Goal: Task Accomplishment & Management: Manage account settings

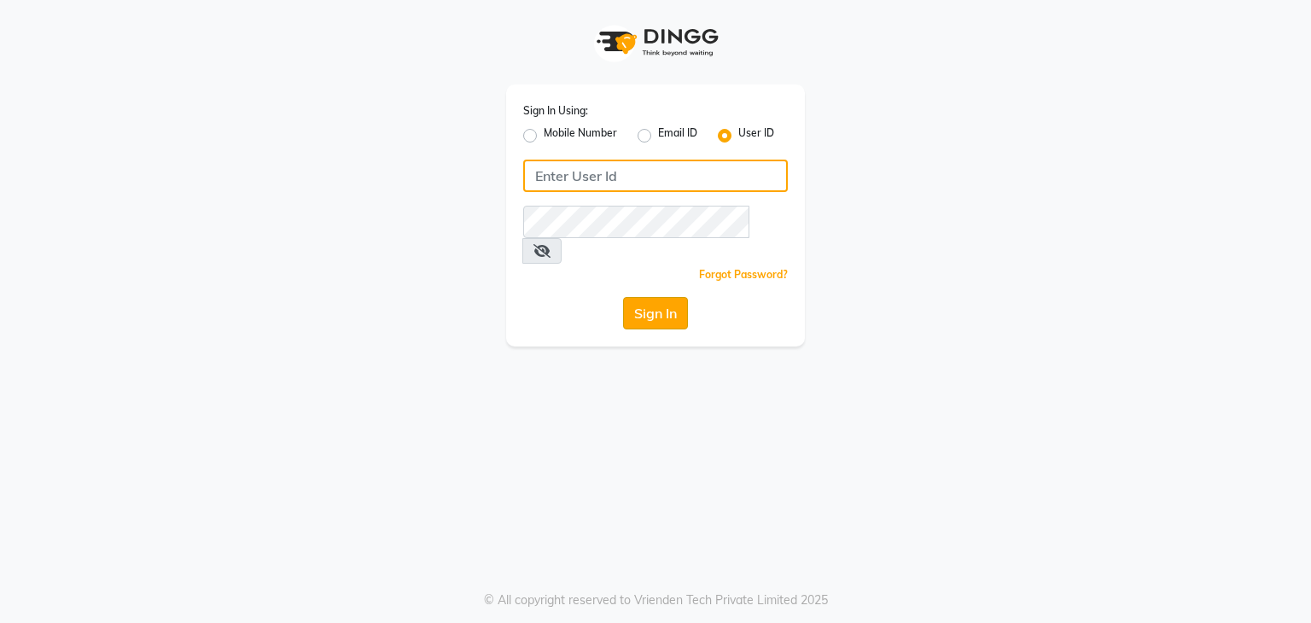
type input "stylemarké"
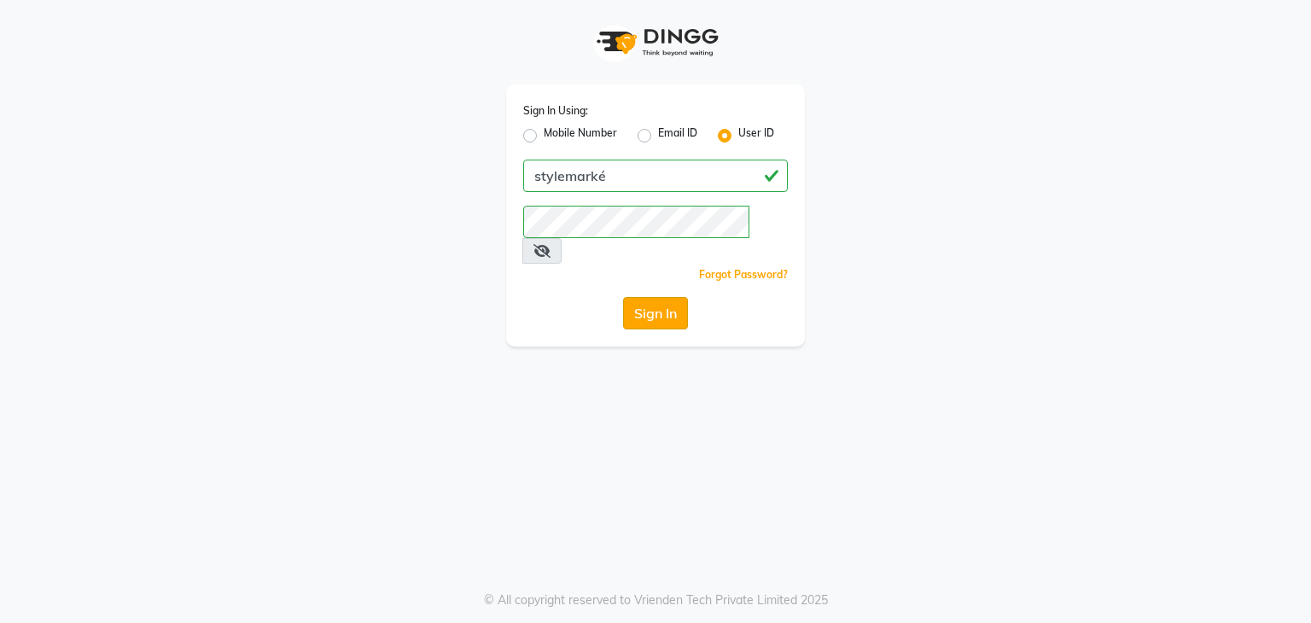
click at [645, 297] on button "Sign In" at bounding box center [655, 313] width 65 height 32
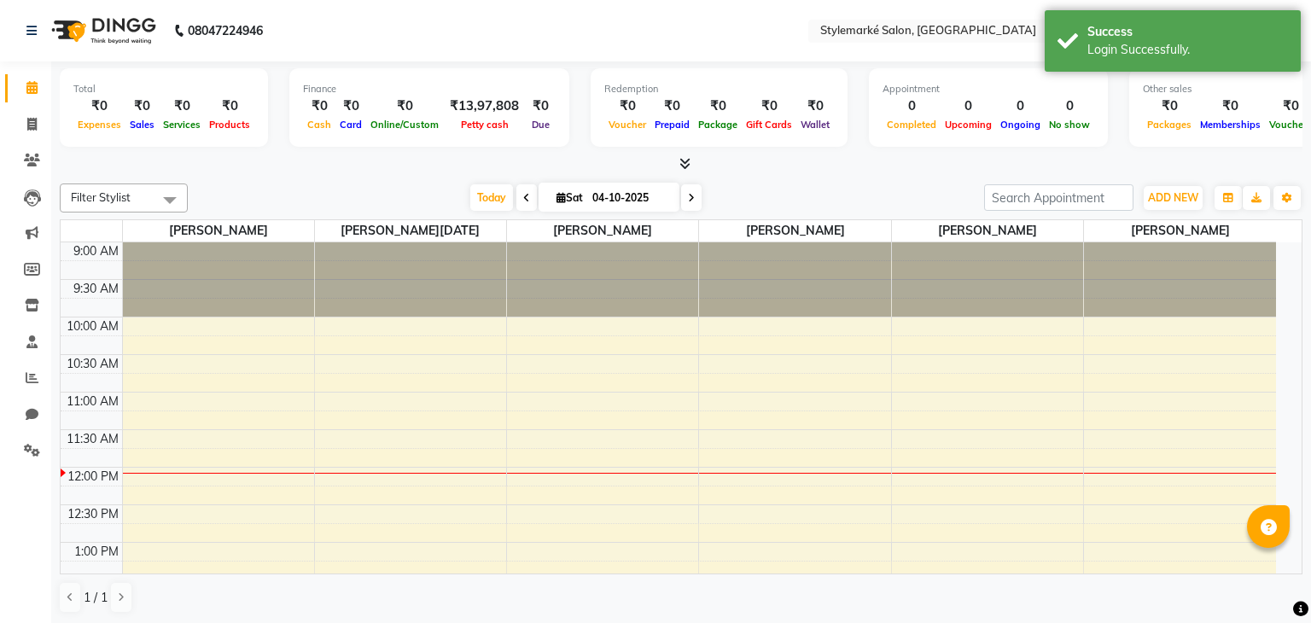
select select "en"
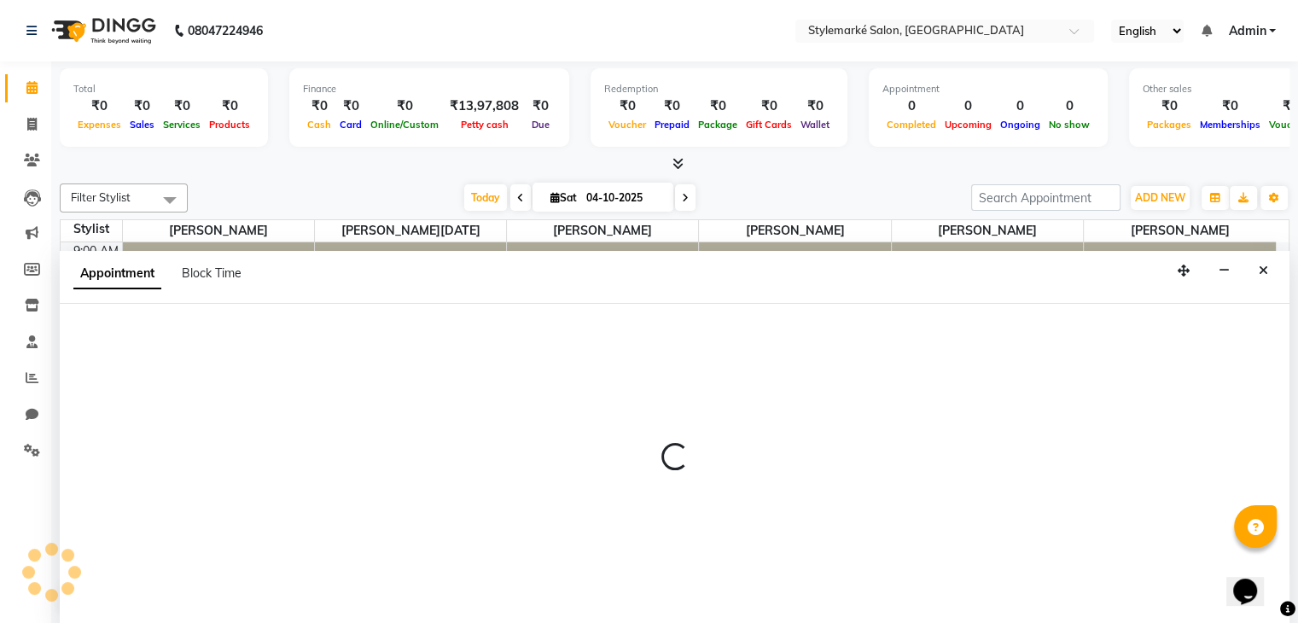
scroll to position [1, 0]
select select "71239"
select select "780"
select select "tentative"
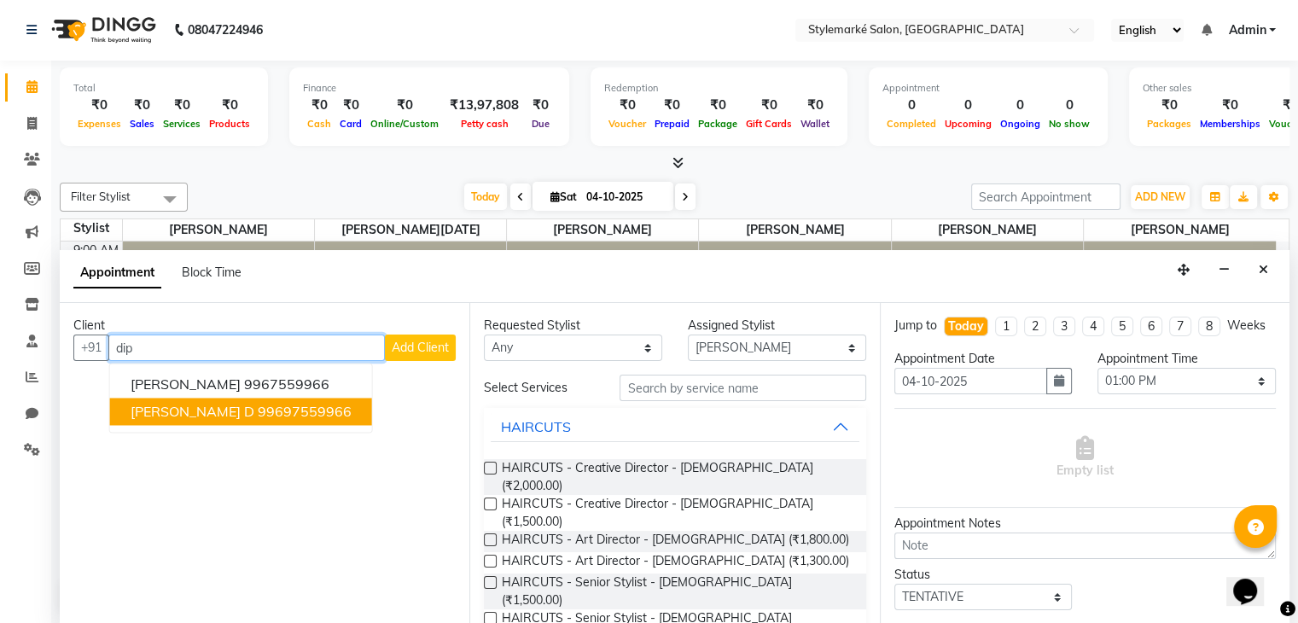
click at [258, 414] on ngb-highlight "99697559966" at bounding box center [305, 412] width 94 height 17
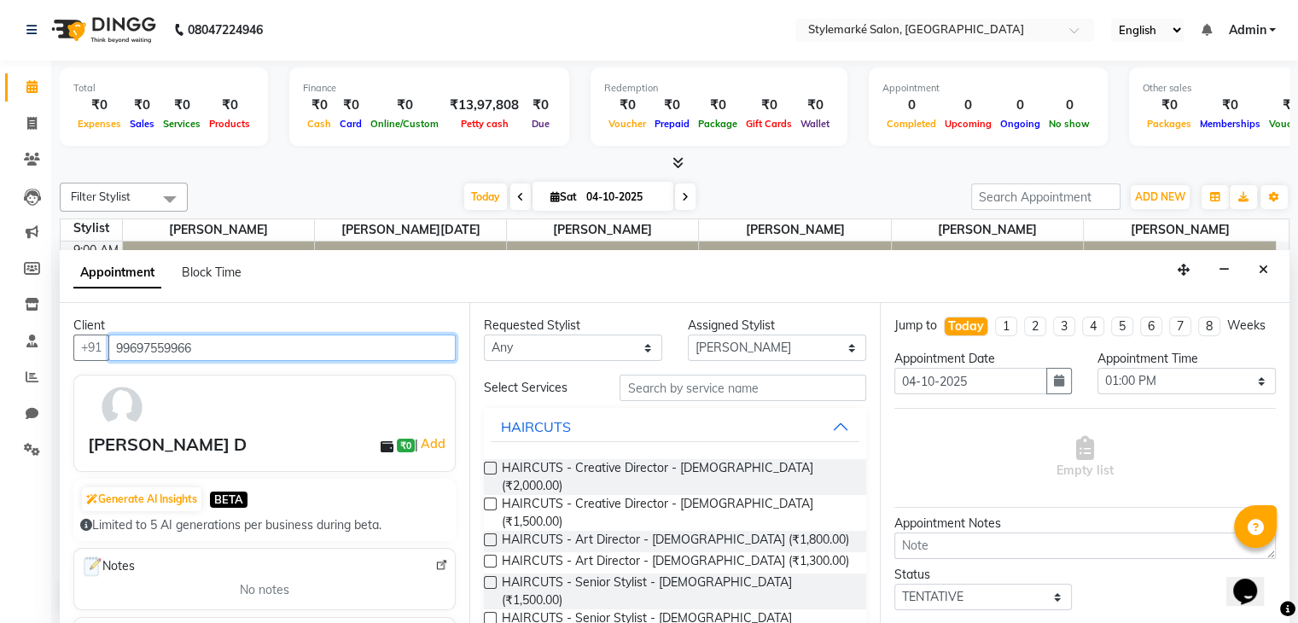
type input "99697559966"
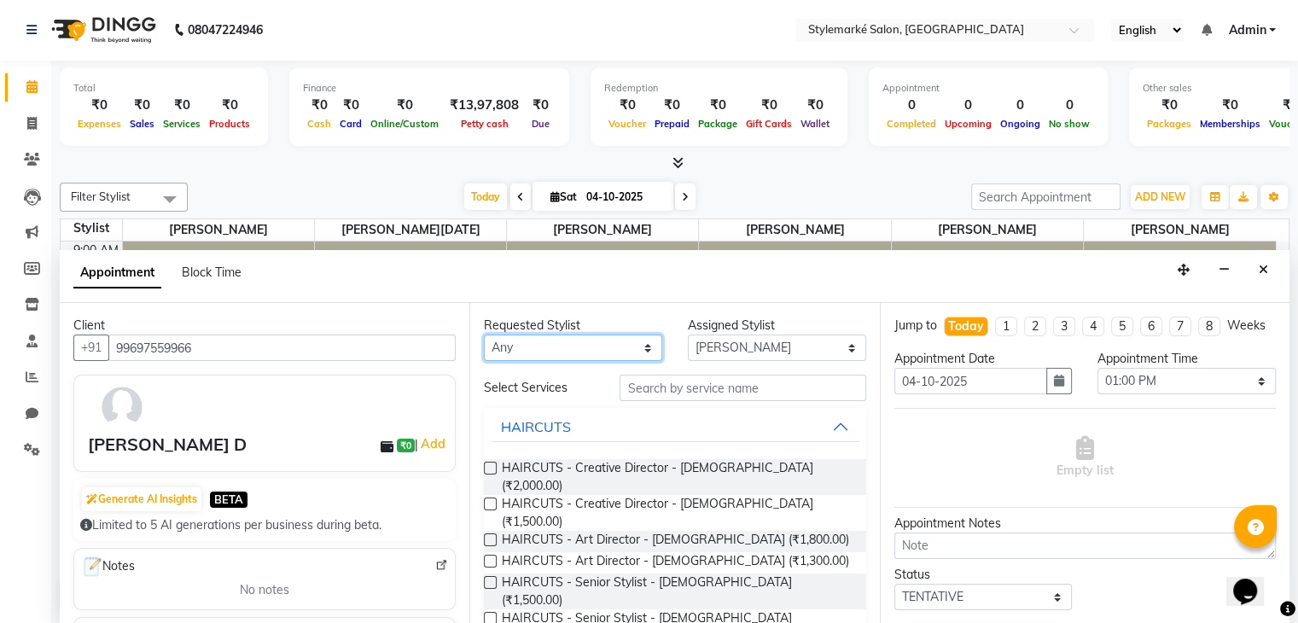
click at [572, 355] on select "Any [PERSON_NAME] ⁠[PERSON_NAME][DATE] ⁠[PERSON_NAME] [PERSON_NAME] [PERSON_NAM…" at bounding box center [573, 348] width 178 height 26
select select "71239"
click at [484, 335] on select "Any [PERSON_NAME] ⁠[PERSON_NAME][DATE] ⁠[PERSON_NAME] [PERSON_NAME] [PERSON_NAM…" at bounding box center [573, 348] width 178 height 26
click at [570, 480] on div "Requested Stylist Any Ganesh Mariya ⁠Mansi Dhanu ⁠Nisha Patel Salman Salmani Sh…" at bounding box center [675, 463] width 410 height 321
click at [494, 498] on label at bounding box center [490, 504] width 13 height 13
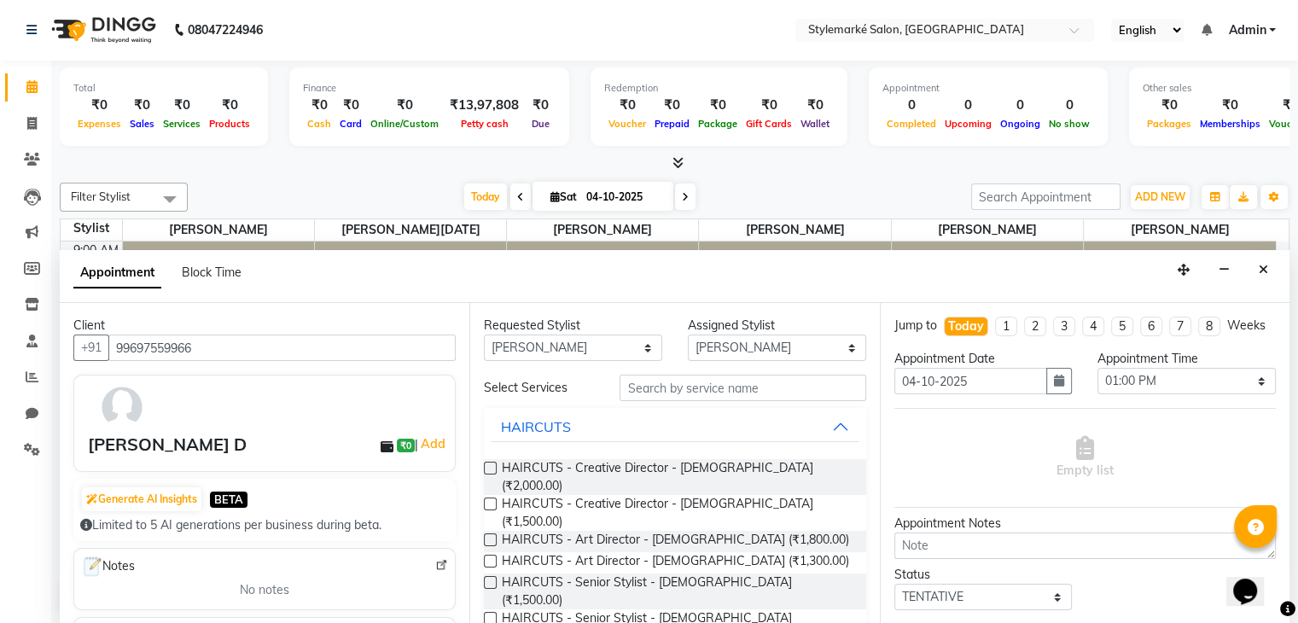
click at [494, 500] on input "checkbox" at bounding box center [489, 505] width 11 height 11
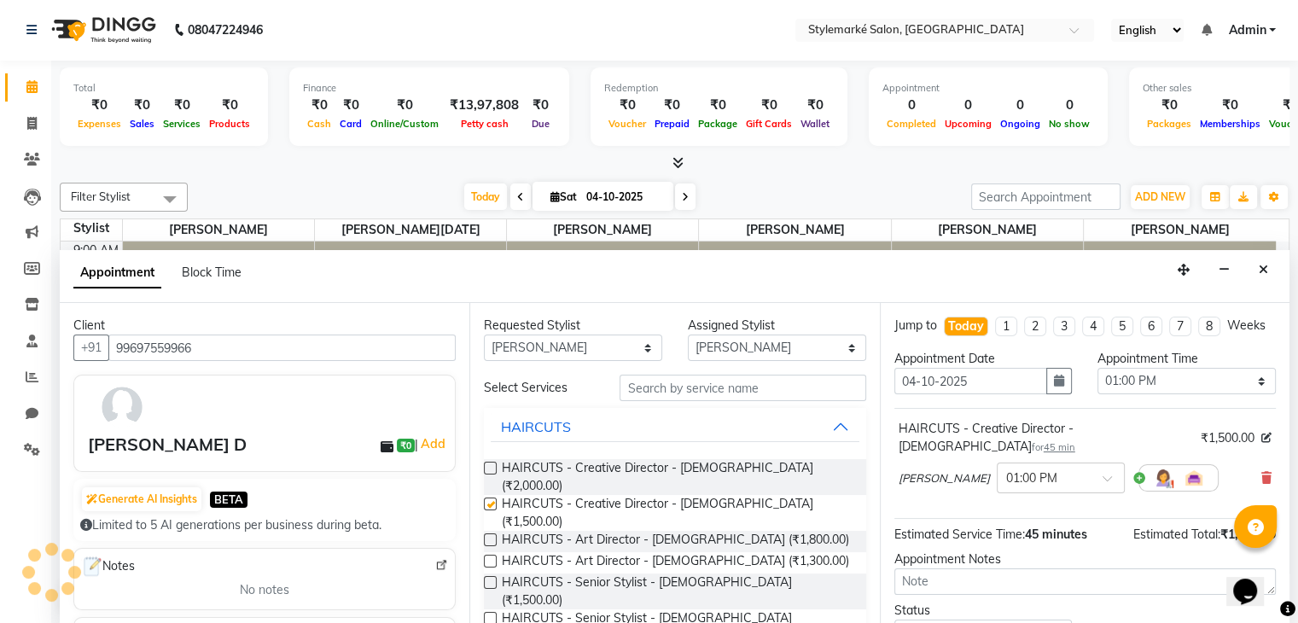
checkbox input "false"
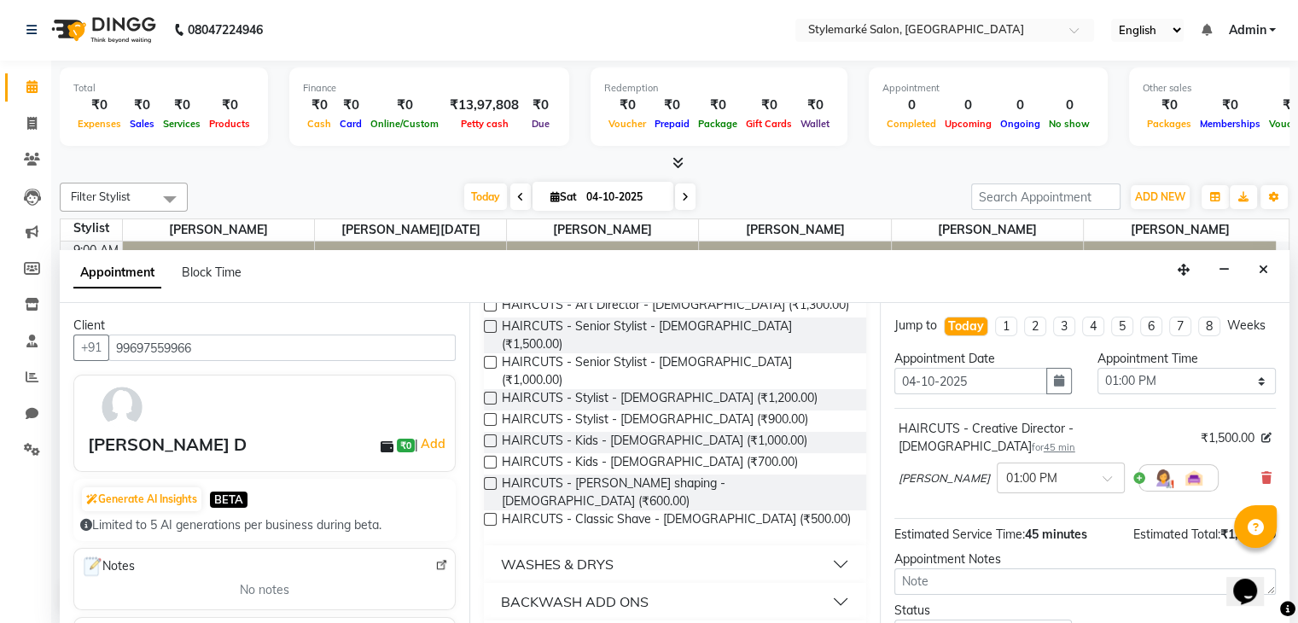
scroll to position [127, 0]
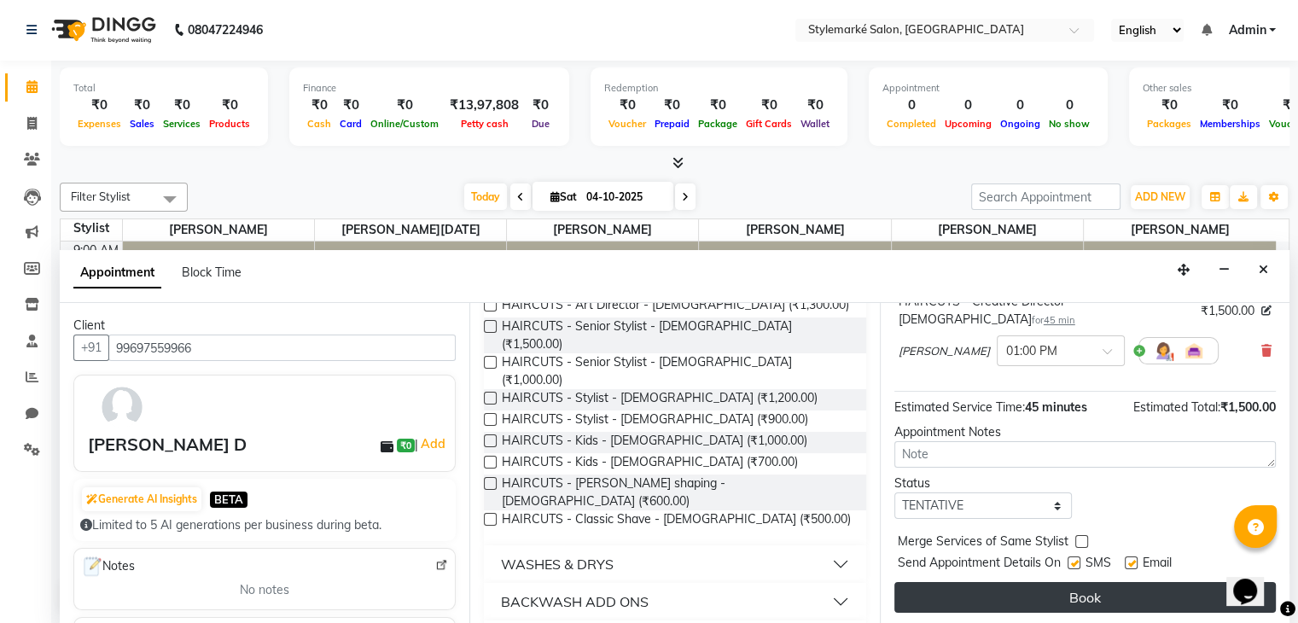
click at [970, 592] on button "Book" at bounding box center [1086, 597] width 382 height 31
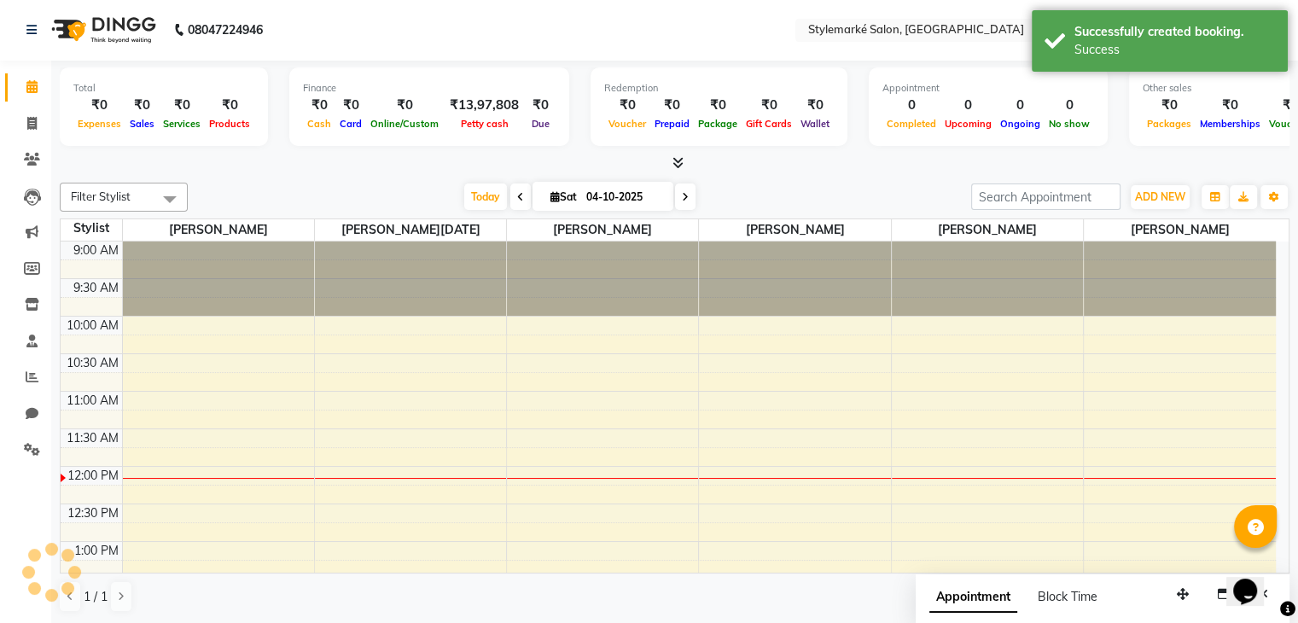
scroll to position [0, 0]
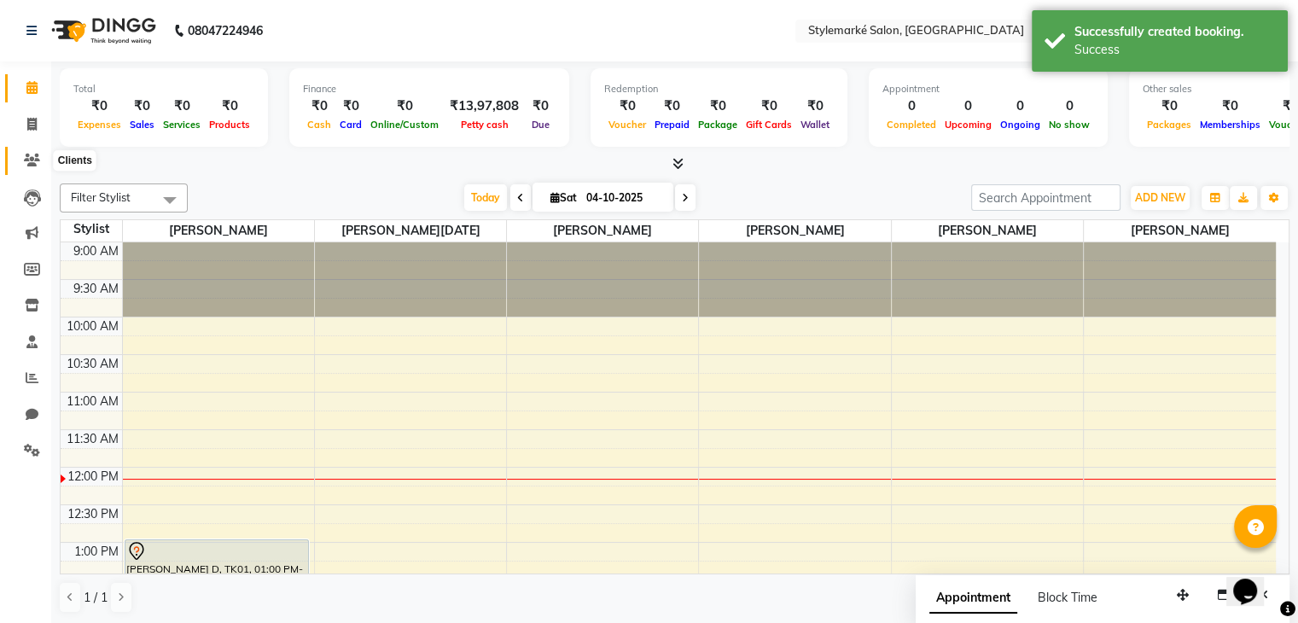
click at [34, 161] on icon at bounding box center [32, 160] width 16 height 13
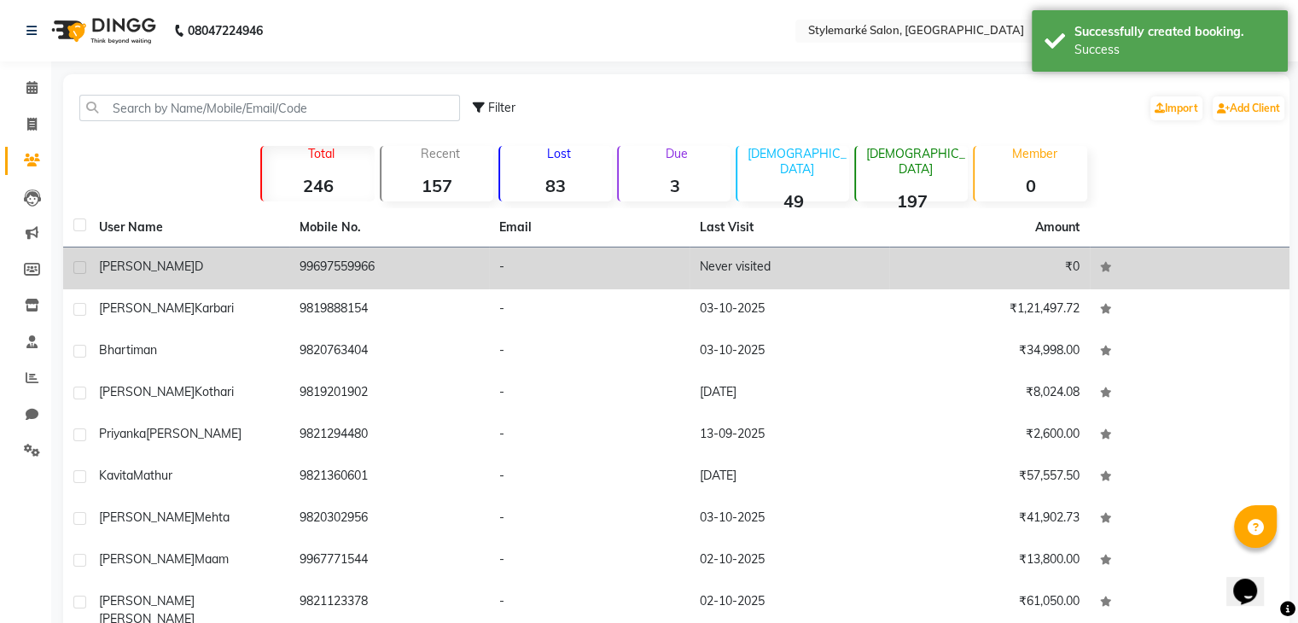
click at [164, 264] on div "Dipen D" at bounding box center [189, 267] width 180 height 18
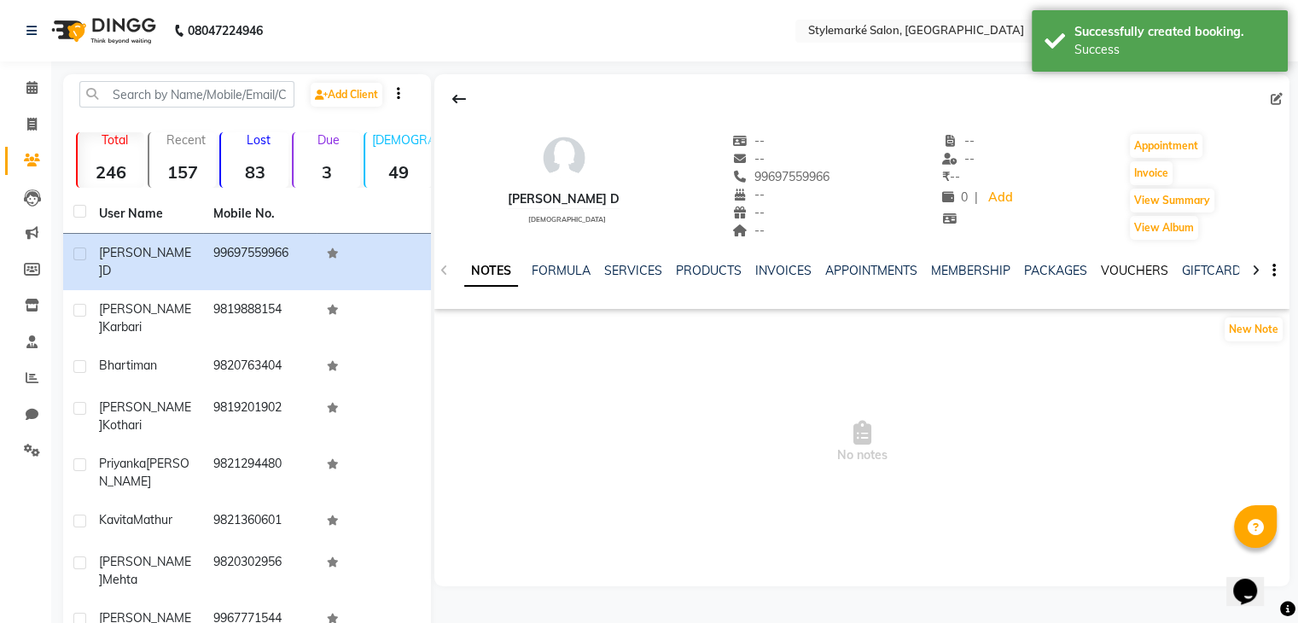
click at [1137, 273] on link "VOUCHERS" at bounding box center [1134, 270] width 67 height 15
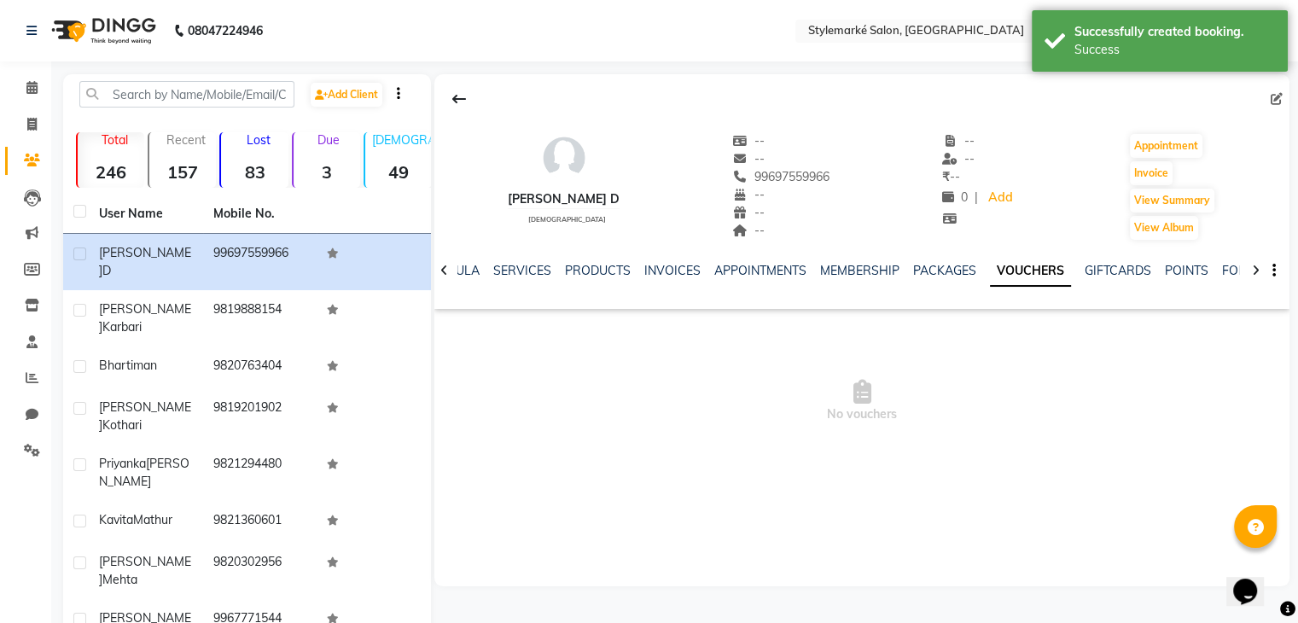
click at [1038, 276] on link "VOUCHERS" at bounding box center [1030, 271] width 81 height 31
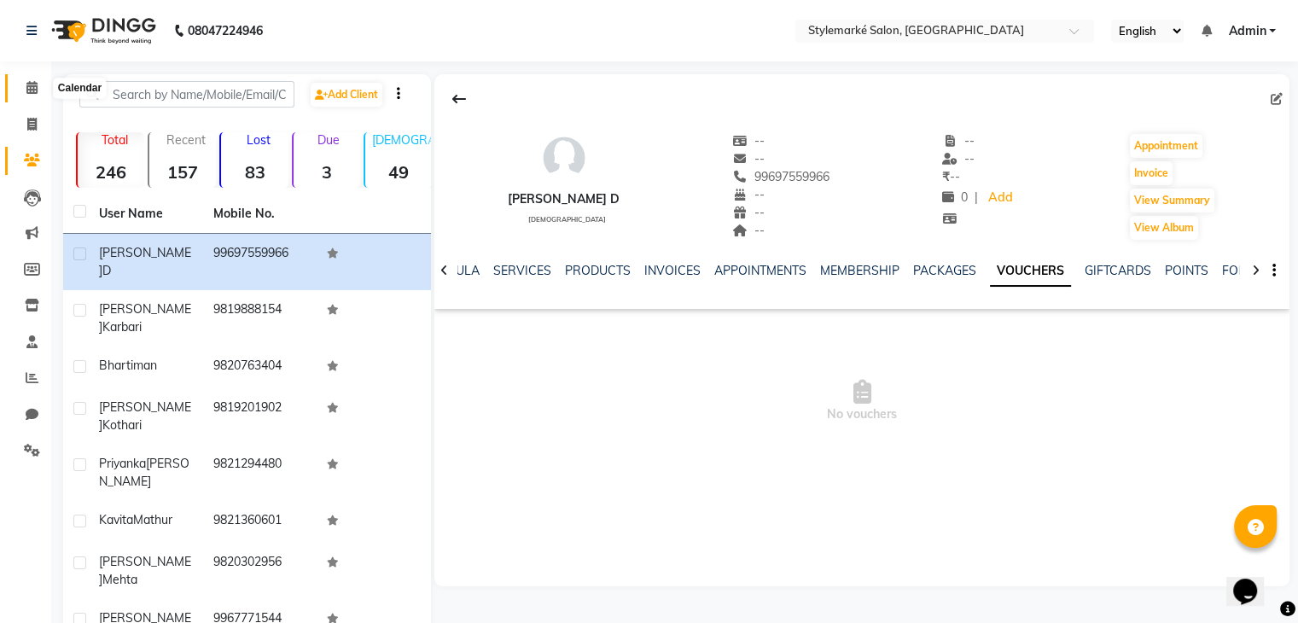
click at [34, 96] on span at bounding box center [32, 89] width 30 height 20
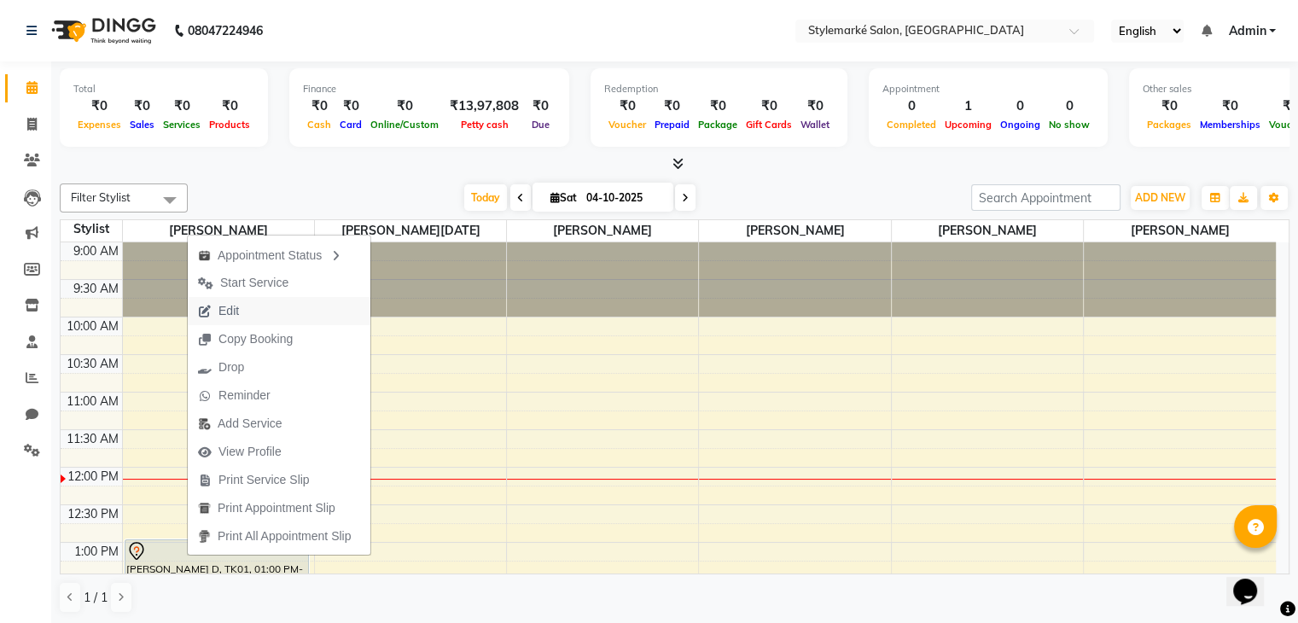
click at [225, 312] on span "Edit" at bounding box center [229, 311] width 20 height 18
select select "tentative"
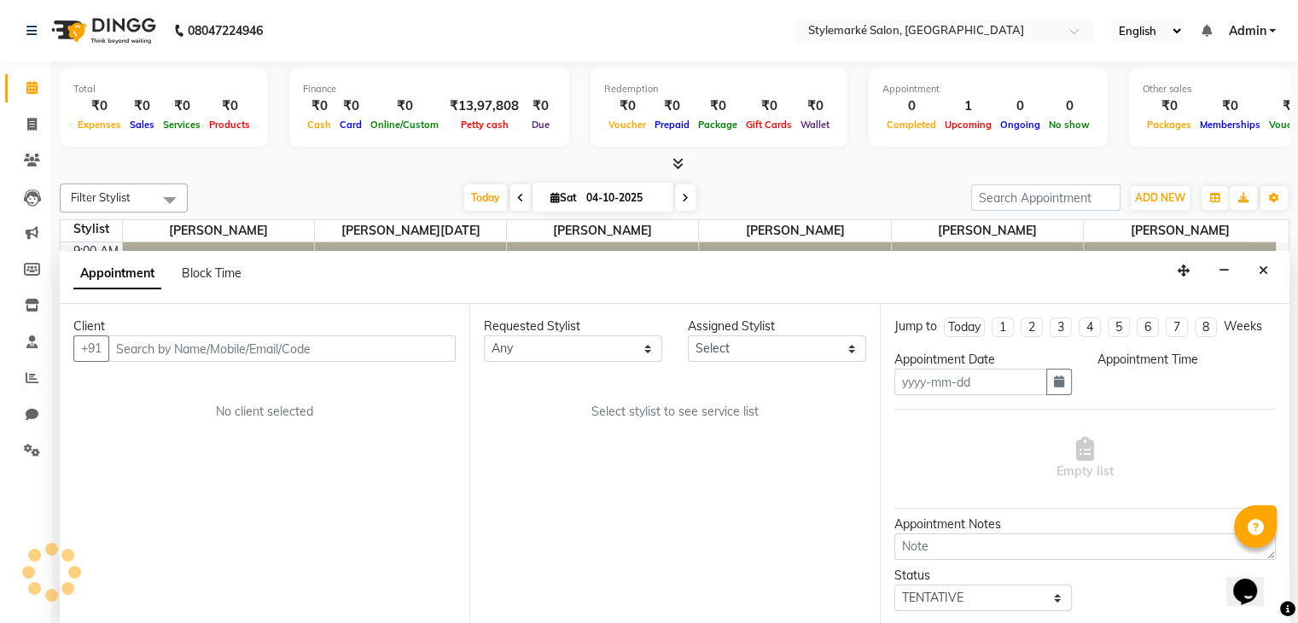
type input "04-10-2025"
select select "71239"
select select "780"
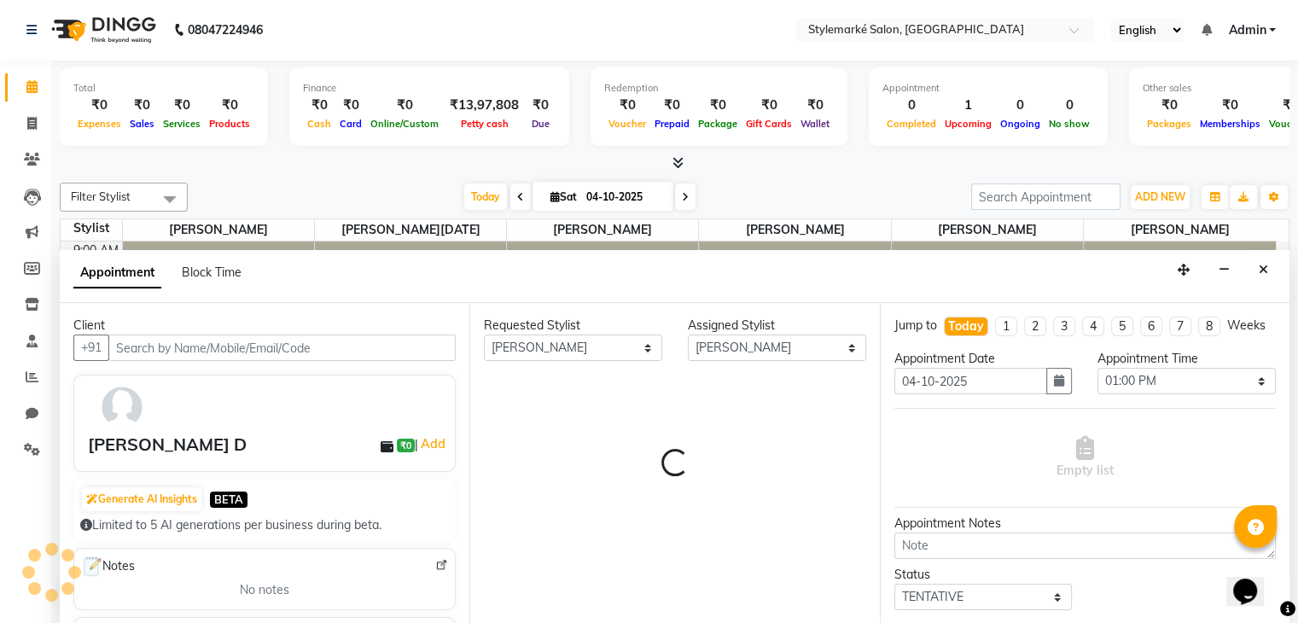
scroll to position [225, 0]
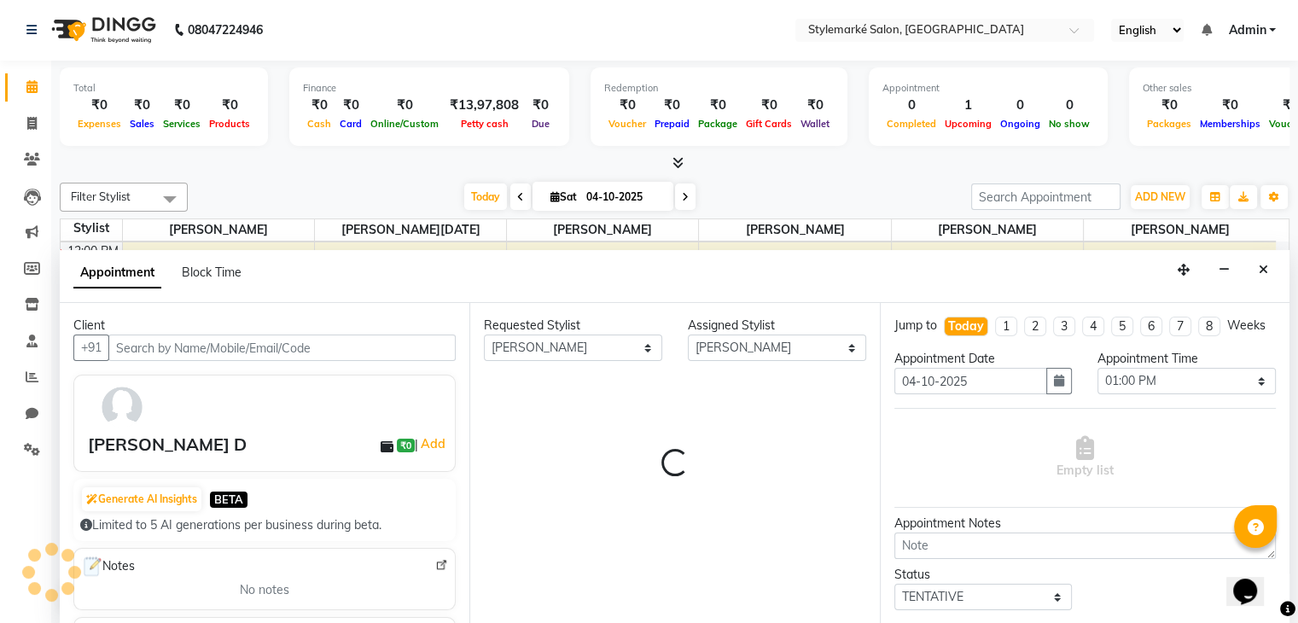
select select "3987"
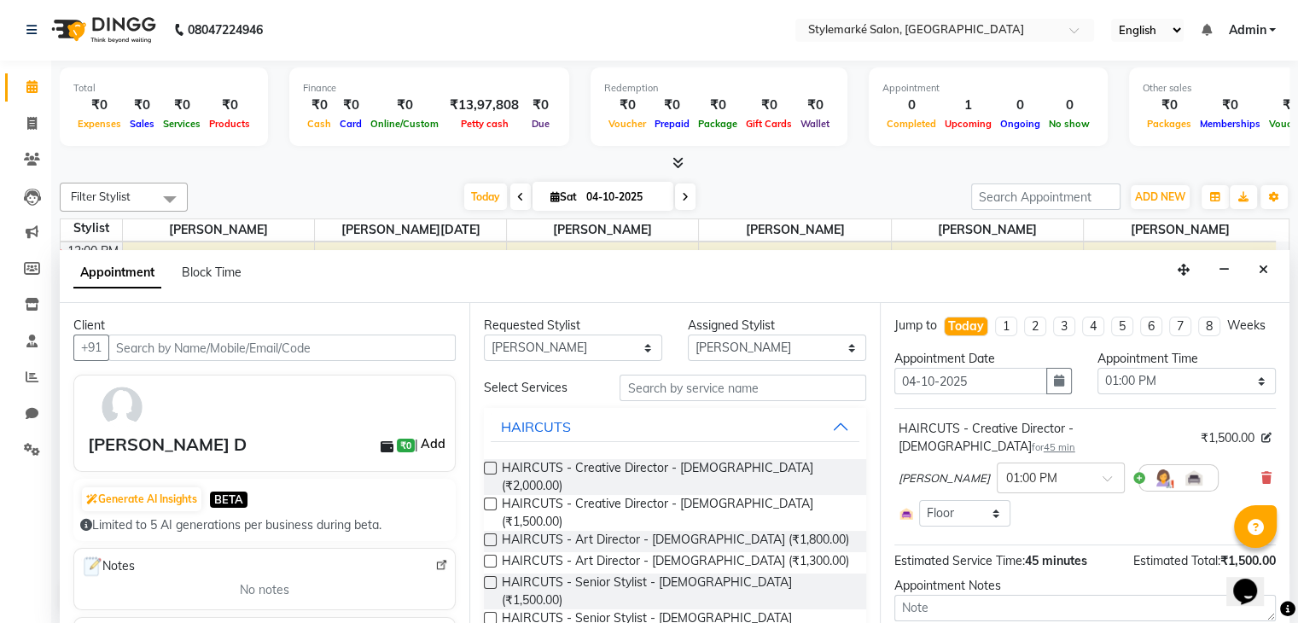
click at [418, 439] on link "Add" at bounding box center [433, 444] width 30 height 20
click at [418, 441] on link "Add" at bounding box center [433, 444] width 30 height 20
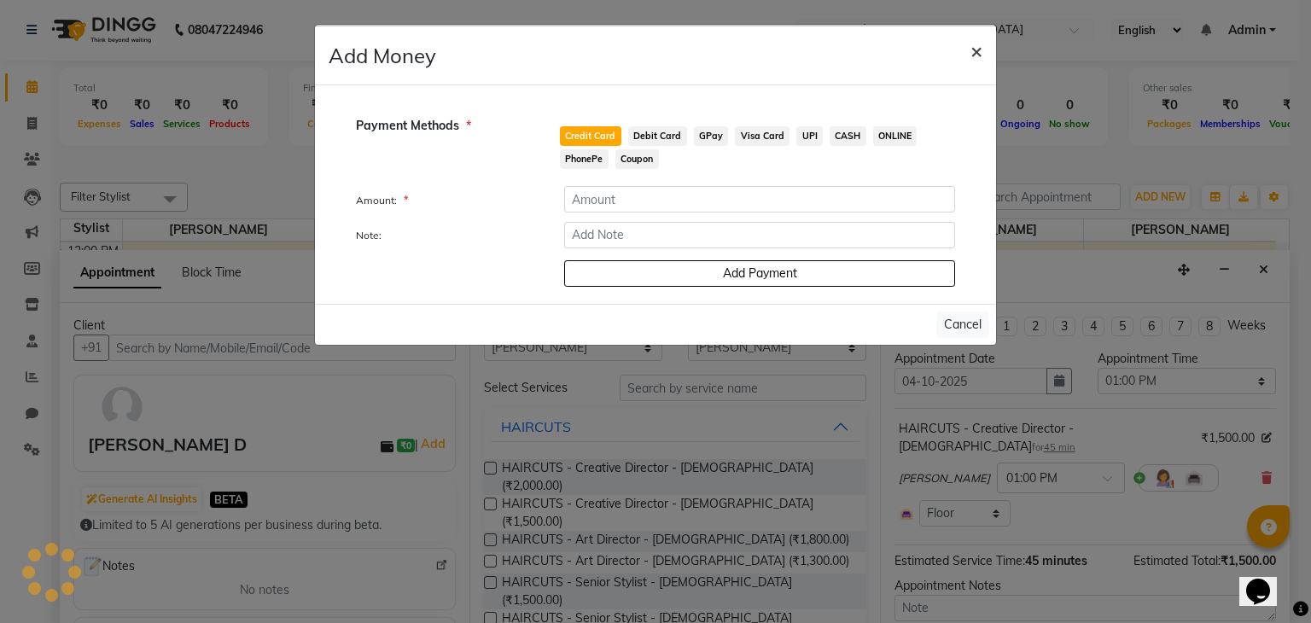
click at [977, 44] on span "×" at bounding box center [977, 51] width 12 height 26
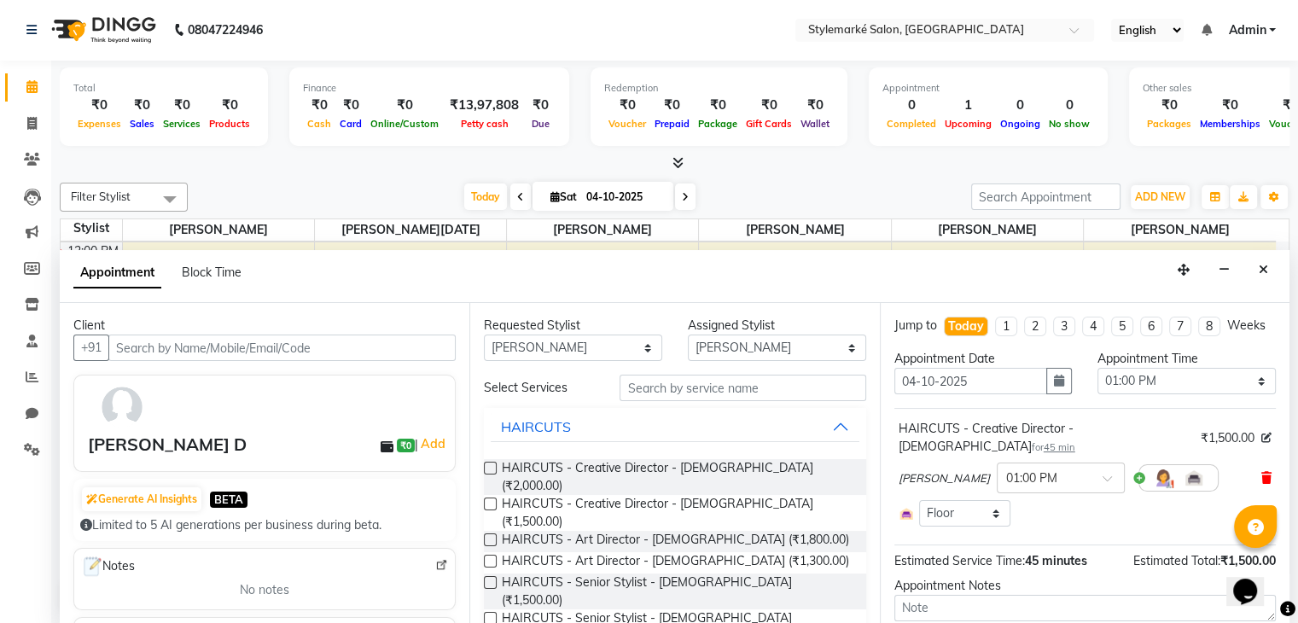
click at [1262, 476] on icon at bounding box center [1267, 478] width 10 height 12
click at [1257, 577] on div "Appointment Notes" at bounding box center [1086, 586] width 382 height 18
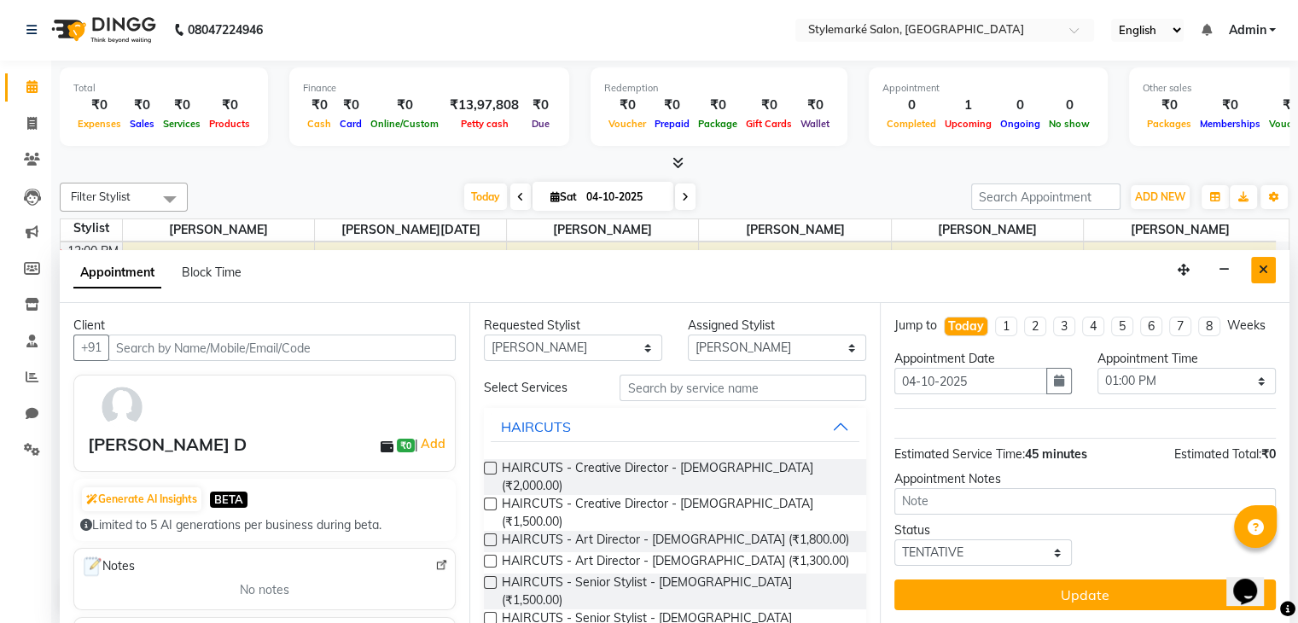
click at [1272, 267] on button "Close" at bounding box center [1264, 270] width 25 height 26
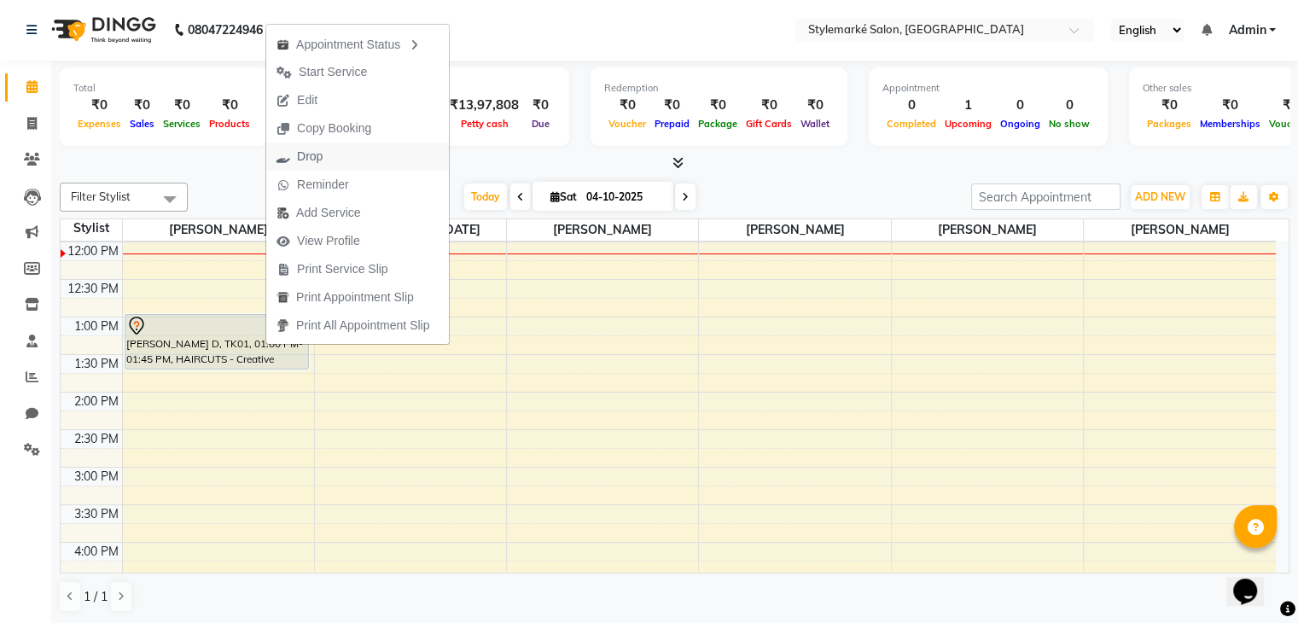
click at [320, 159] on span "Drop" at bounding box center [310, 157] width 26 height 18
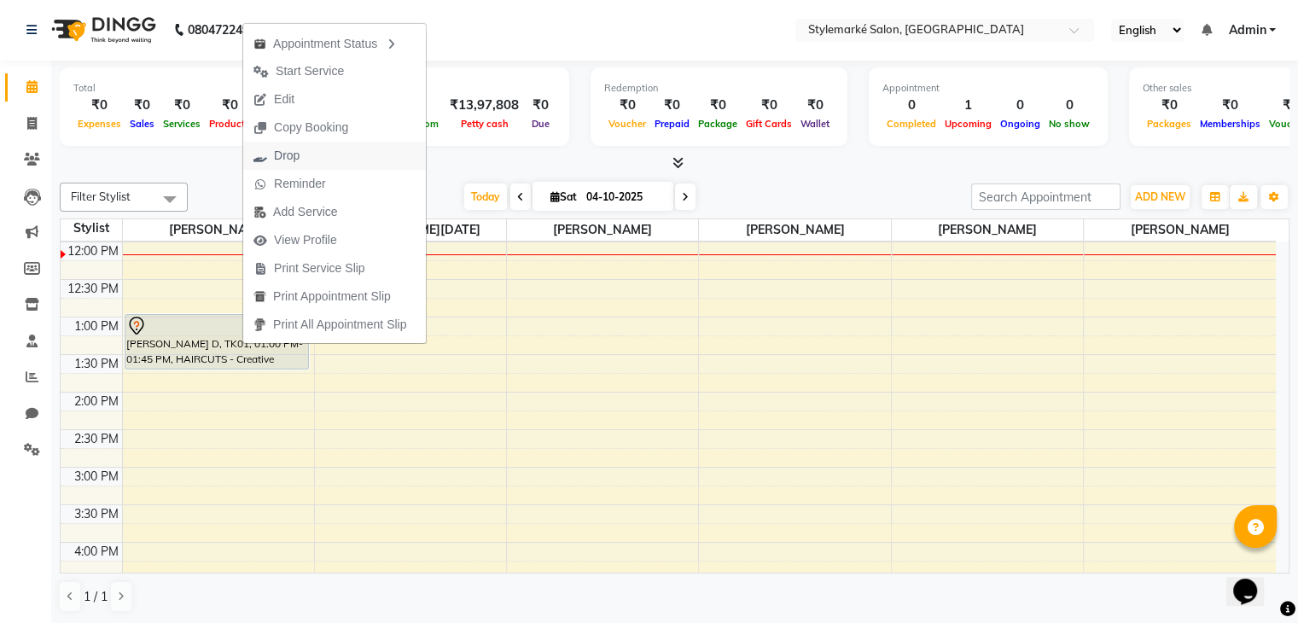
click at [278, 149] on span "Drop" at bounding box center [287, 156] width 26 height 18
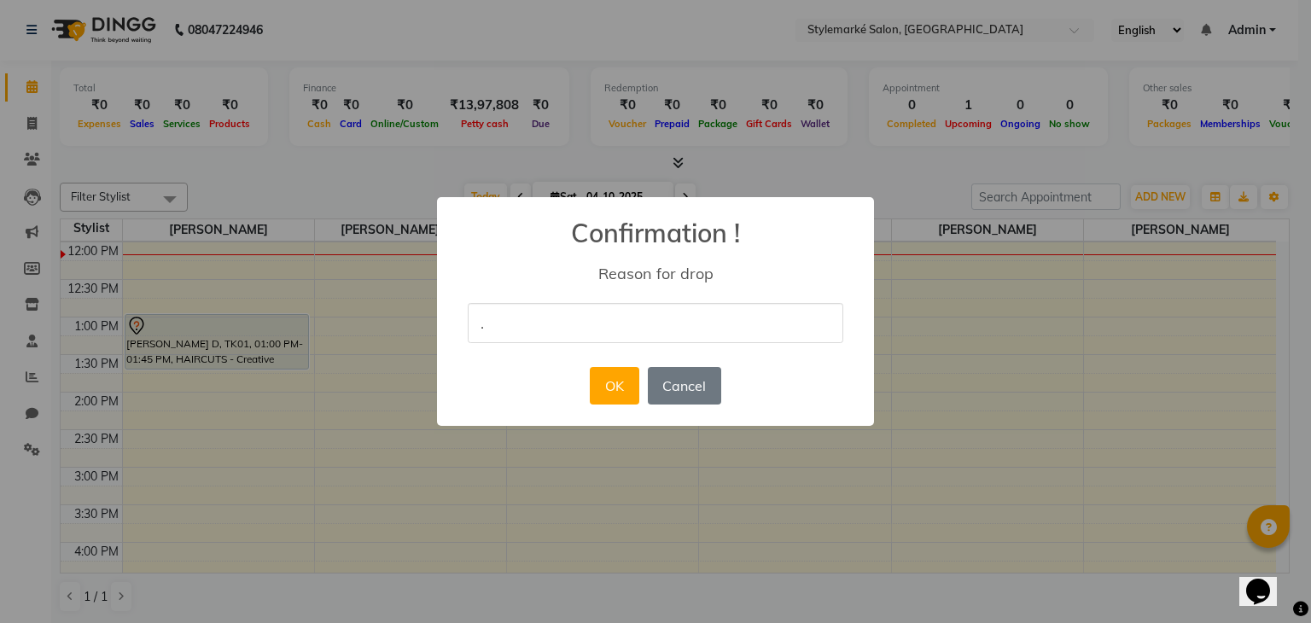
type input "."
click at [764, 374] on div "× Confirmation ! Reason for drop . OK No Cancel" at bounding box center [655, 312] width 437 height 230
click at [623, 387] on button "OK" at bounding box center [614, 386] width 49 height 38
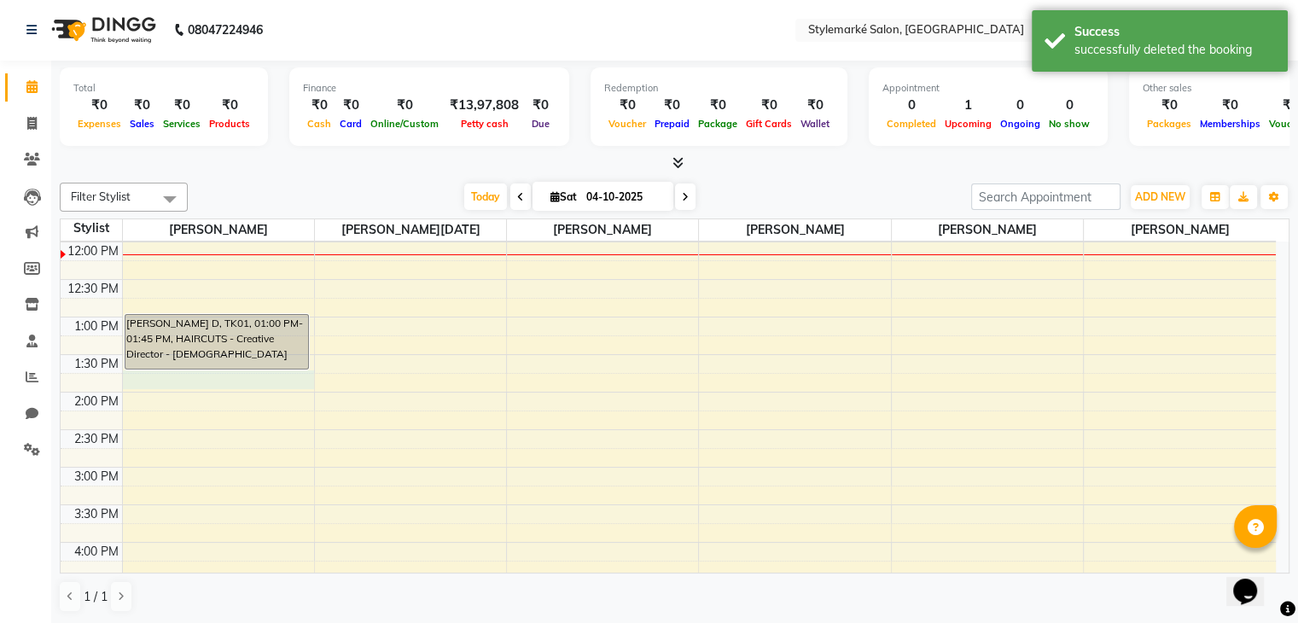
click at [137, 373] on div "9:00 AM 9:30 AM 10:00 AM 10:30 AM 11:00 AM 11:30 AM 12:00 PM 12:30 PM 1:00 PM 1…" at bounding box center [669, 467] width 1216 height 901
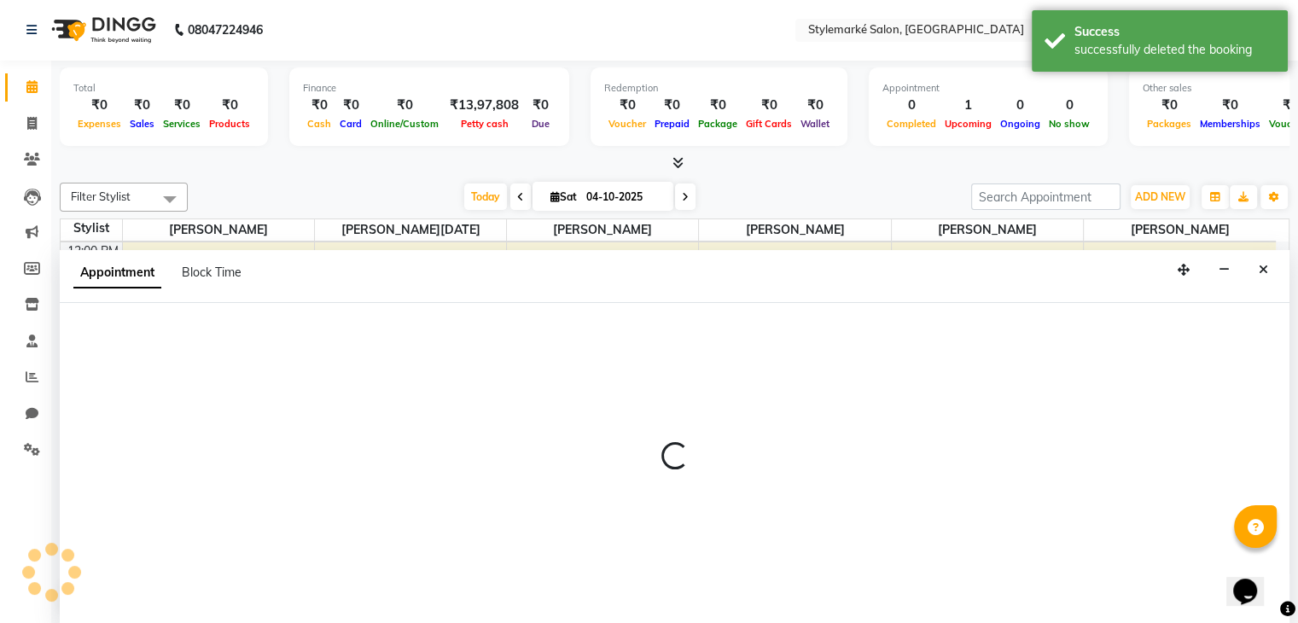
select select "71239"
select select "825"
select select "tentative"
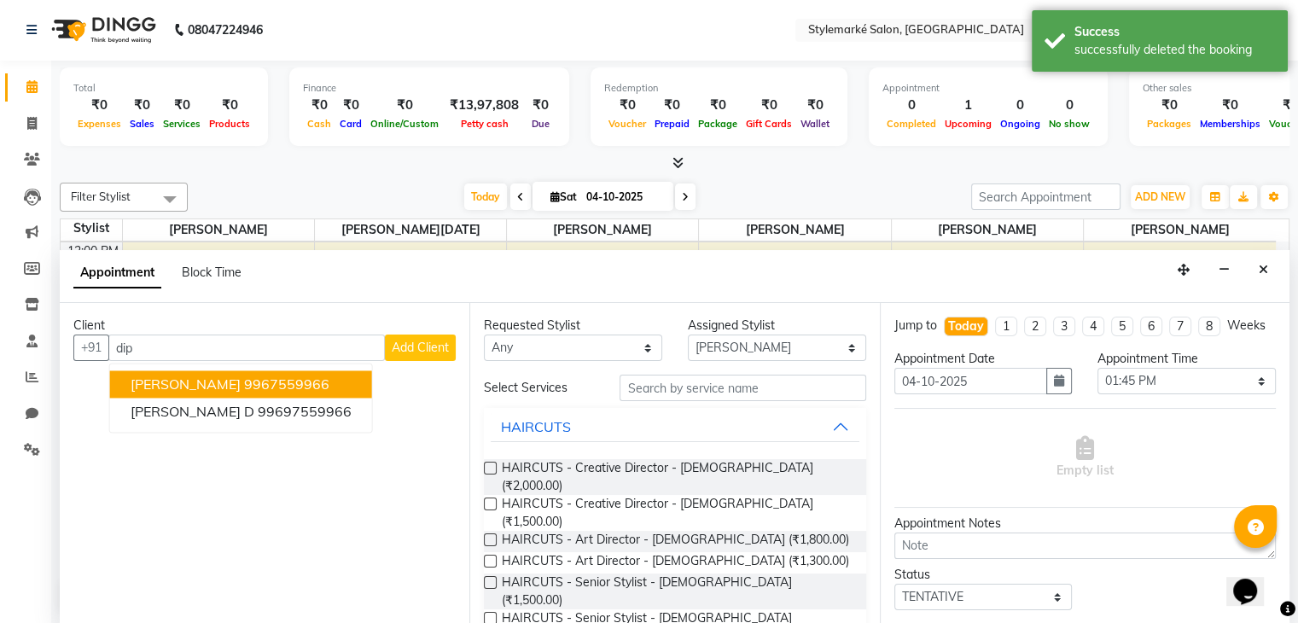
click at [147, 376] on span "[PERSON_NAME]" at bounding box center [186, 384] width 110 height 17
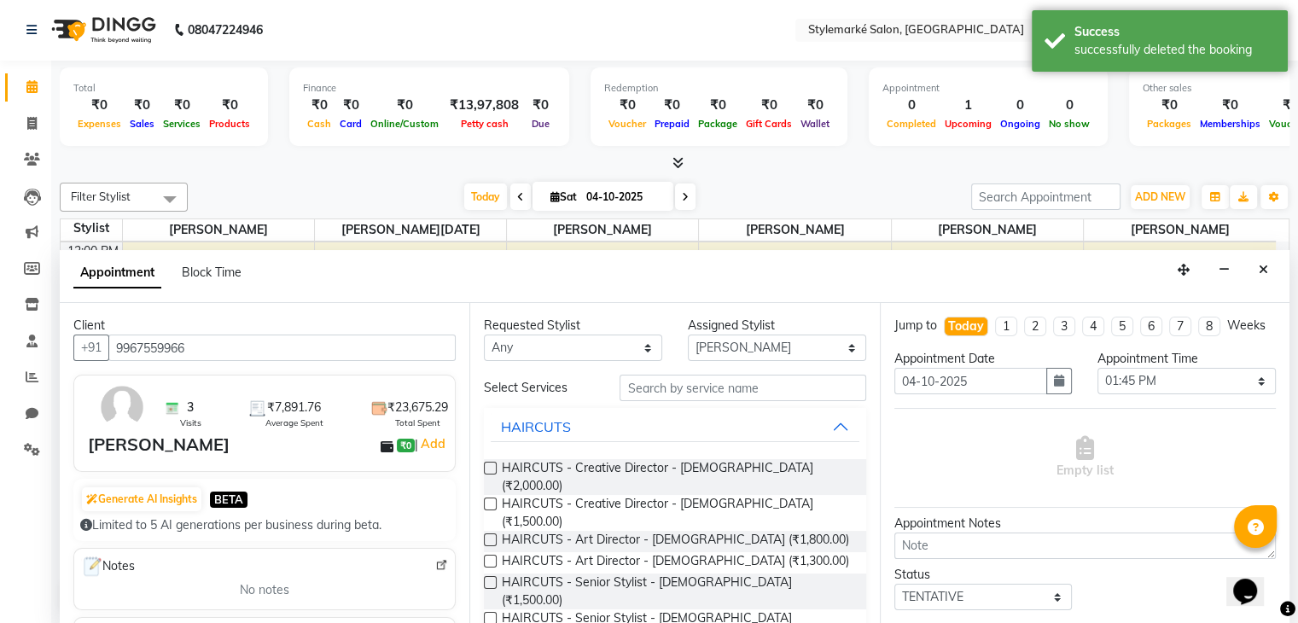
type input "9967559966"
click at [592, 349] on select "Any [PERSON_NAME] ⁠[PERSON_NAME][DATE] ⁠[PERSON_NAME] [PERSON_NAME] [PERSON_NAM…" at bounding box center [573, 348] width 178 height 26
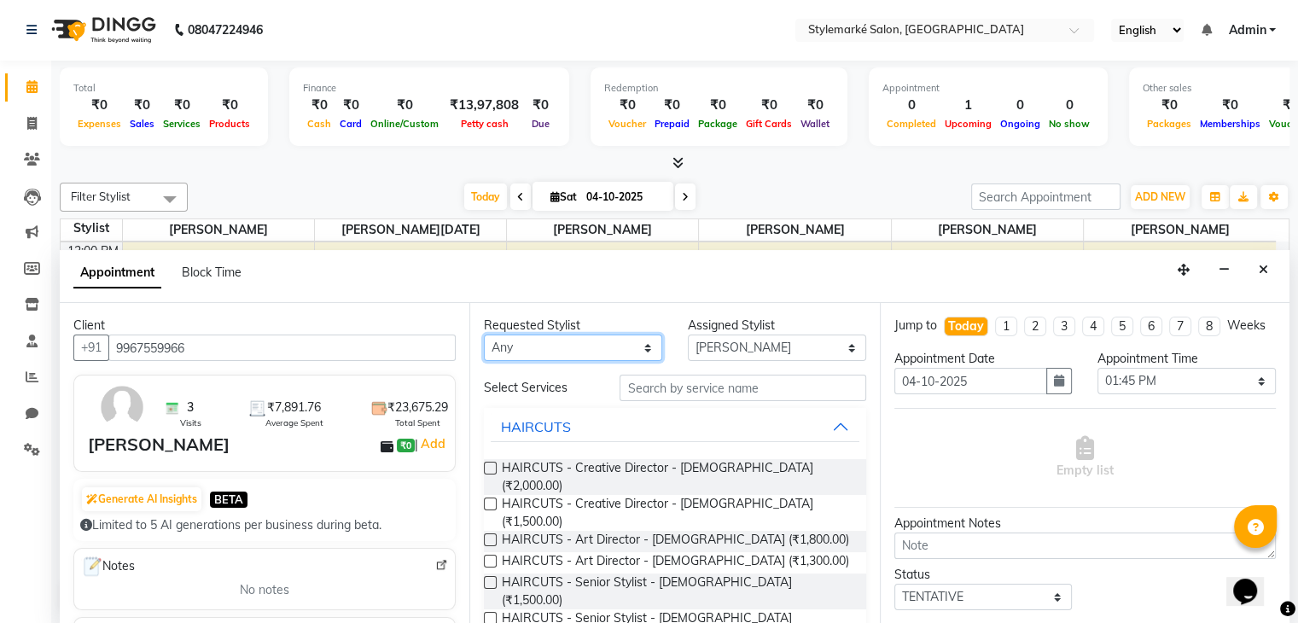
select select "71239"
click at [484, 335] on select "Any [PERSON_NAME] ⁠[PERSON_NAME][DATE] ⁠[PERSON_NAME] [PERSON_NAME] [PERSON_NAM…" at bounding box center [573, 348] width 178 height 26
click at [492, 498] on label at bounding box center [490, 504] width 13 height 13
click at [492, 500] on input "checkbox" at bounding box center [489, 505] width 11 height 11
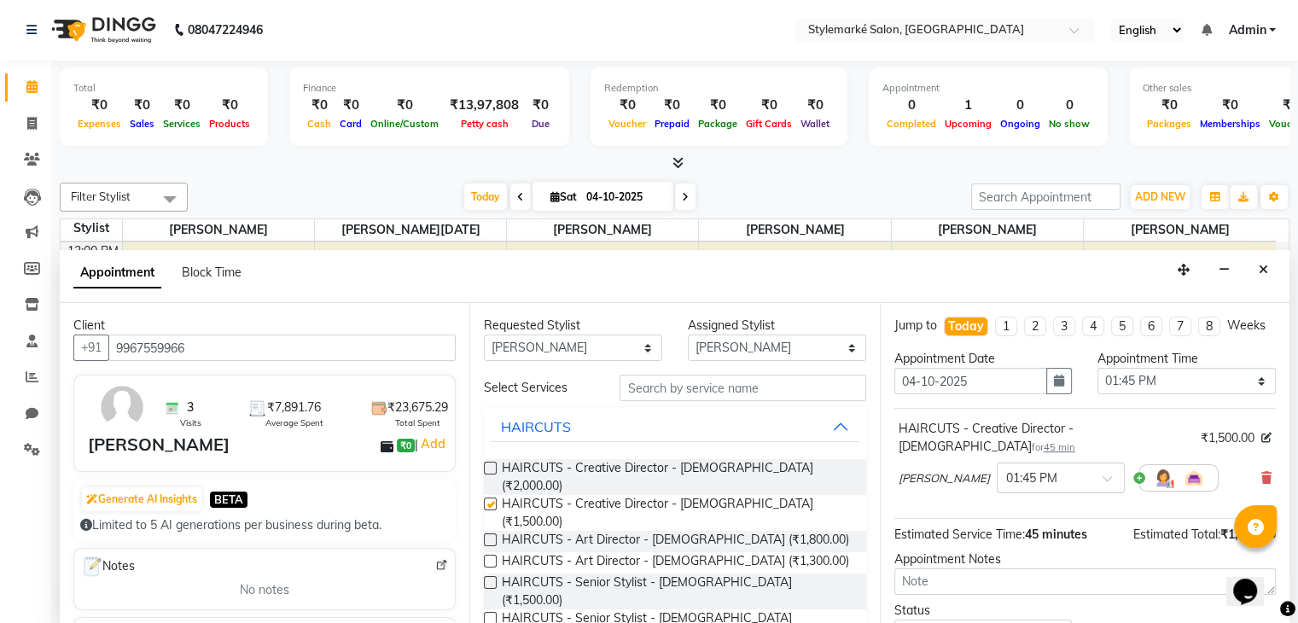
checkbox input "false"
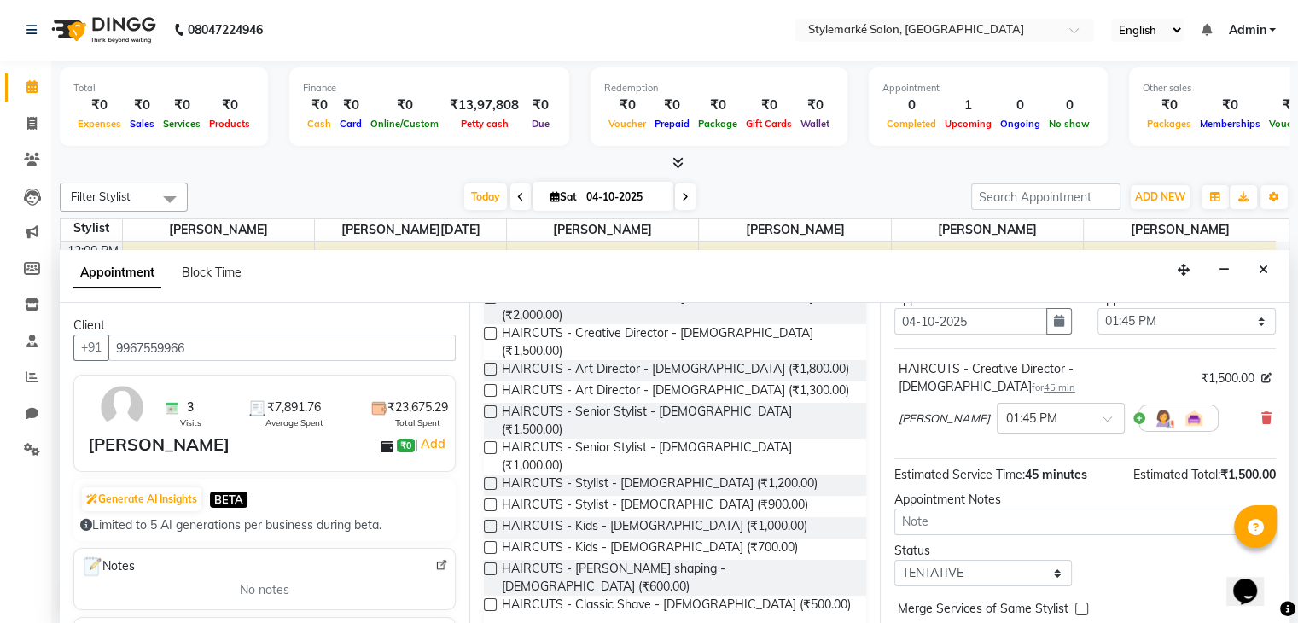
scroll to position [127, 0]
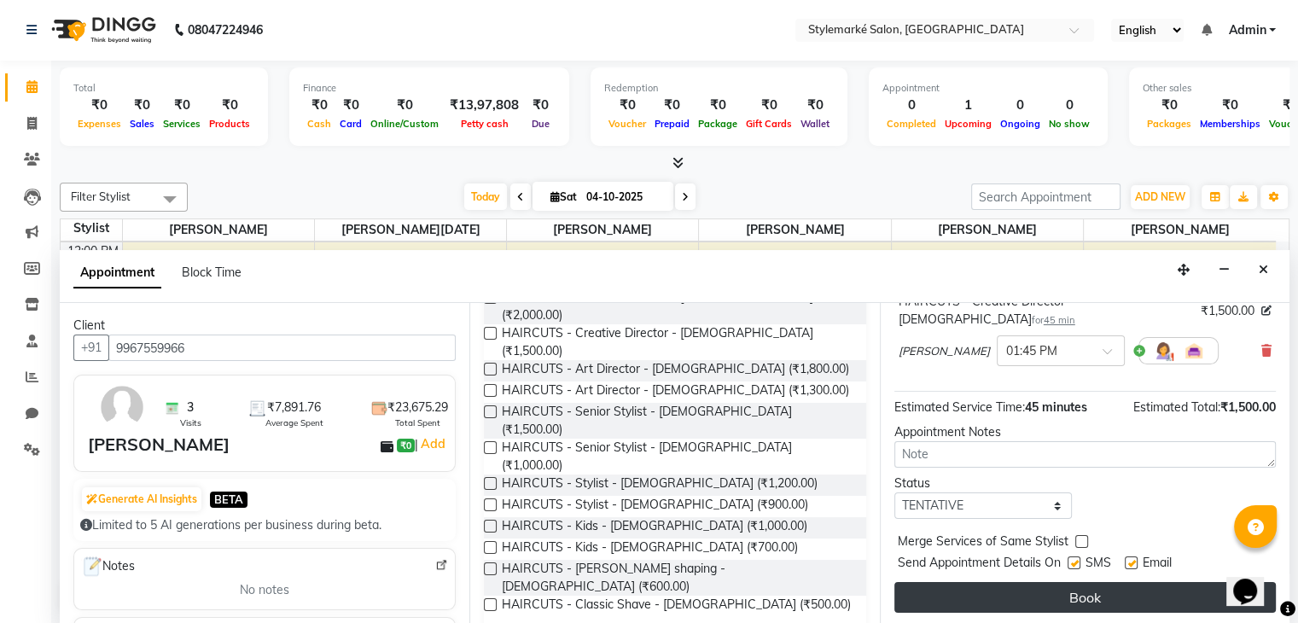
click at [990, 591] on button "Book" at bounding box center [1086, 597] width 382 height 31
click at [990, 591] on div "Book" at bounding box center [1086, 597] width 382 height 31
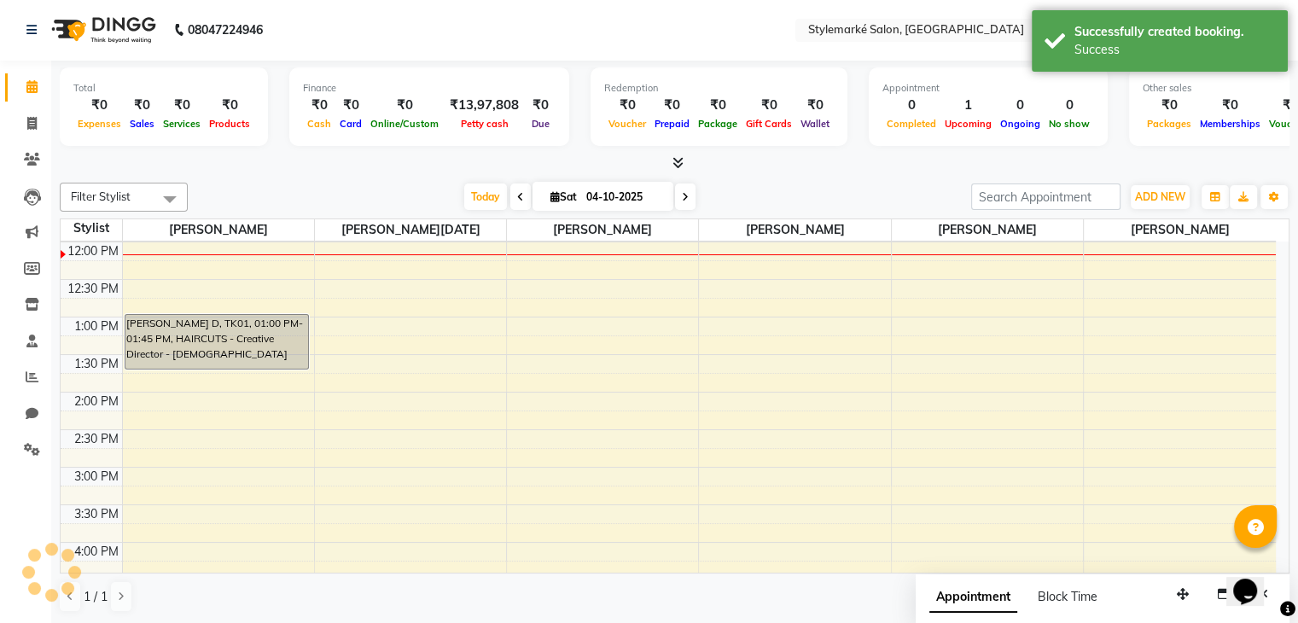
scroll to position [0, 0]
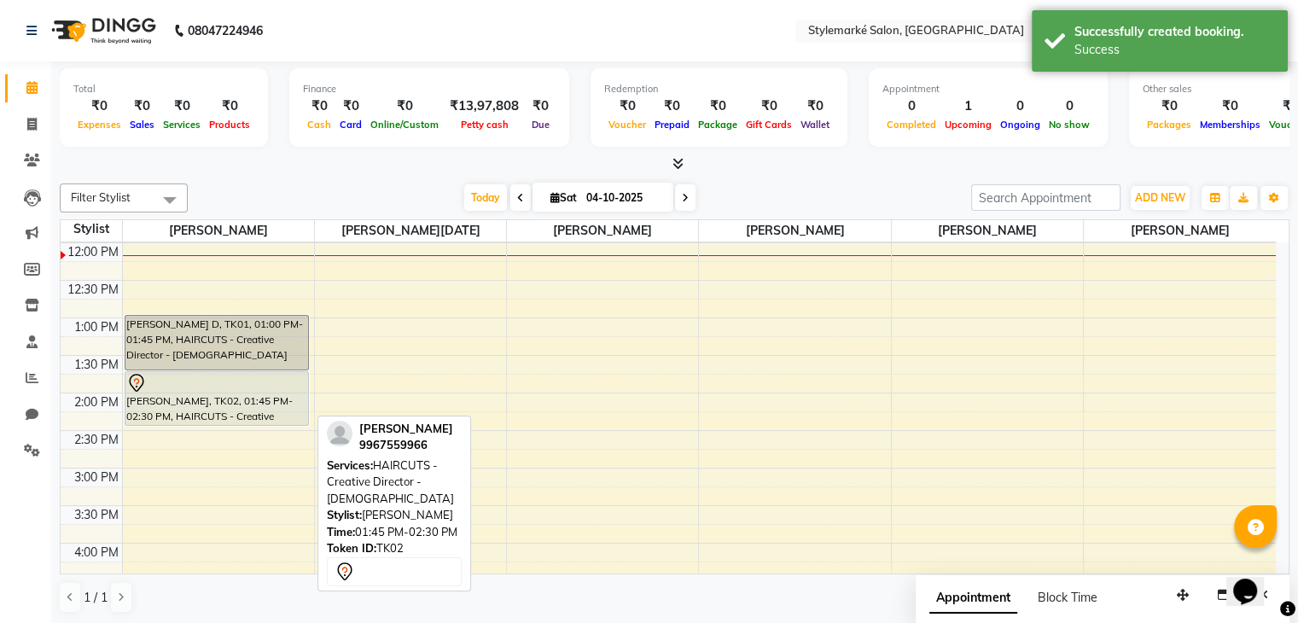
click at [243, 407] on div "[PERSON_NAME], TK02, 01:45 PM-02:30 PM, HAIRCUTS - Creative Director - [DEMOGRA…" at bounding box center [217, 398] width 184 height 53
select select "7"
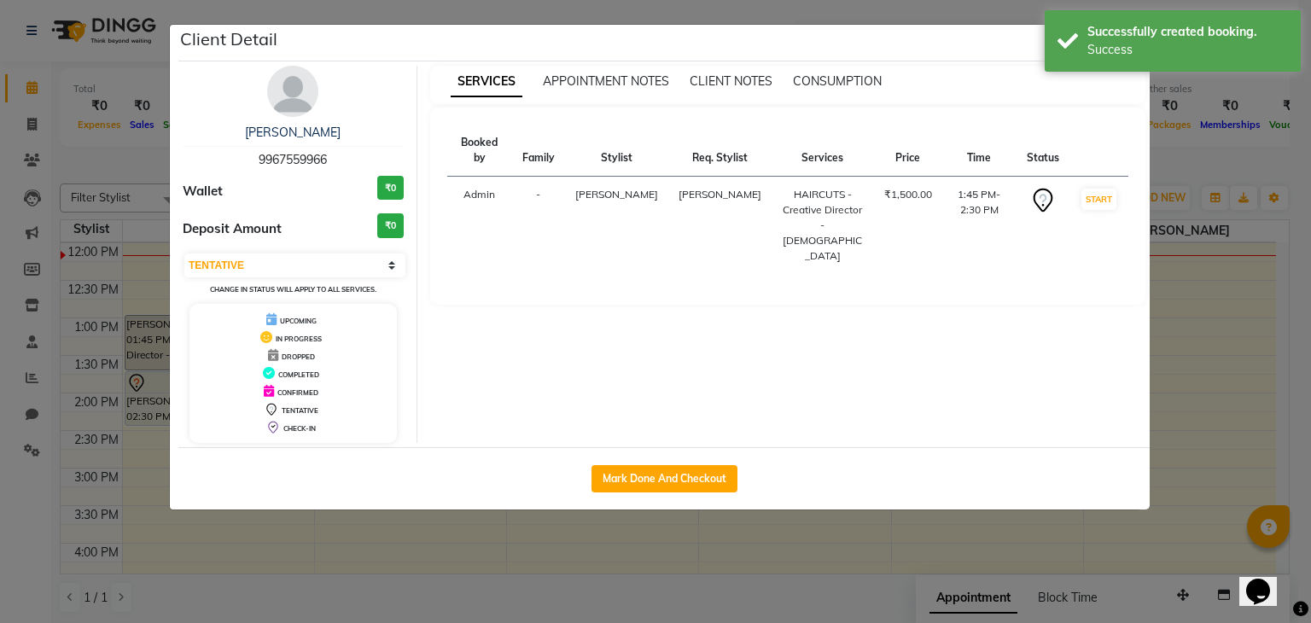
click at [684, 522] on ngb-modal-window "Client Detail Dipen Shah 9967559966 Wallet ₹0 Deposit Amount ₹0 Select IN SERVI…" at bounding box center [655, 311] width 1311 height 623
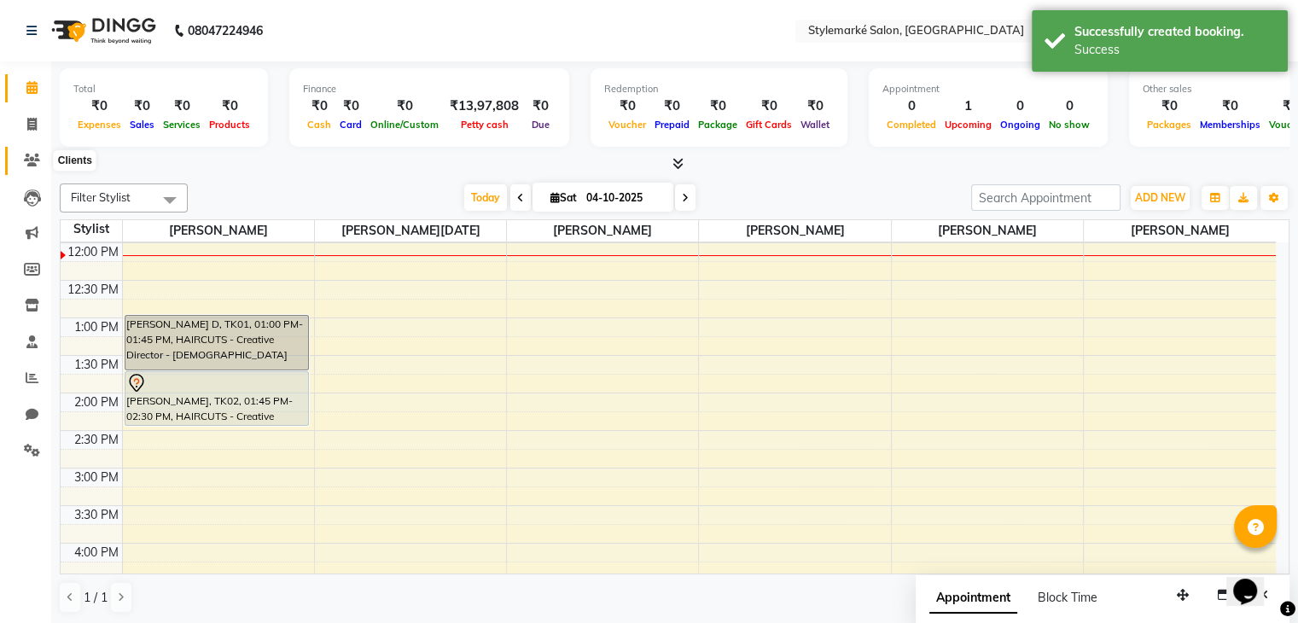
click at [39, 160] on span at bounding box center [32, 161] width 30 height 20
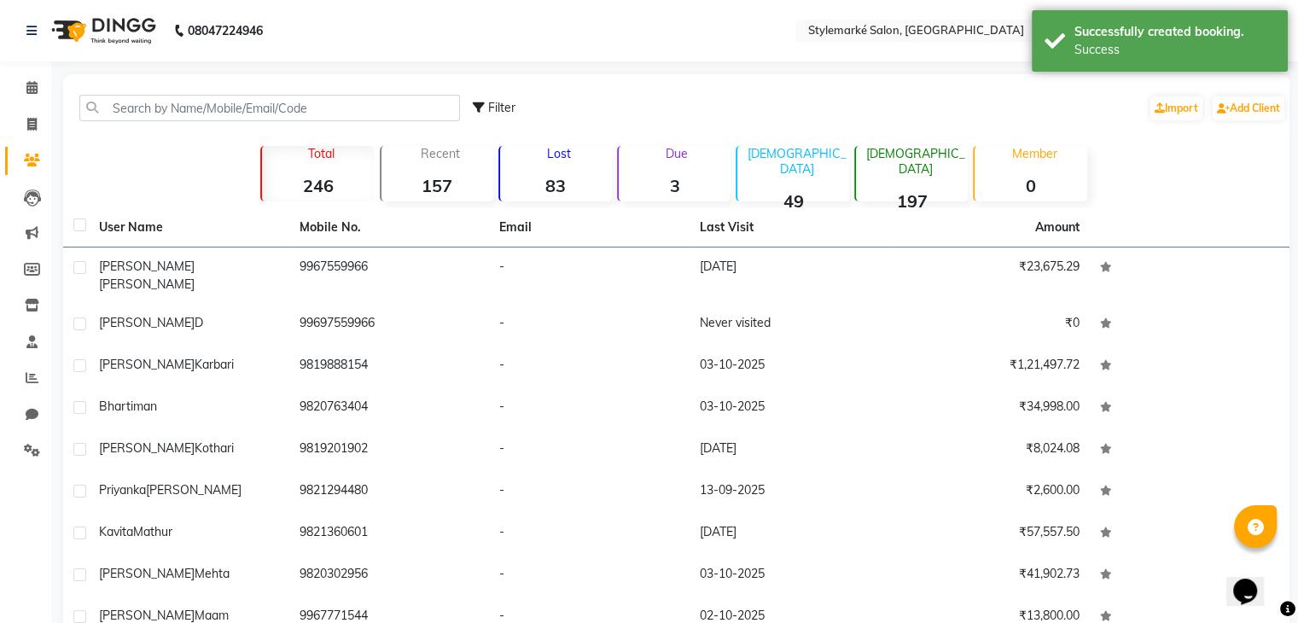
click at [170, 273] on div "Dipen Shah" at bounding box center [189, 276] width 180 height 36
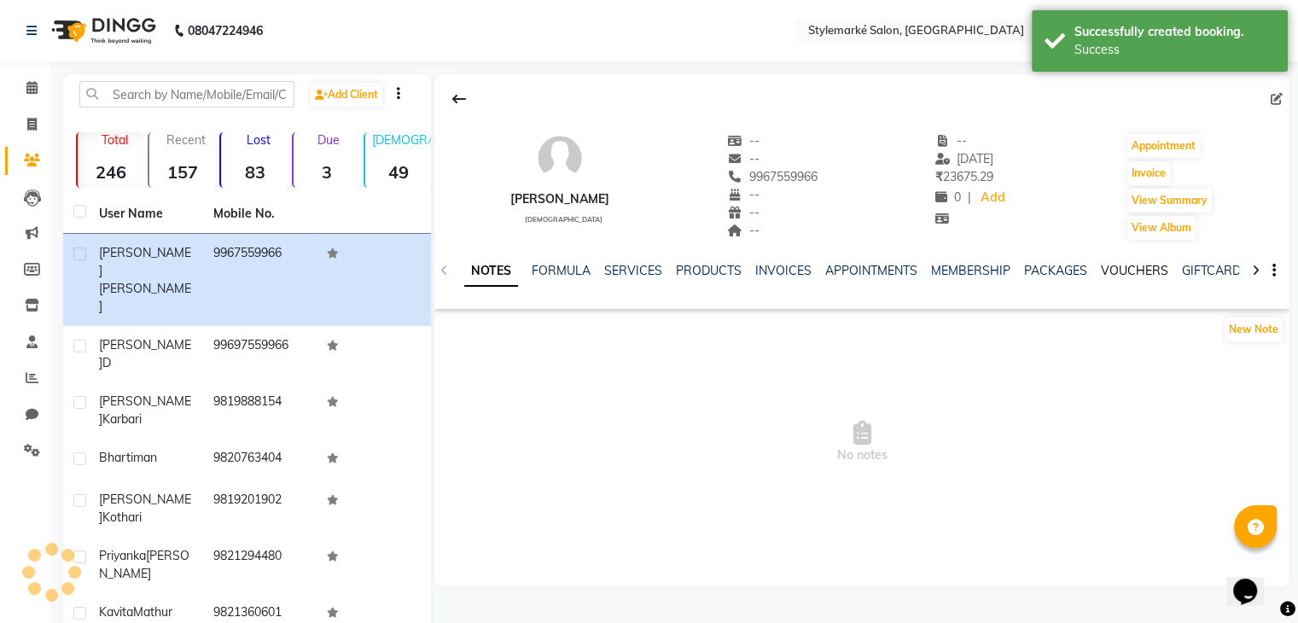
click at [1142, 274] on link "VOUCHERS" at bounding box center [1134, 270] width 67 height 15
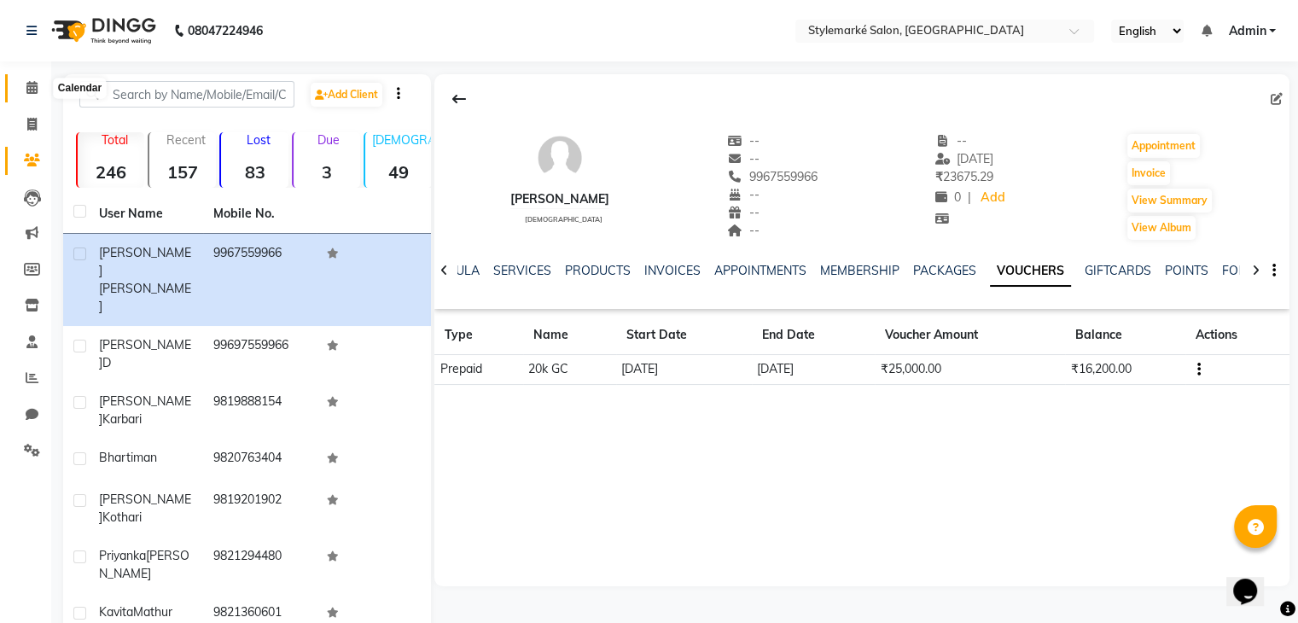
drag, startPoint x: 39, startPoint y: 84, endPoint x: 55, endPoint y: 86, distance: 15.6
click at [39, 84] on span at bounding box center [32, 89] width 30 height 20
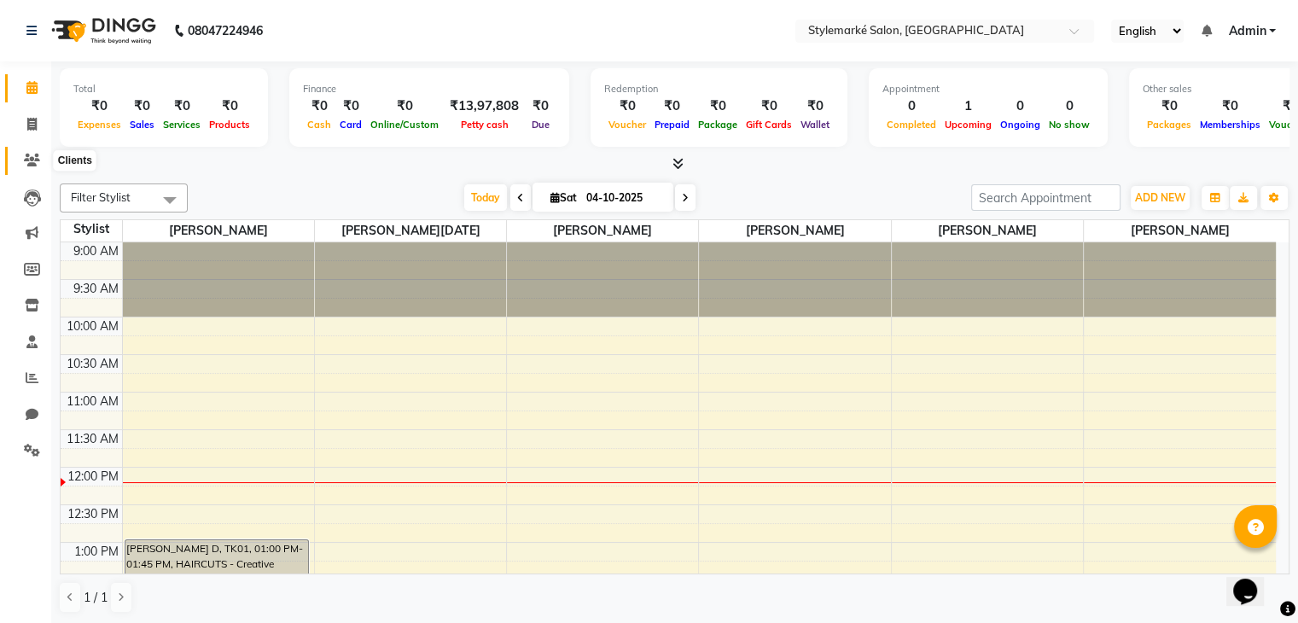
click at [39, 161] on span at bounding box center [32, 161] width 30 height 20
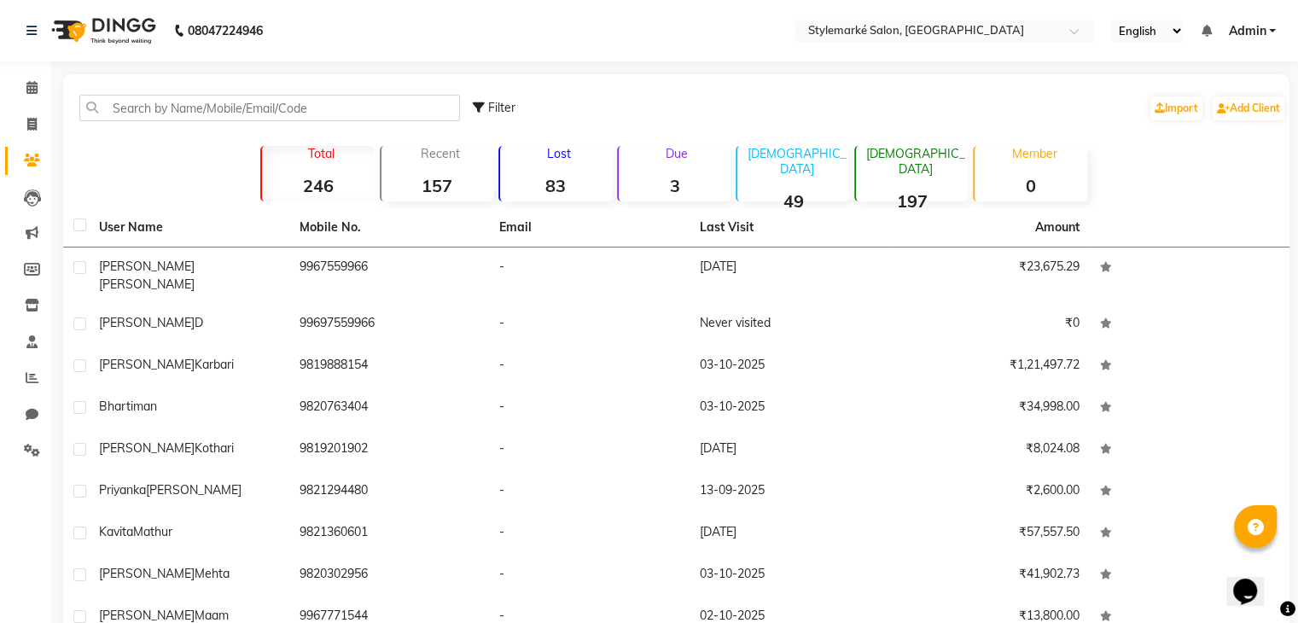
click at [554, 184] on strong "83" at bounding box center [556, 185] width 112 height 21
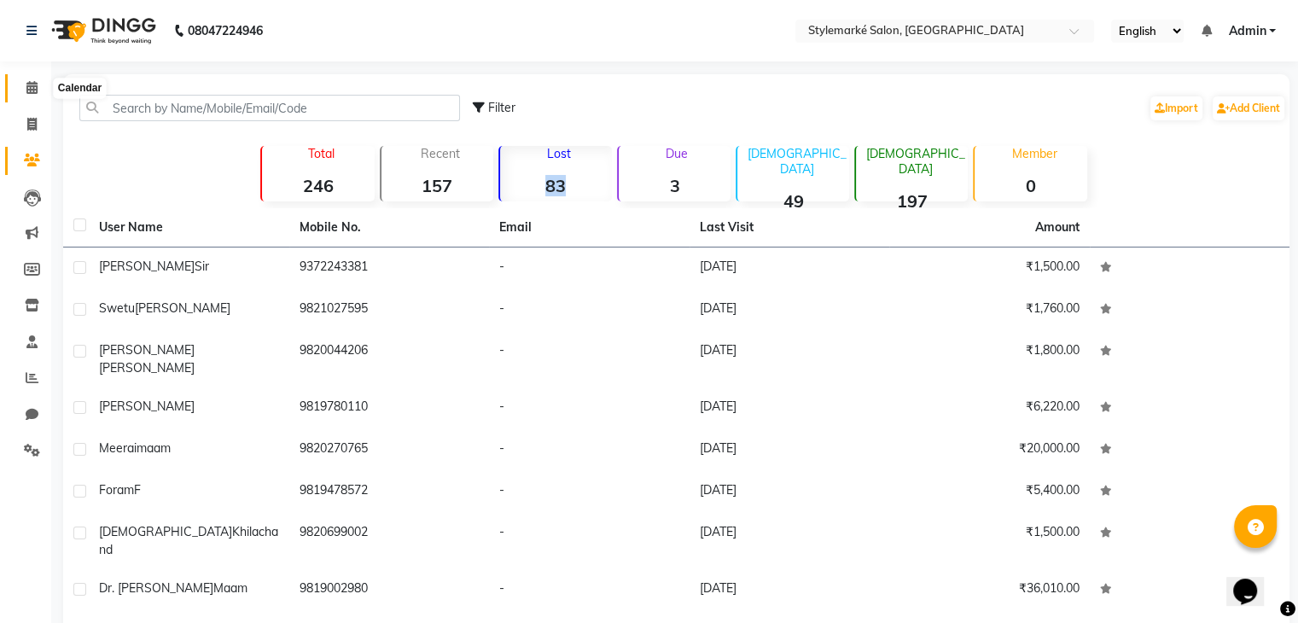
click at [30, 90] on icon at bounding box center [31, 87] width 11 height 13
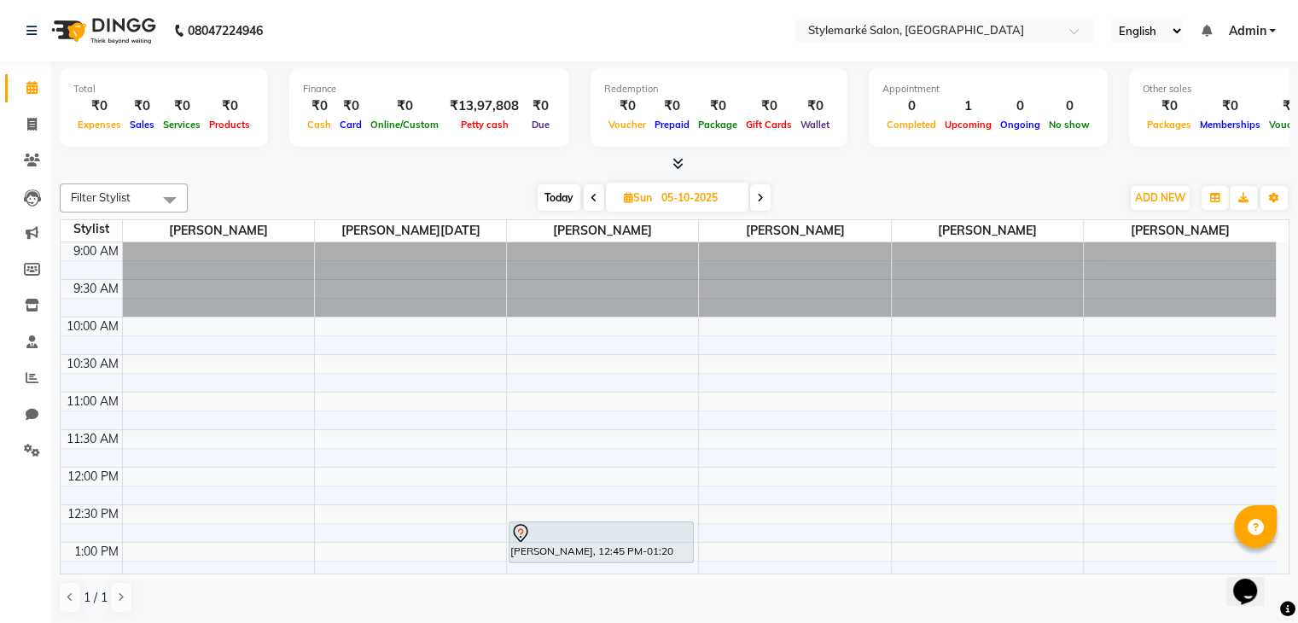
scroll to position [171, 0]
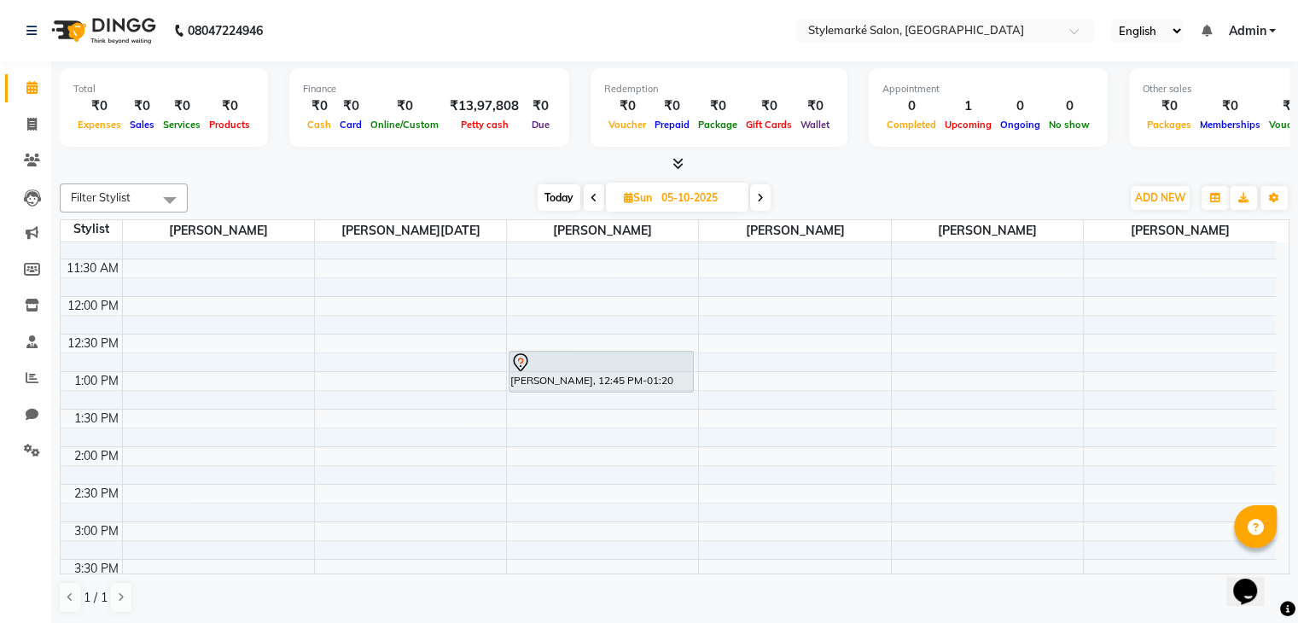
click at [624, 195] on icon at bounding box center [628, 197] width 9 height 11
select select "10"
select select "2025"
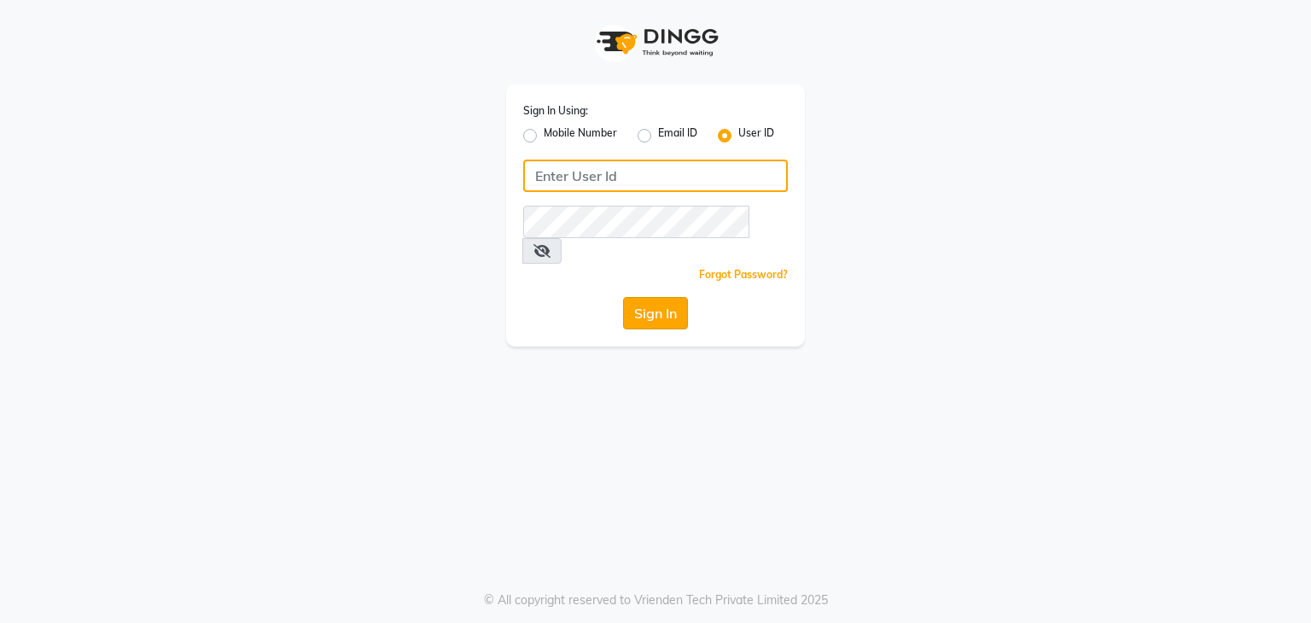
type input "stylemarké"
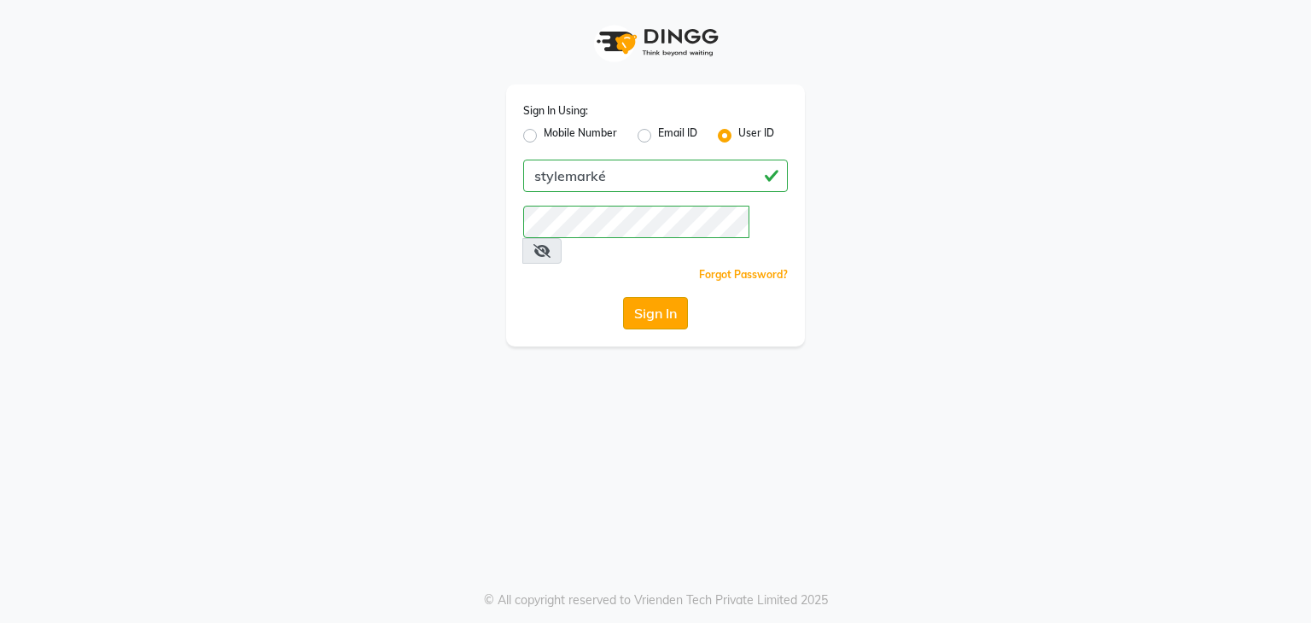
click at [662, 297] on button "Sign In" at bounding box center [655, 313] width 65 height 32
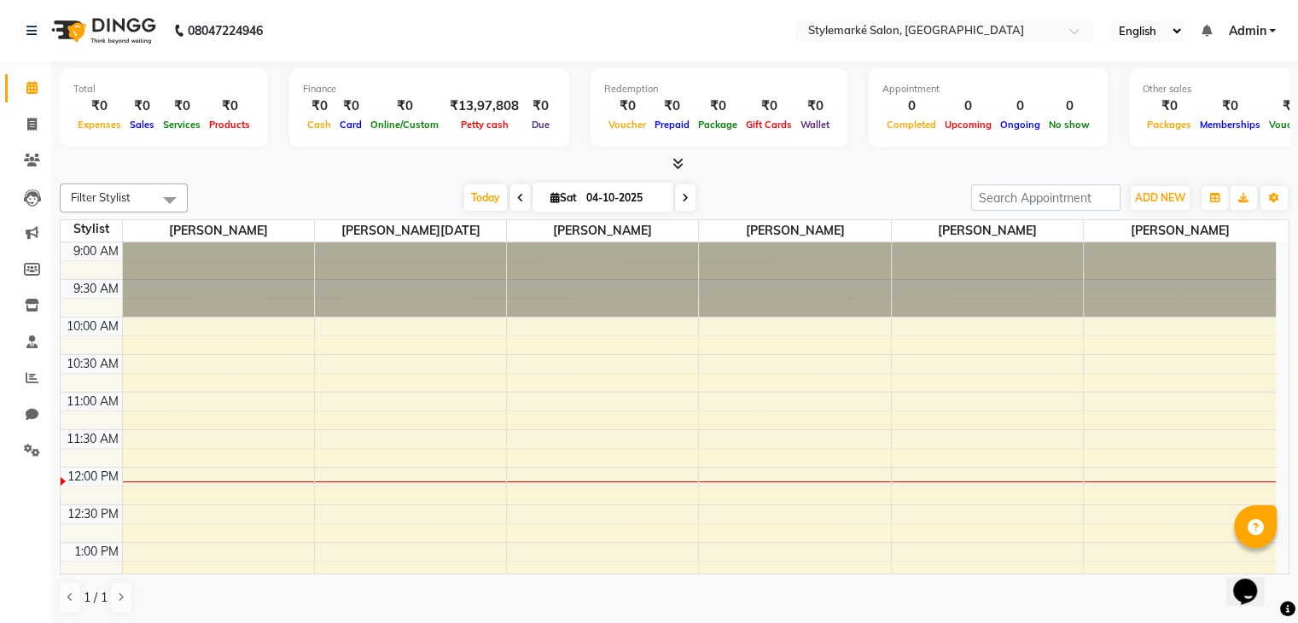
click at [682, 198] on icon at bounding box center [685, 198] width 7 height 10
click at [667, 198] on input "04-10-2025" at bounding box center [623, 198] width 85 height 26
type input "05-10-2025"
select select "10"
select select "2025"
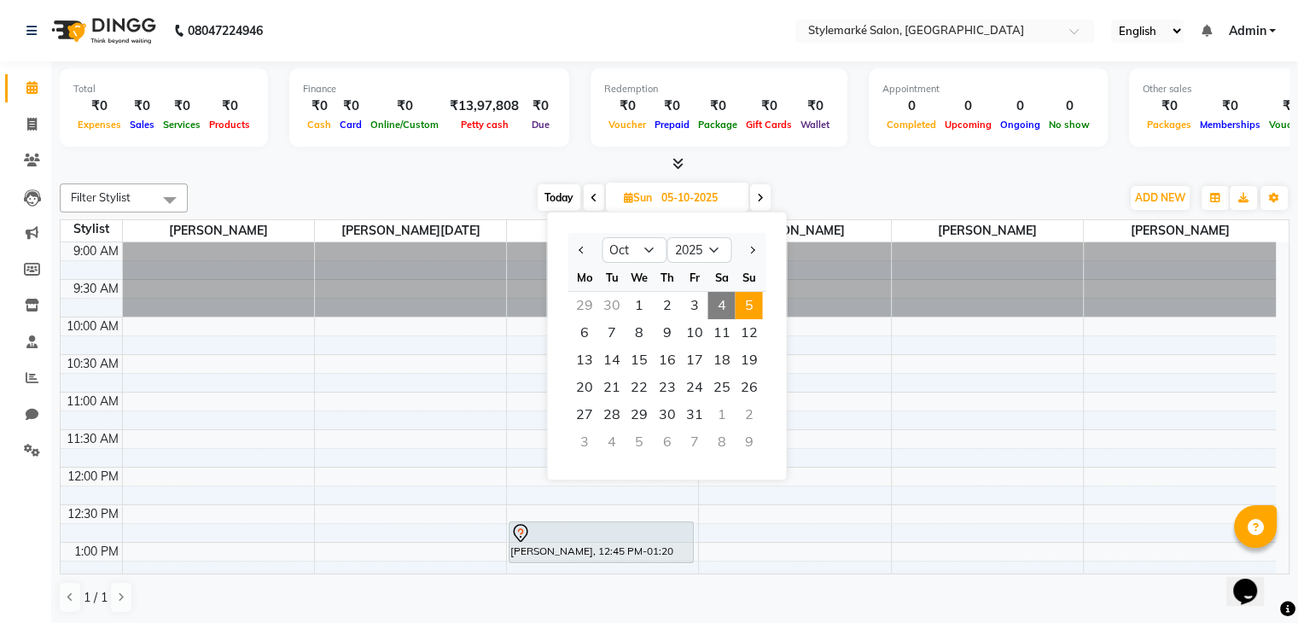
scroll to position [225, 0]
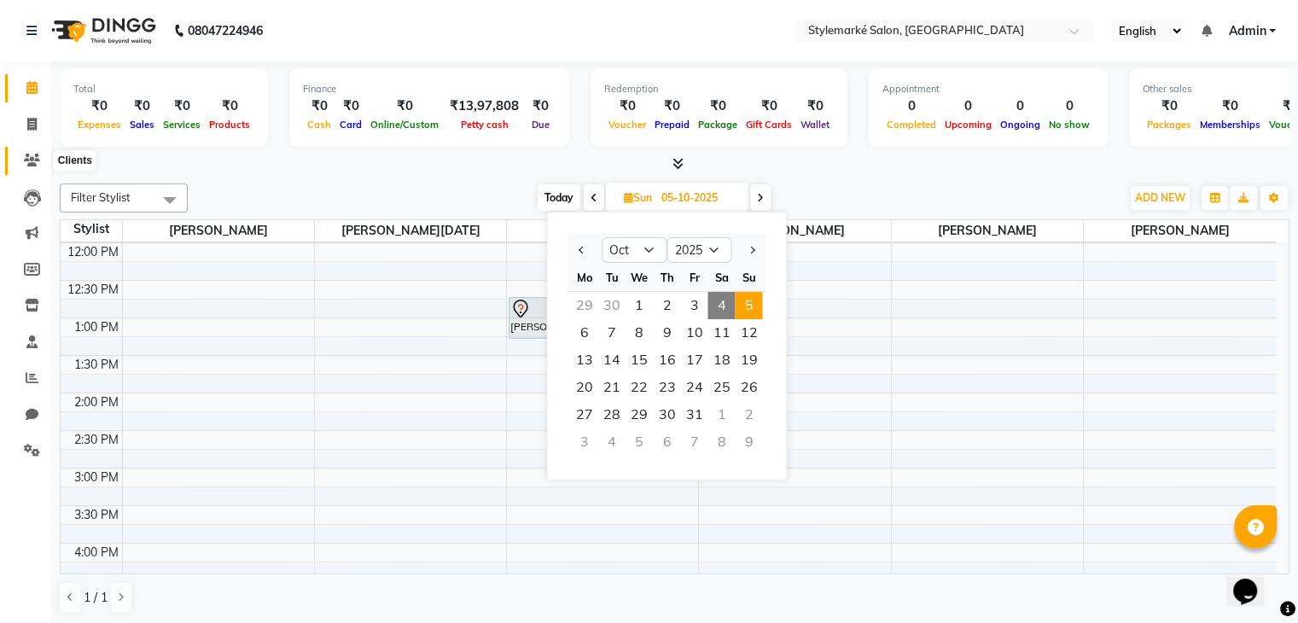
drag, startPoint x: 31, startPoint y: 163, endPoint x: 46, endPoint y: 165, distance: 15.5
click at [31, 163] on icon at bounding box center [32, 160] width 16 height 13
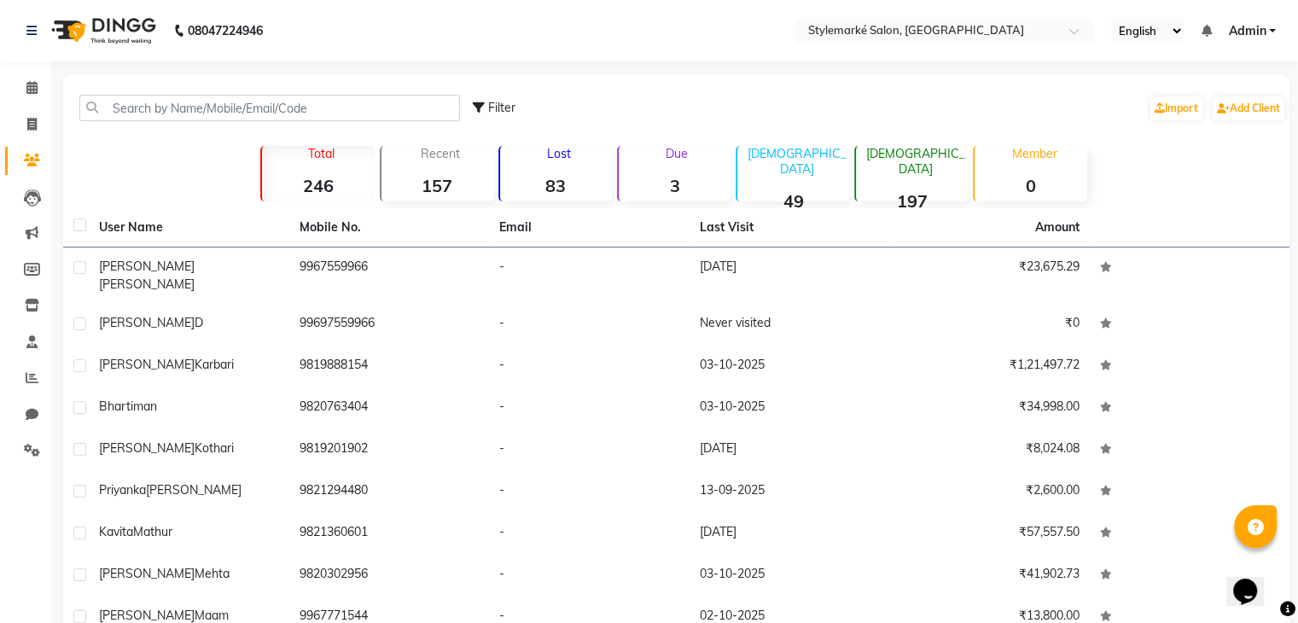
click at [547, 183] on strong "83" at bounding box center [556, 185] width 112 height 21
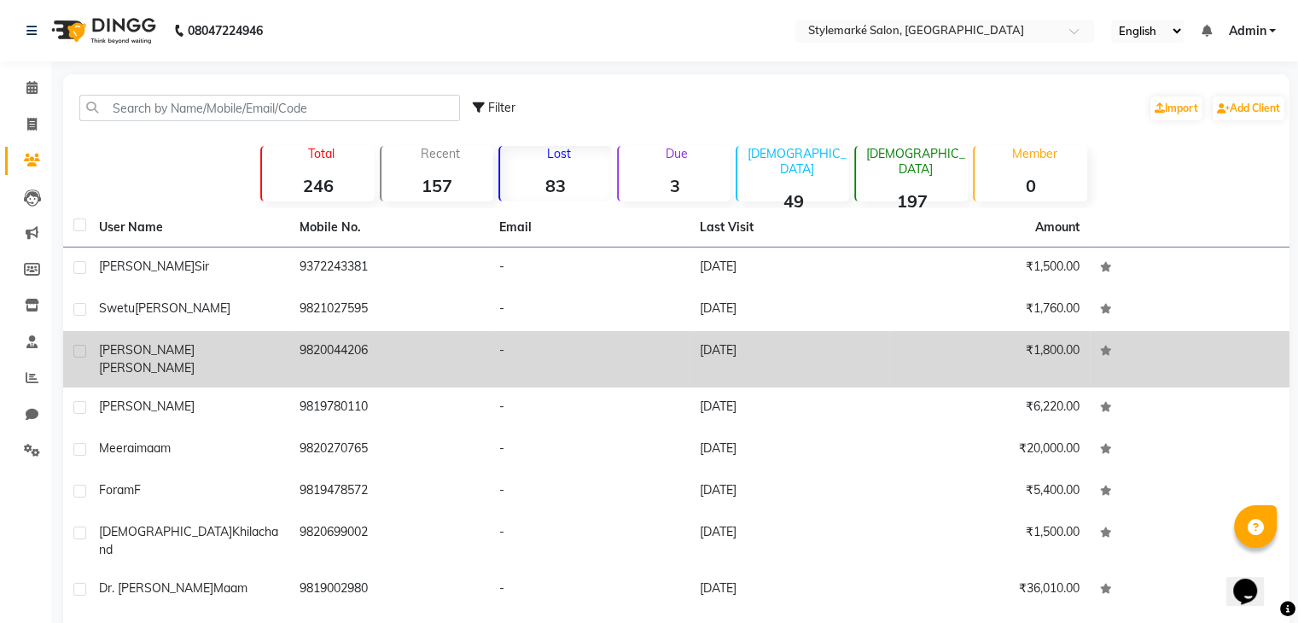
click at [215, 354] on div "Ruchi Shah" at bounding box center [189, 359] width 180 height 36
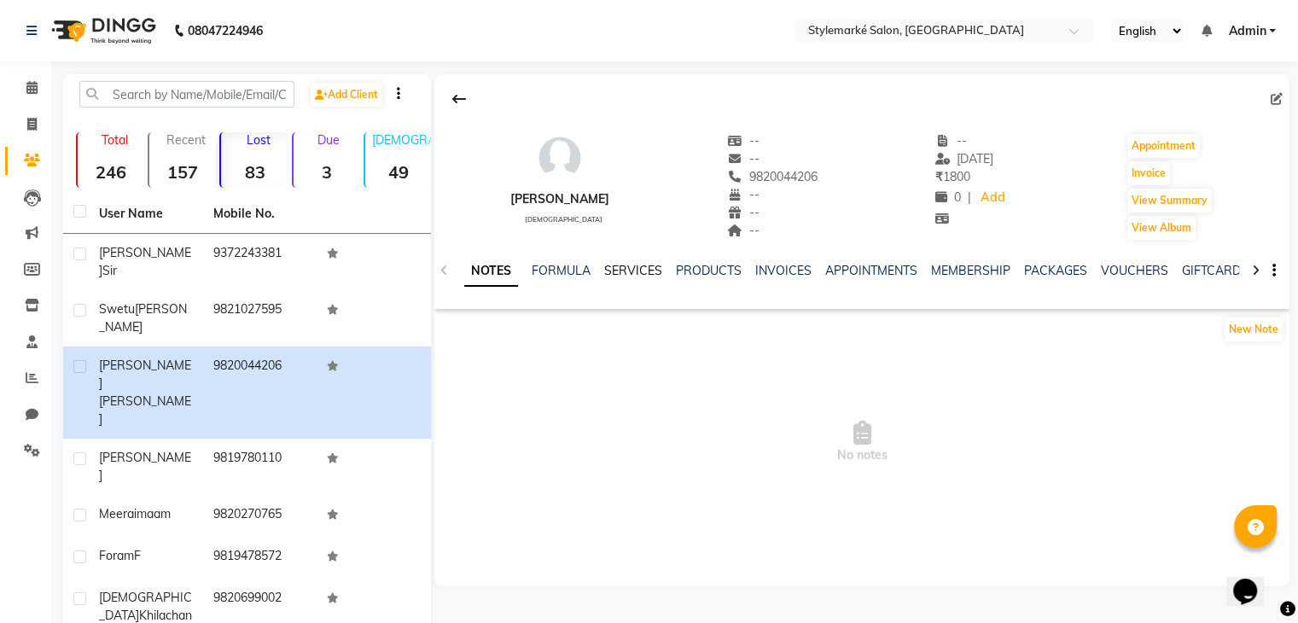
click at [624, 277] on link "SERVICES" at bounding box center [633, 270] width 58 height 15
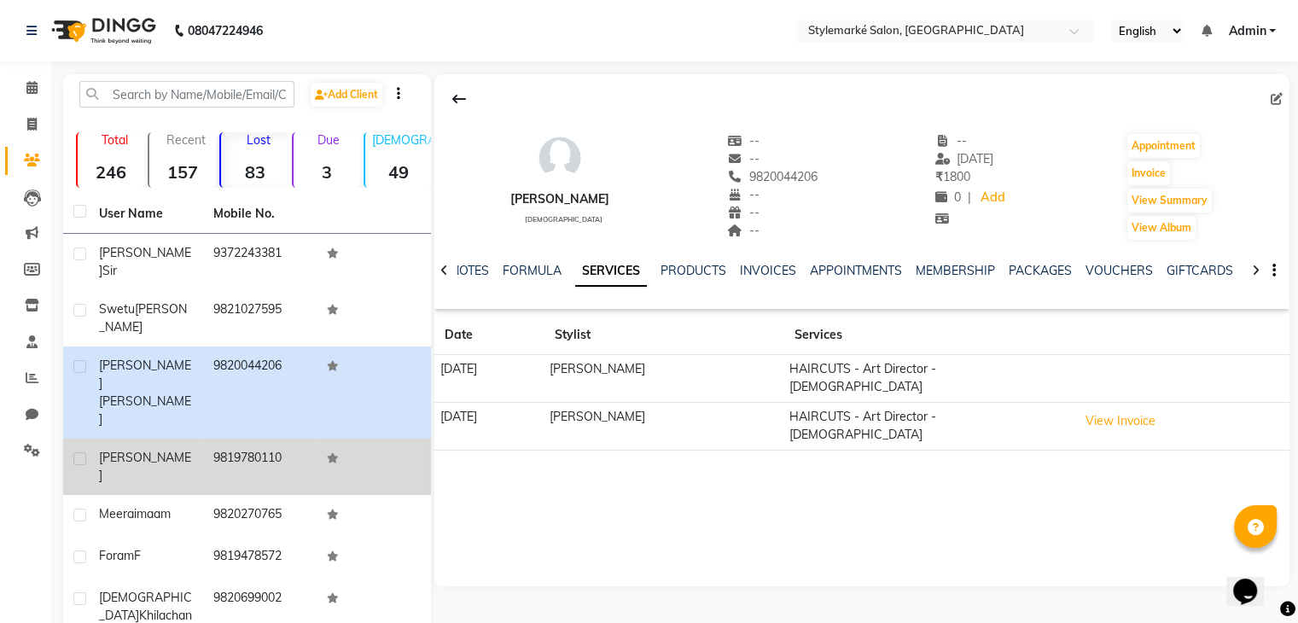
click at [169, 450] on span "Naina Khambani" at bounding box center [145, 466] width 92 height 33
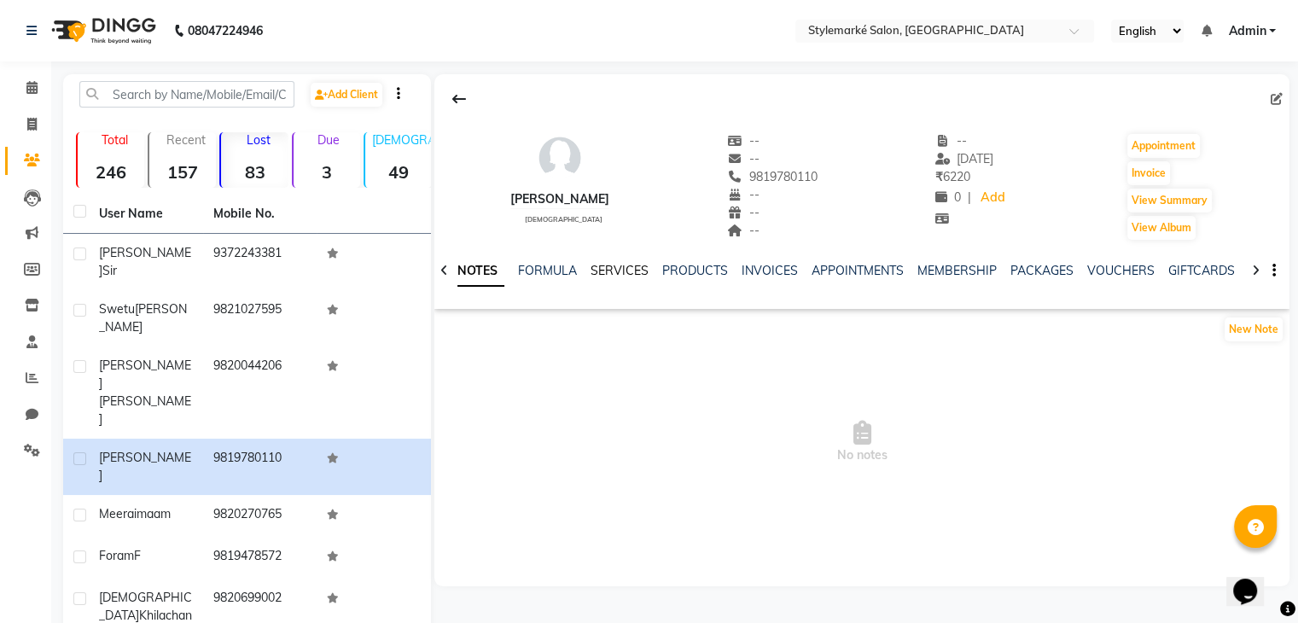
click at [616, 275] on link "SERVICES" at bounding box center [620, 270] width 58 height 15
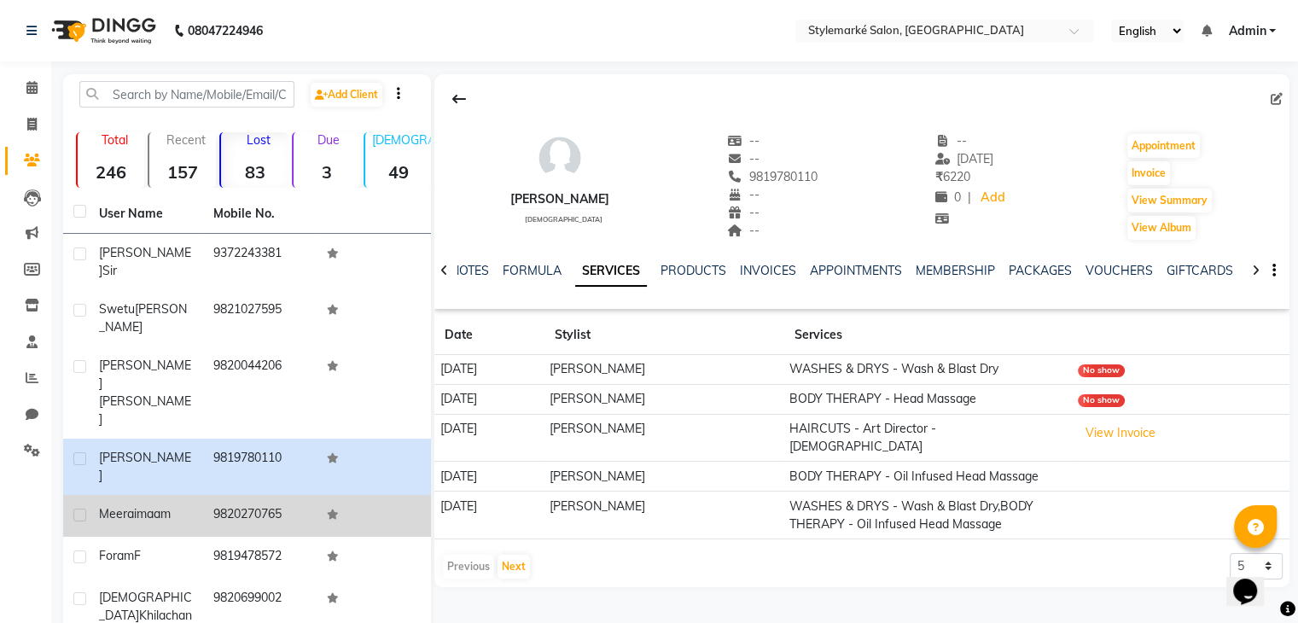
click at [171, 506] on span "maam" at bounding box center [154, 513] width 34 height 15
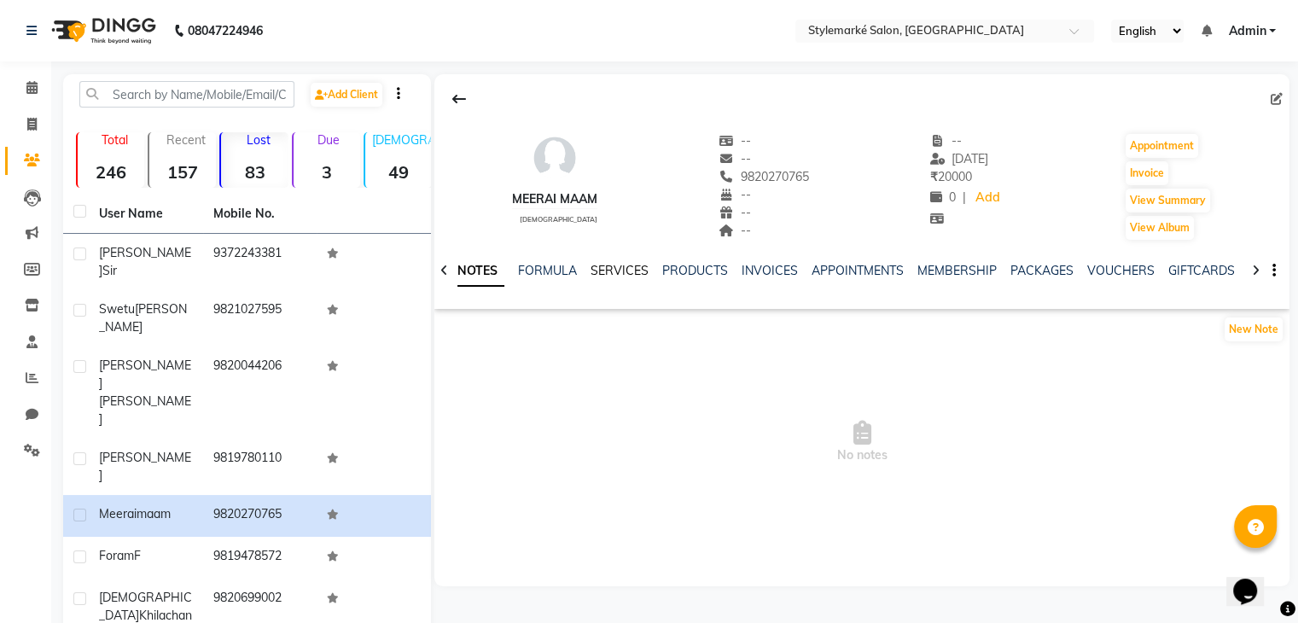
click at [616, 267] on link "SERVICES" at bounding box center [620, 270] width 58 height 15
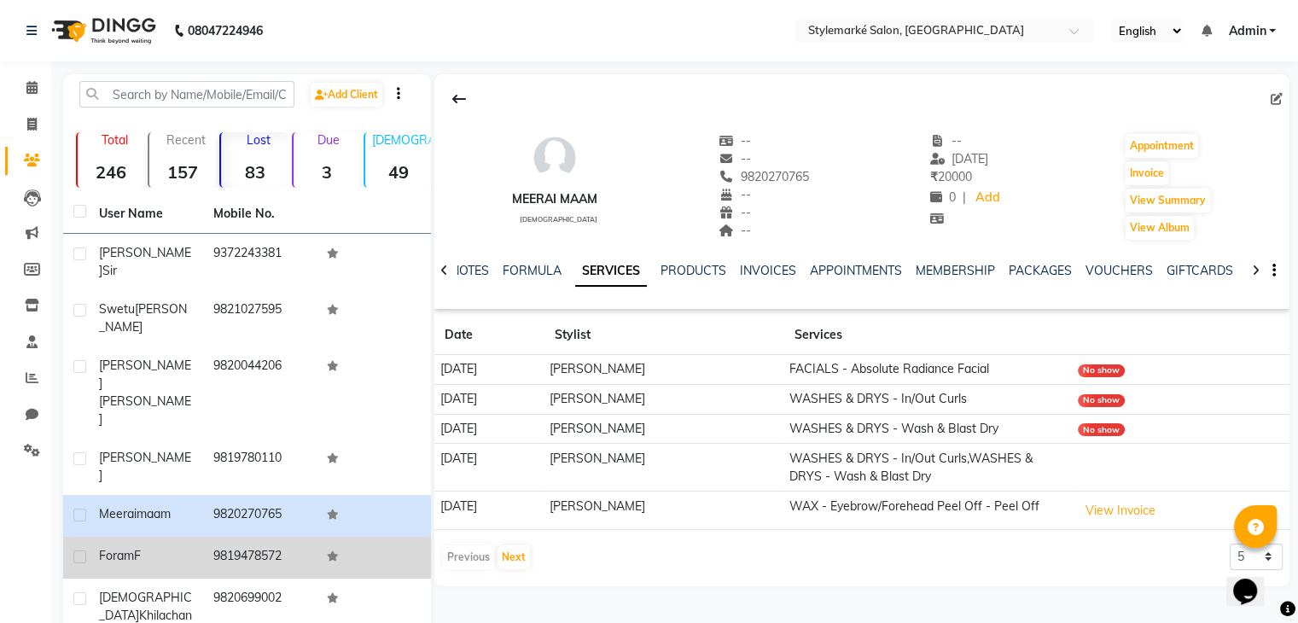
click at [189, 547] on div "Foram F" at bounding box center [146, 556] width 94 height 18
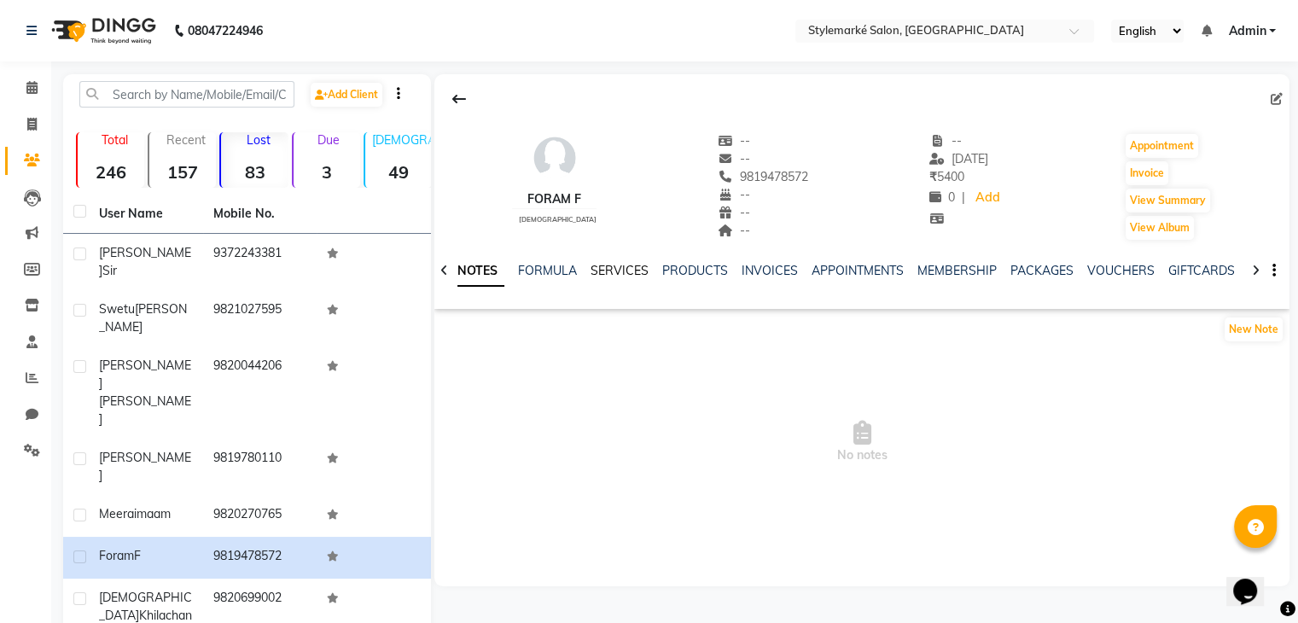
click at [608, 277] on link "SERVICES" at bounding box center [620, 270] width 58 height 15
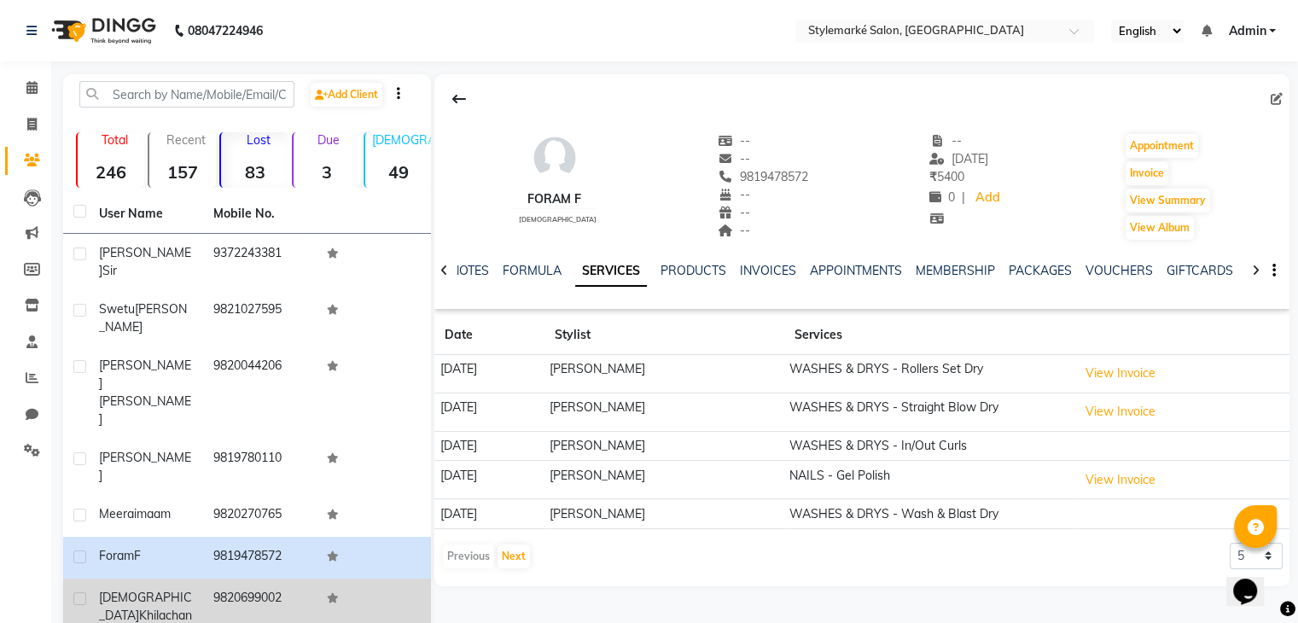
click at [208, 579] on td "9820699002" at bounding box center [260, 616] width 114 height 74
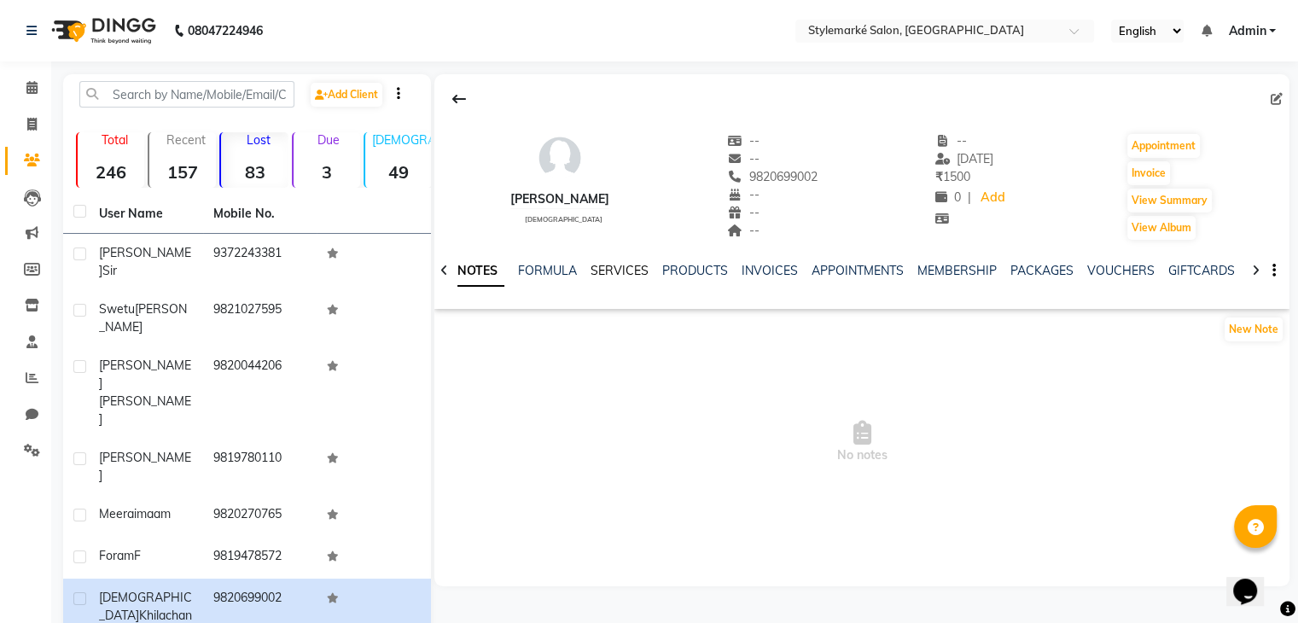
click at [610, 277] on link "SERVICES" at bounding box center [620, 270] width 58 height 15
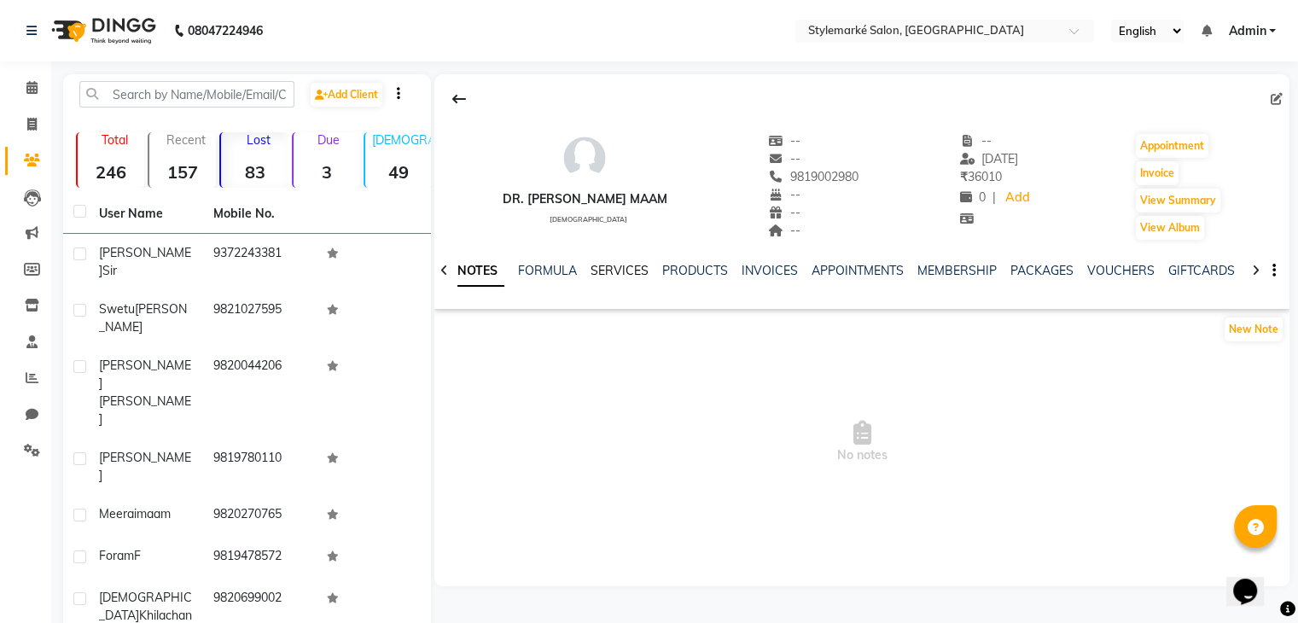
click at [619, 277] on link "SERVICES" at bounding box center [620, 270] width 58 height 15
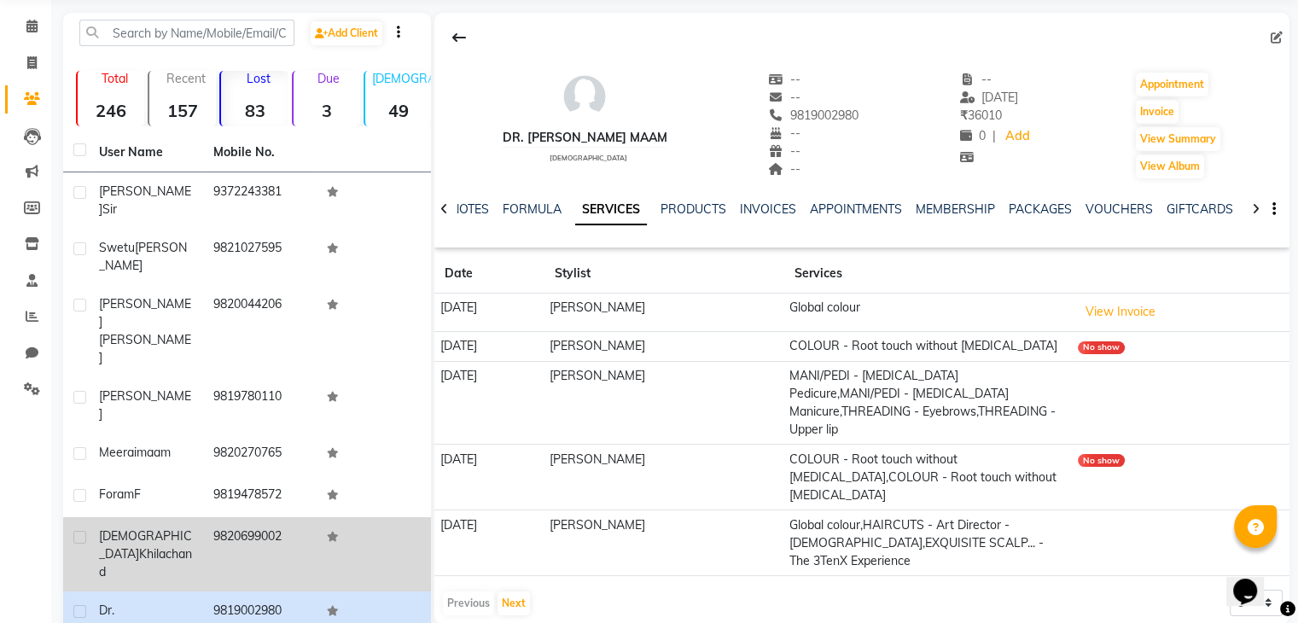
scroll to position [131, 0]
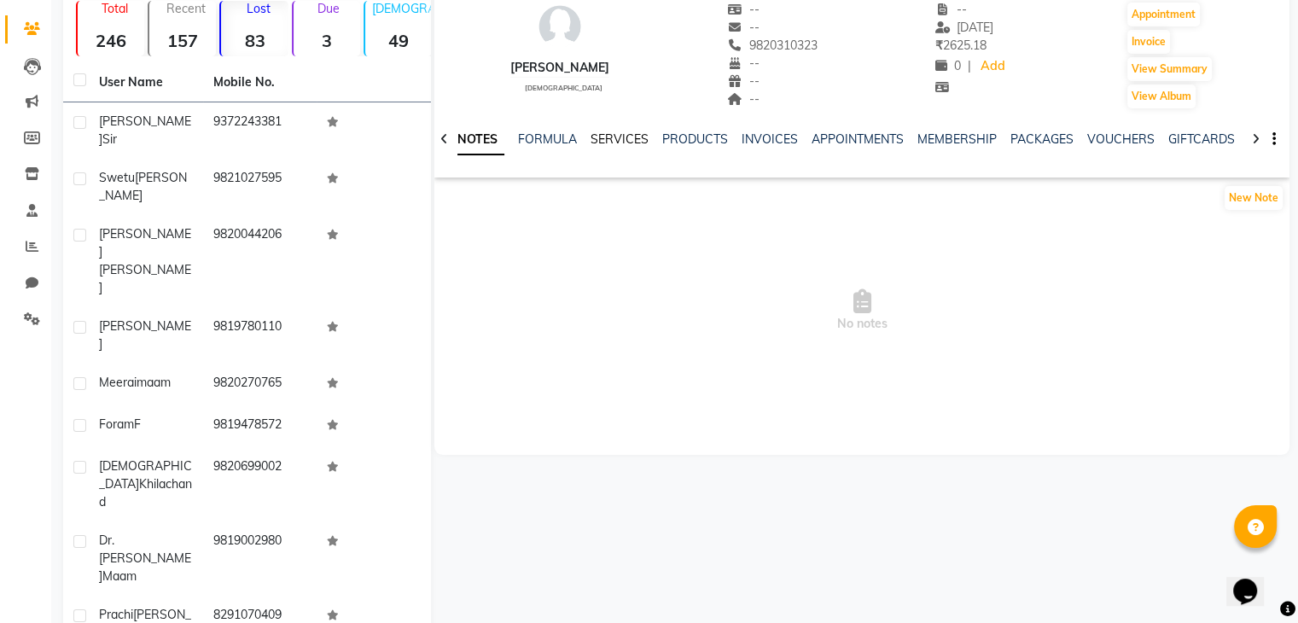
click at [606, 141] on link "SERVICES" at bounding box center [620, 138] width 58 height 15
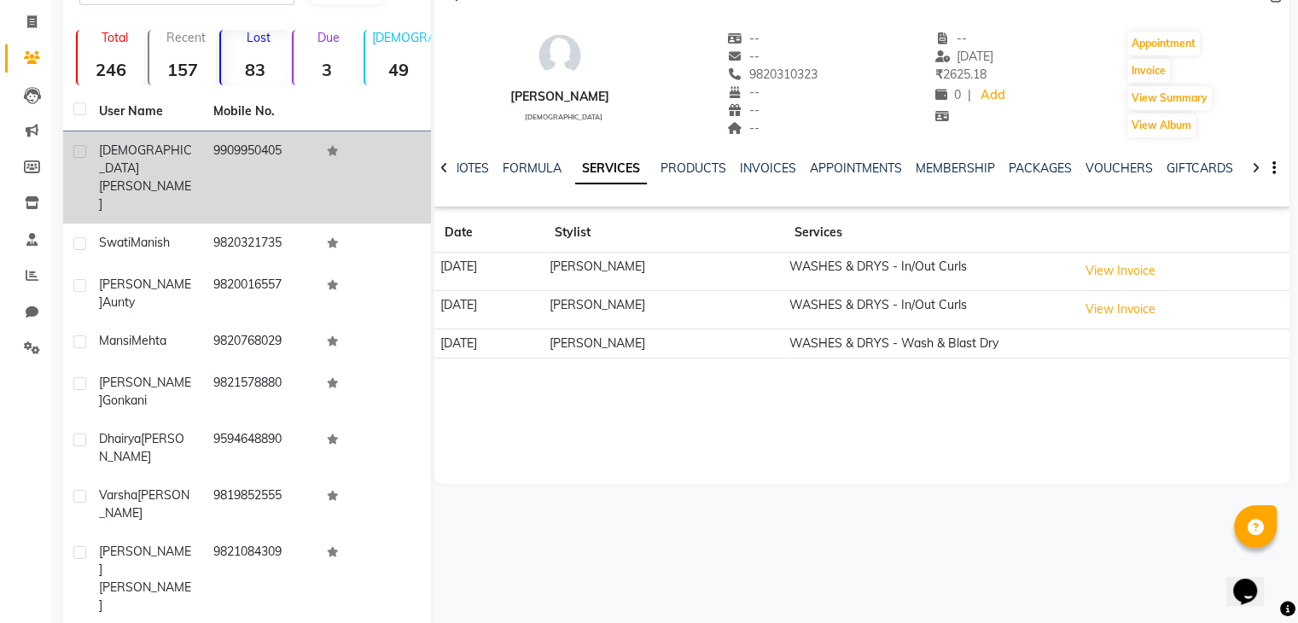
click at [210, 161] on td "9909950405" at bounding box center [260, 177] width 114 height 92
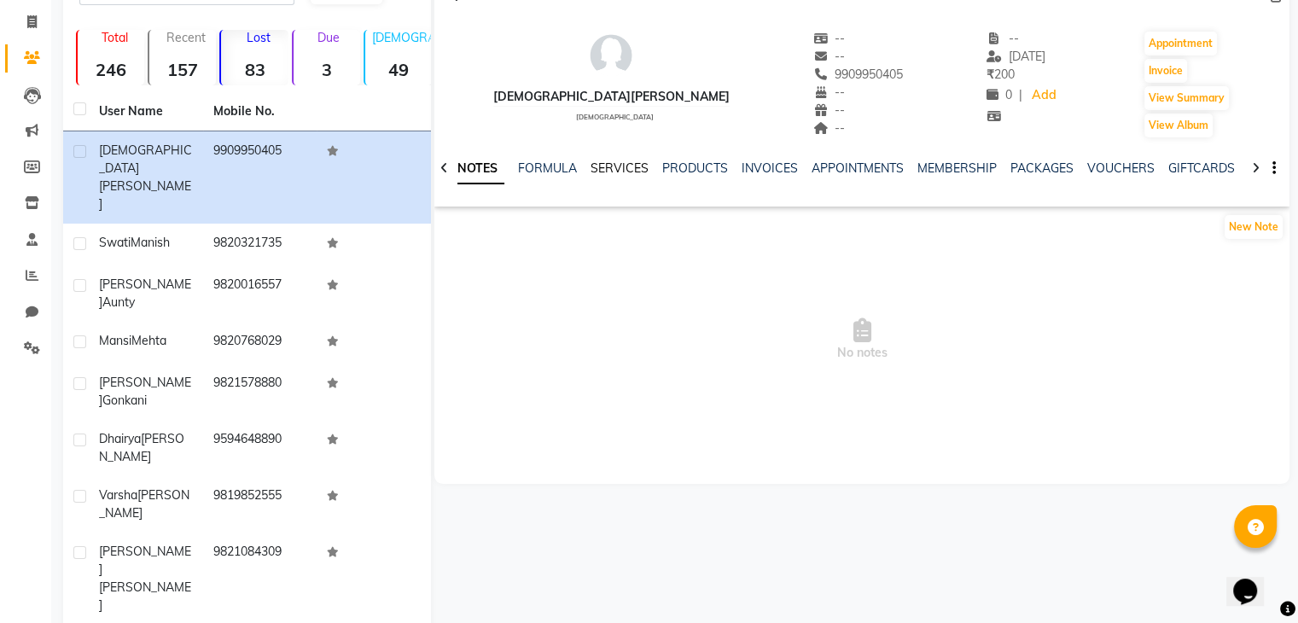
click at [627, 172] on link "SERVICES" at bounding box center [620, 167] width 58 height 15
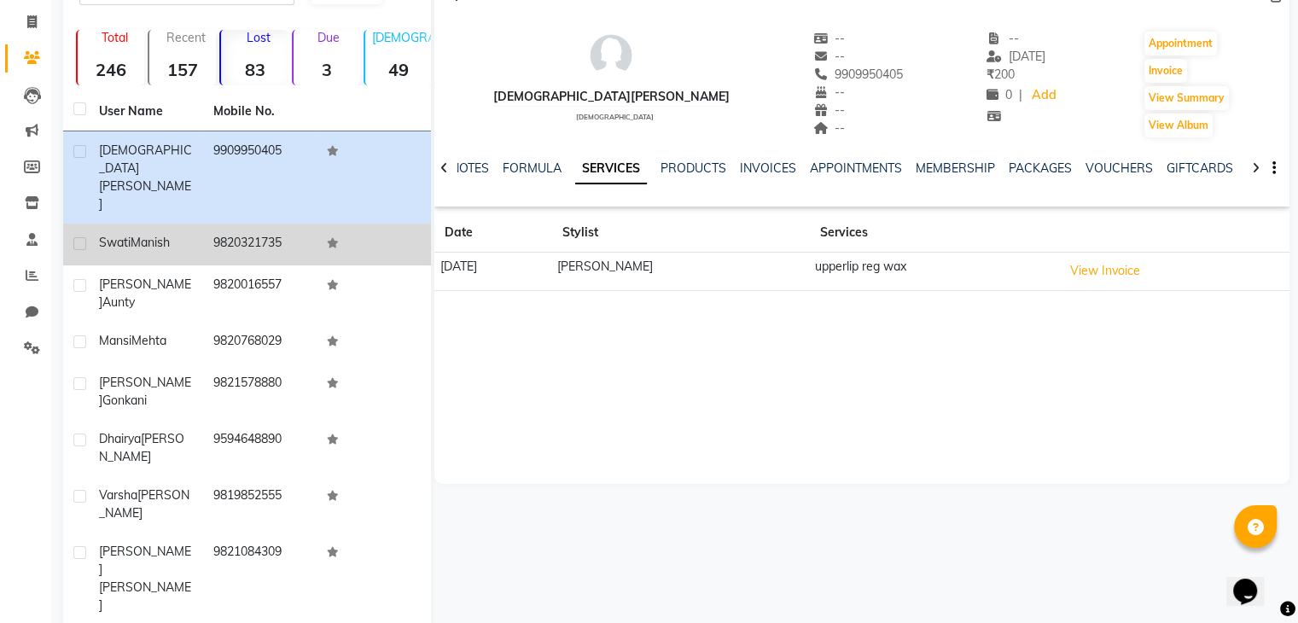
click at [287, 224] on td "9820321735" at bounding box center [260, 245] width 114 height 42
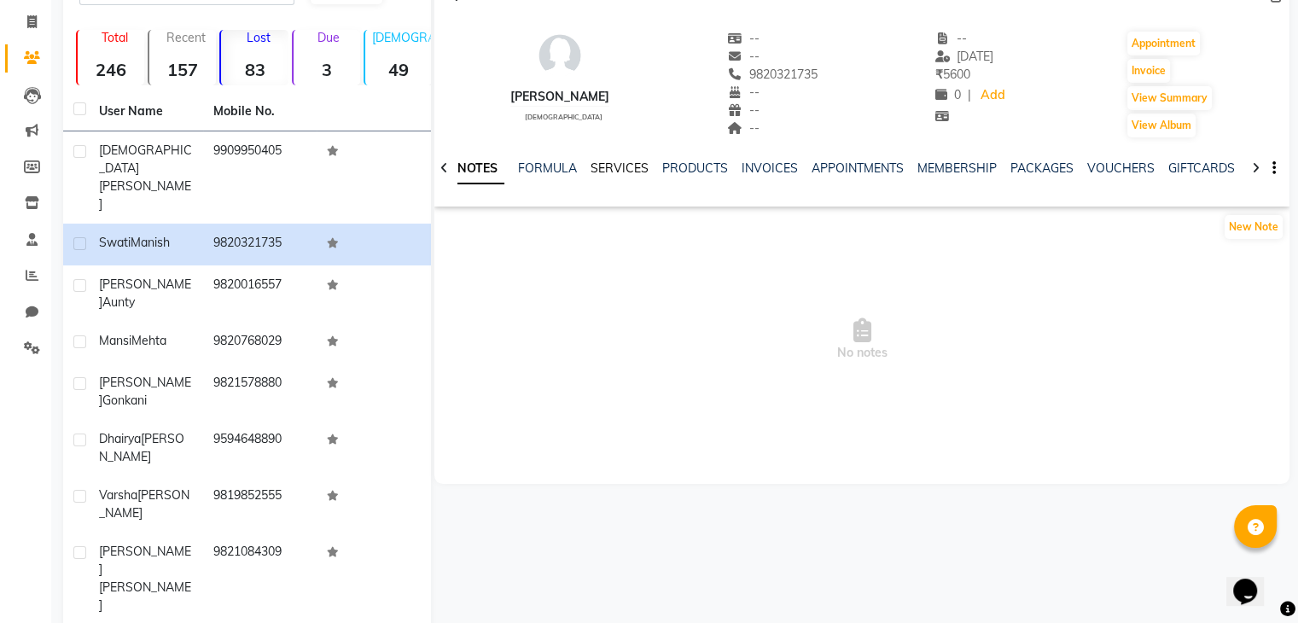
click at [620, 172] on link "SERVICES" at bounding box center [620, 167] width 58 height 15
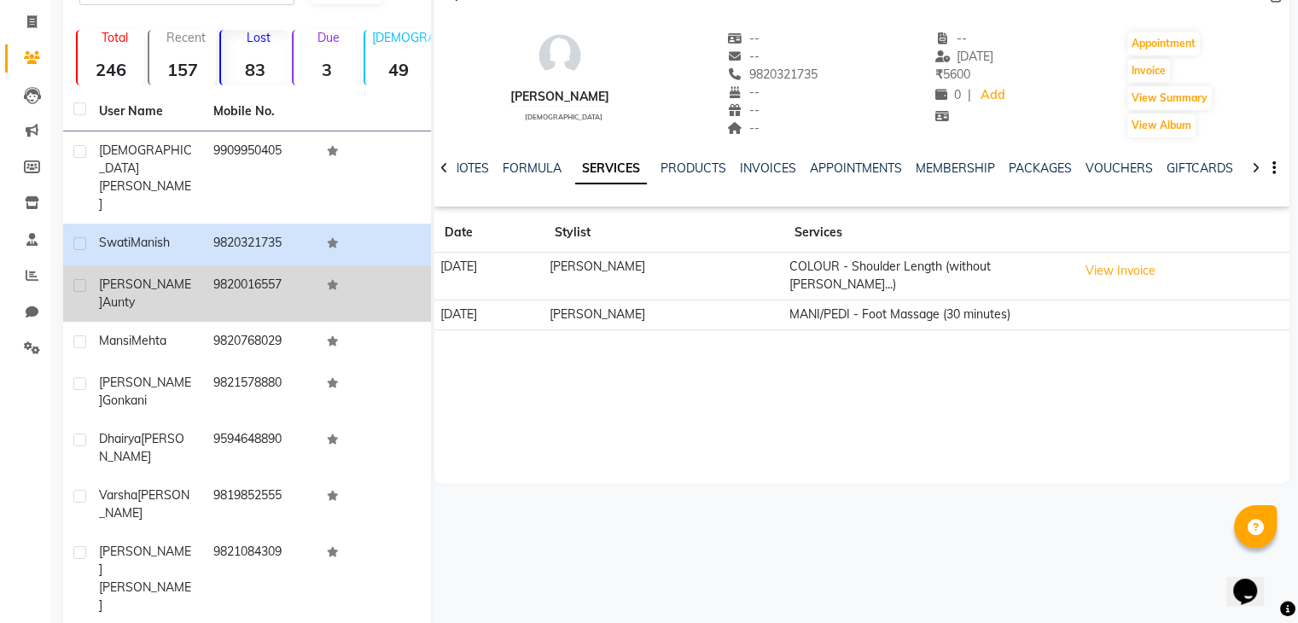
click at [184, 265] on td "Komal Aunty" at bounding box center [146, 293] width 114 height 56
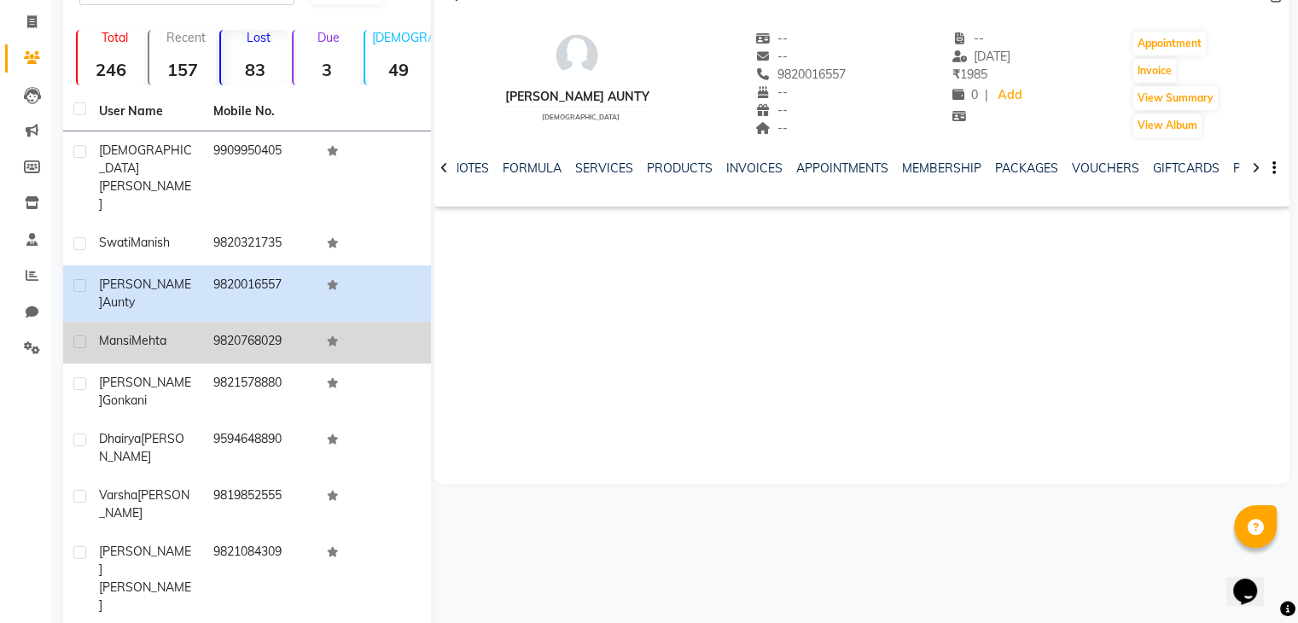
click at [178, 332] on div "Mansi Mehta" at bounding box center [146, 341] width 94 height 18
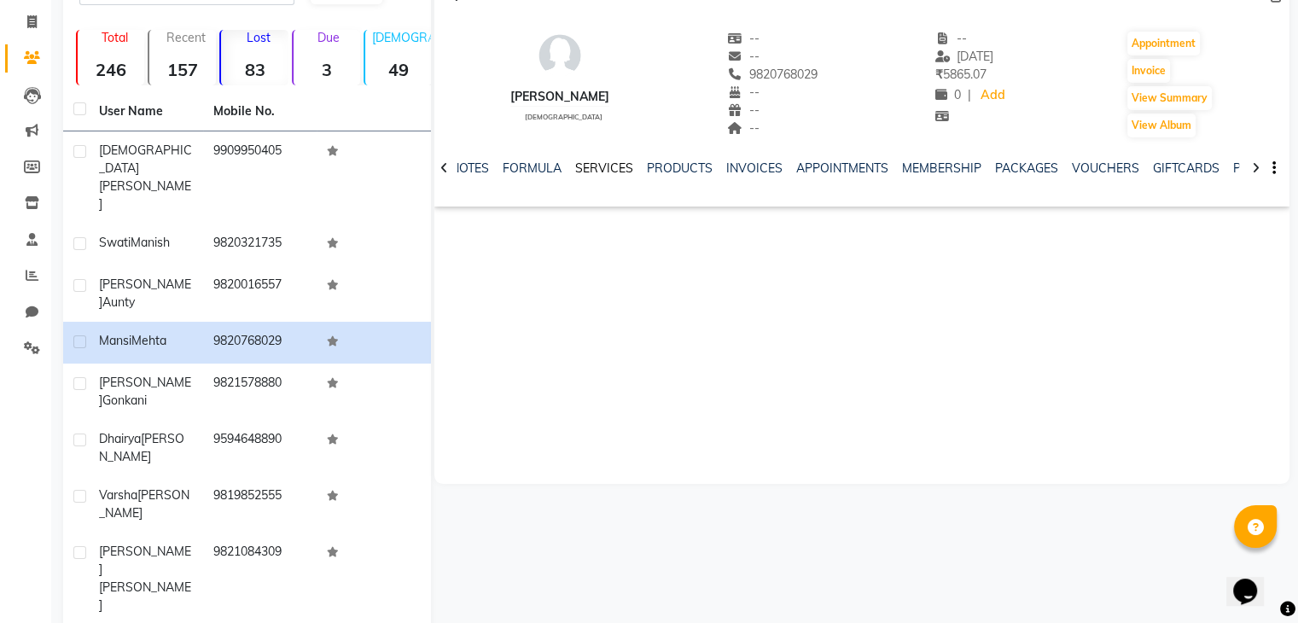
click at [598, 173] on link "SERVICES" at bounding box center [604, 167] width 58 height 15
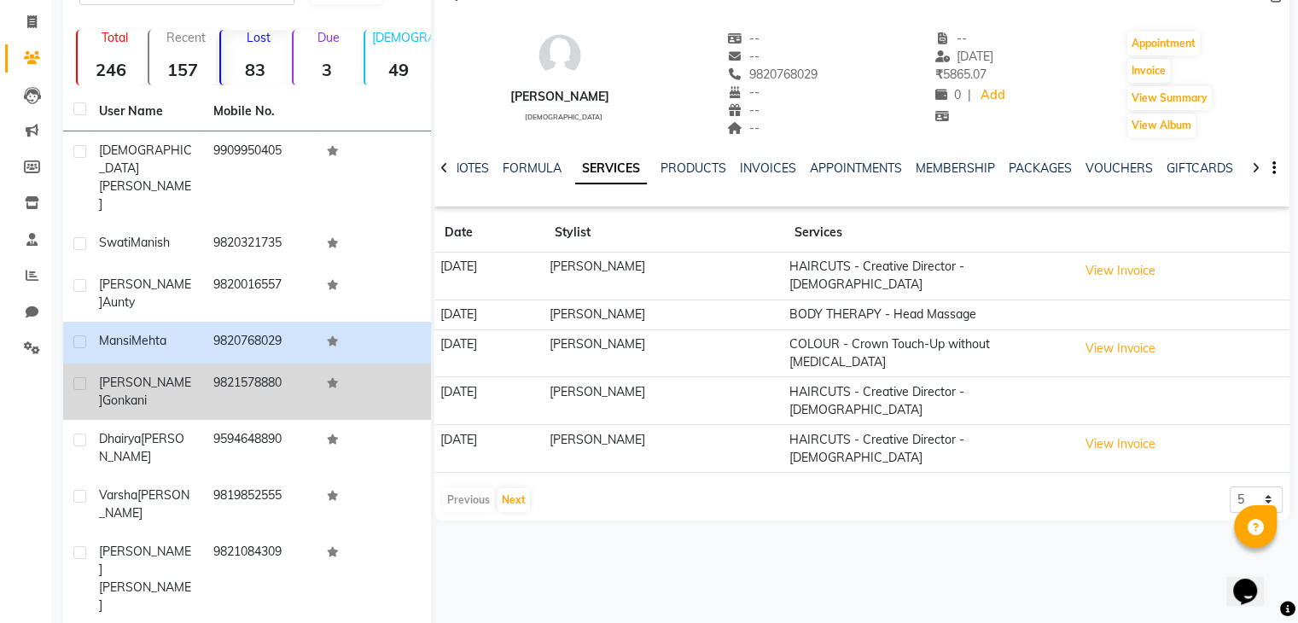
click at [157, 374] on div "Tejal Gonkani" at bounding box center [146, 392] width 94 height 36
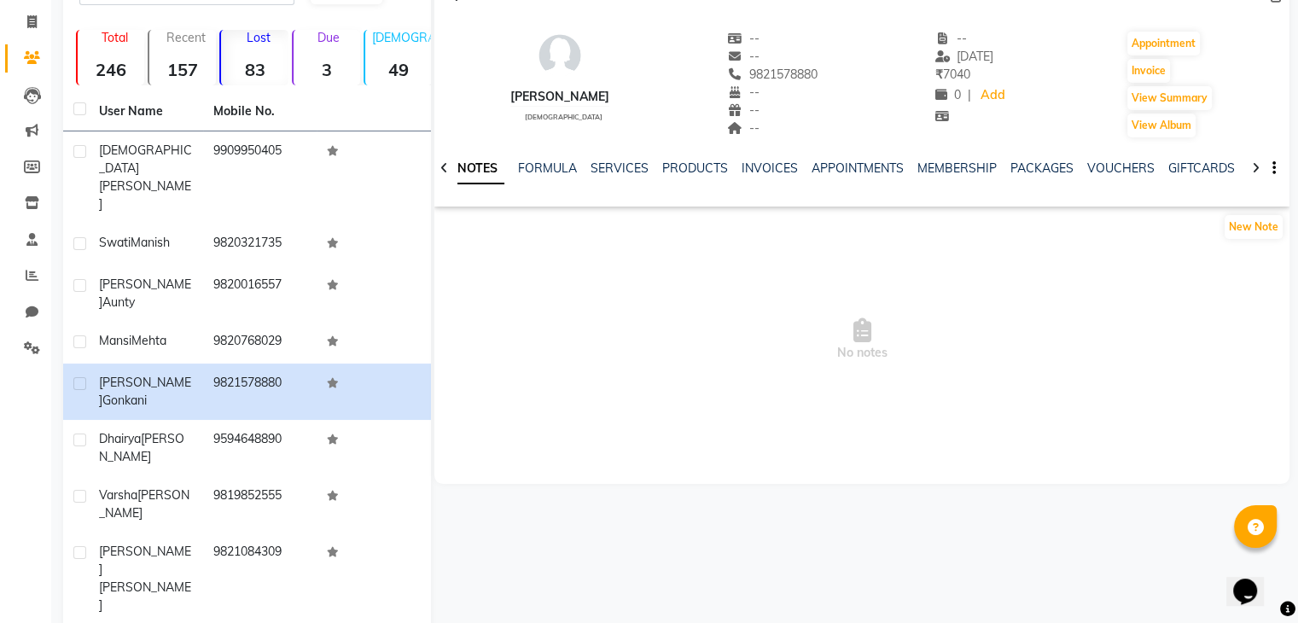
click at [625, 175] on div "SERVICES" at bounding box center [620, 169] width 58 height 18
click at [632, 166] on link "SERVICES" at bounding box center [620, 167] width 58 height 15
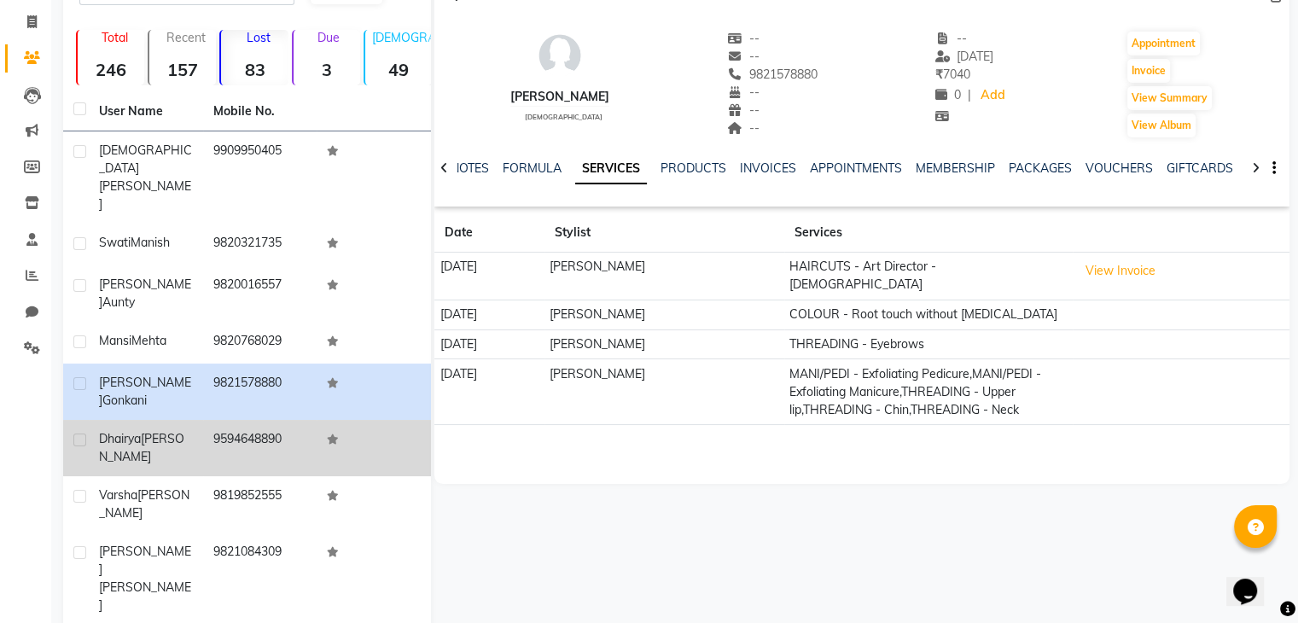
click at [201, 420] on td "Dhairya Shah" at bounding box center [146, 448] width 114 height 56
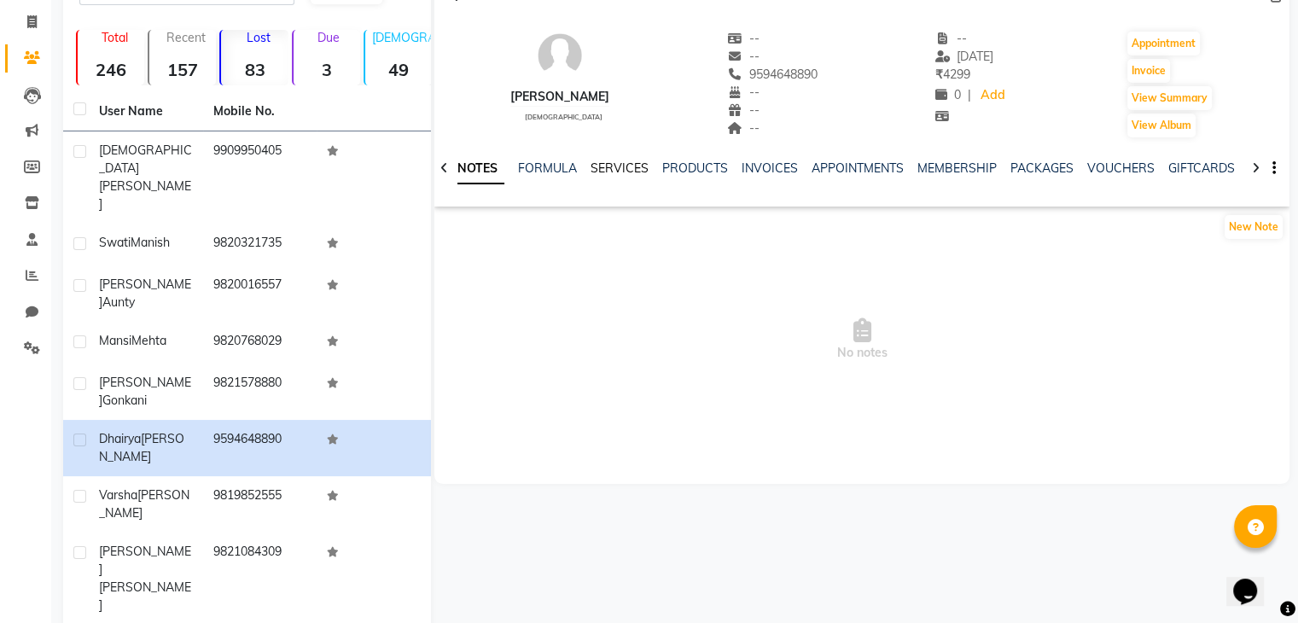
click at [601, 171] on link "SERVICES" at bounding box center [620, 167] width 58 height 15
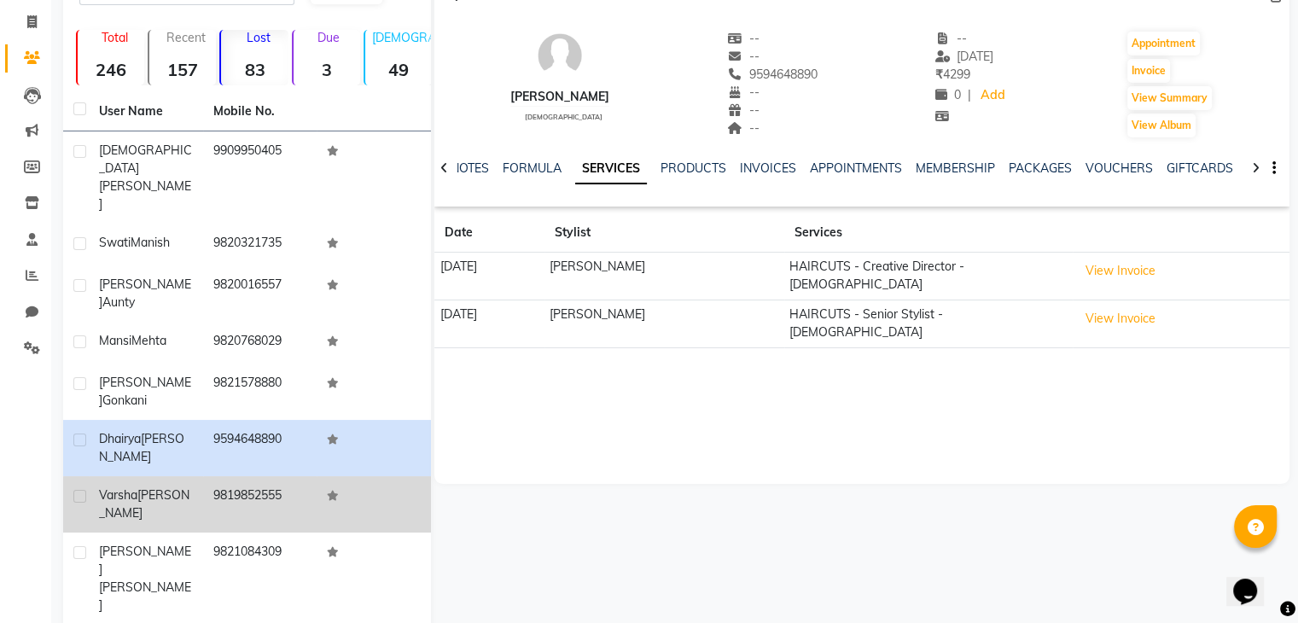
click at [155, 487] on span "Patel" at bounding box center [144, 503] width 90 height 33
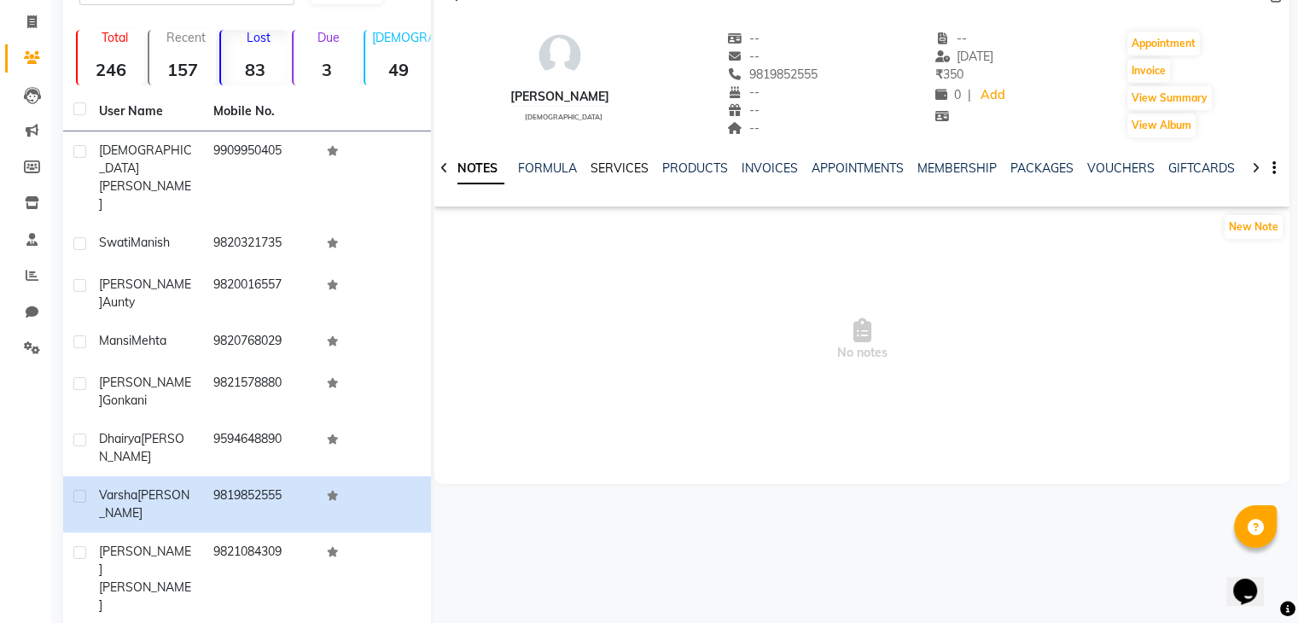
click at [604, 172] on link "SERVICES" at bounding box center [620, 167] width 58 height 15
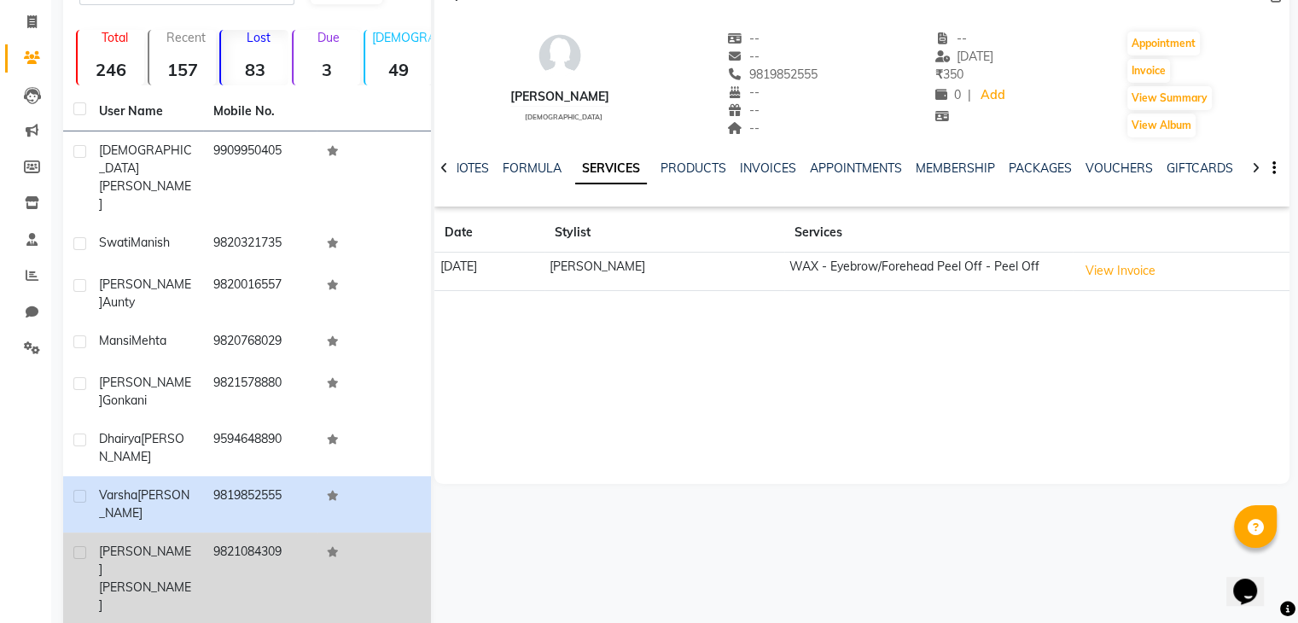
click at [219, 533] on td "9821084309" at bounding box center [260, 579] width 114 height 92
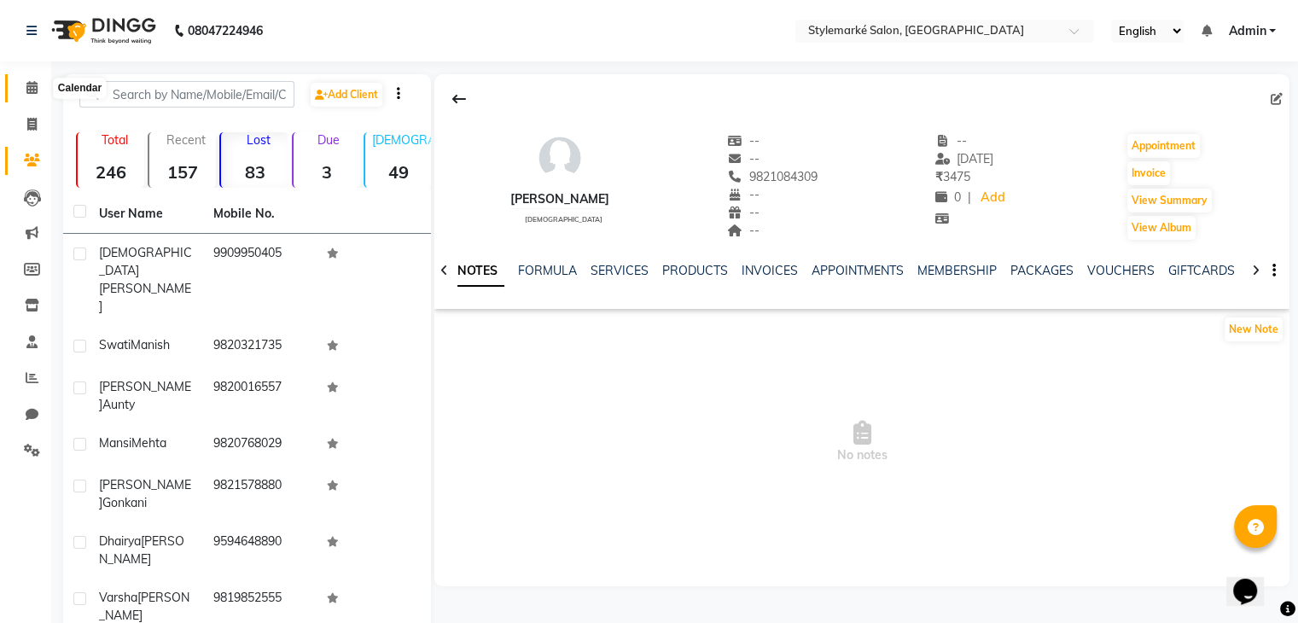
click at [32, 90] on icon at bounding box center [31, 87] width 11 height 13
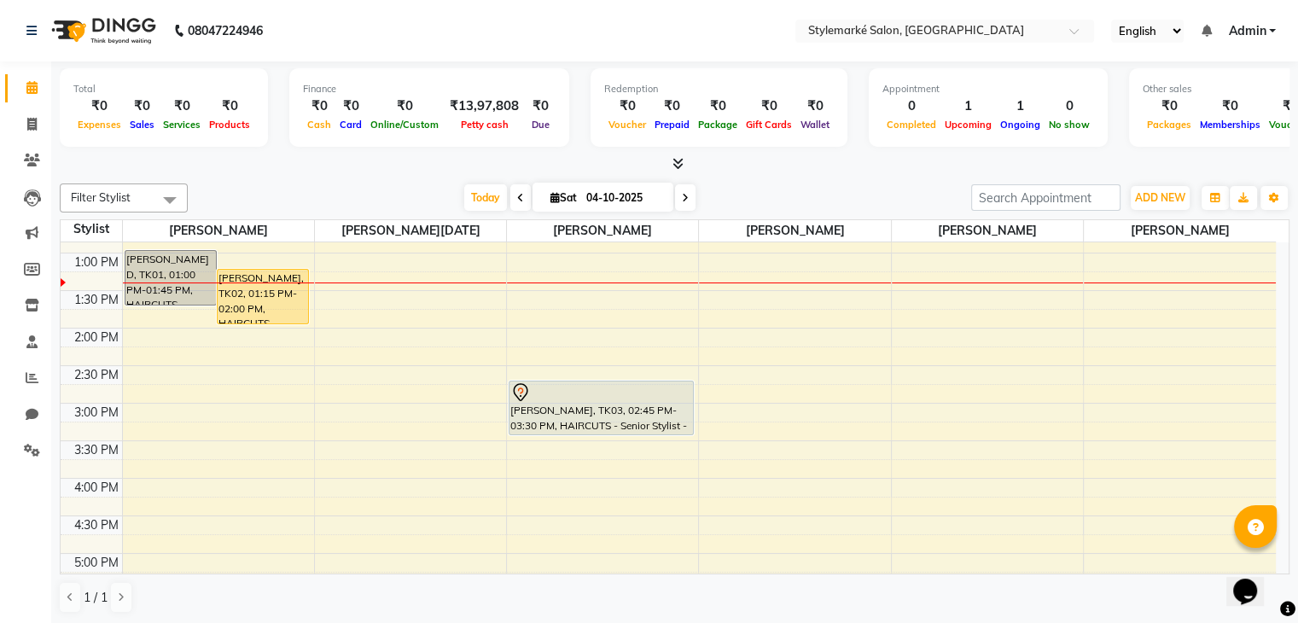
scroll to position [85, 0]
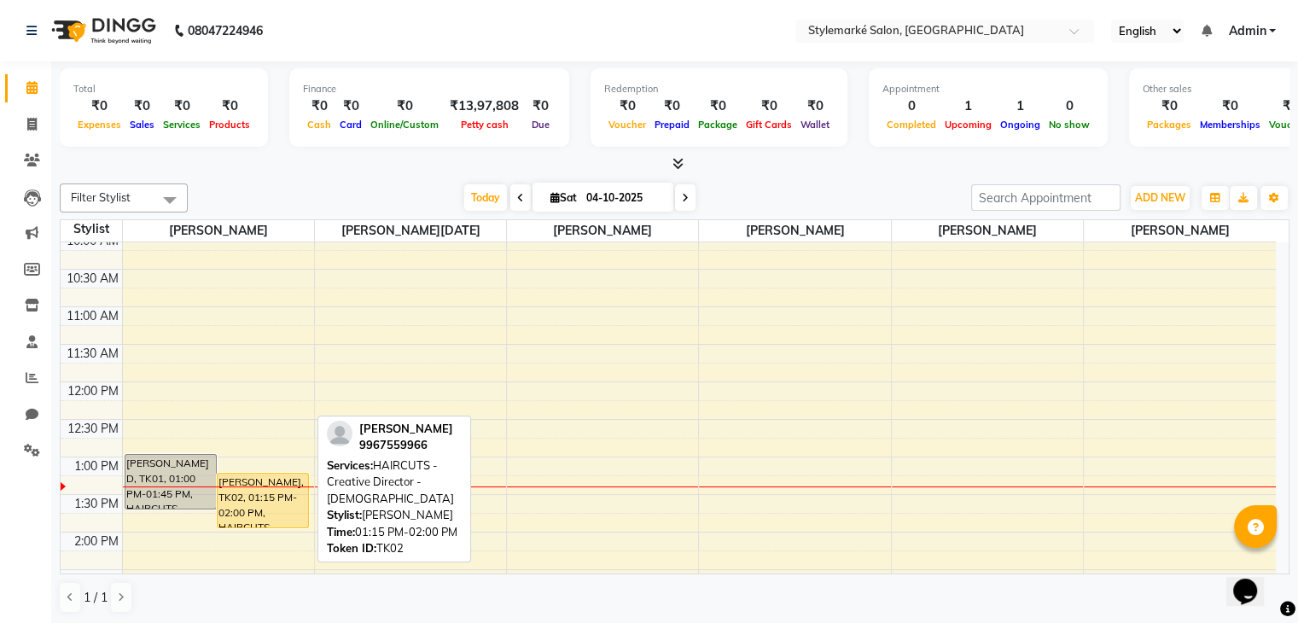
click at [279, 505] on div "[PERSON_NAME], TK02, 01:15 PM-02:00 PM, HAIRCUTS - Creative Director - [DEMOGRA…" at bounding box center [263, 501] width 90 height 54
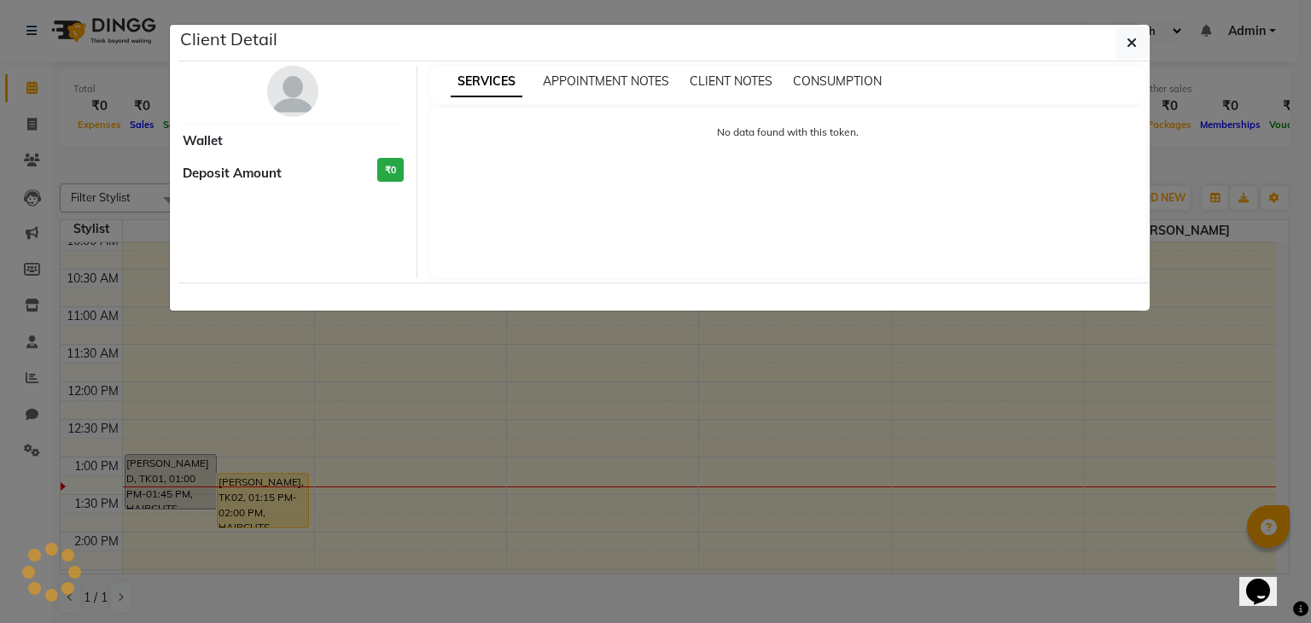
select select "1"
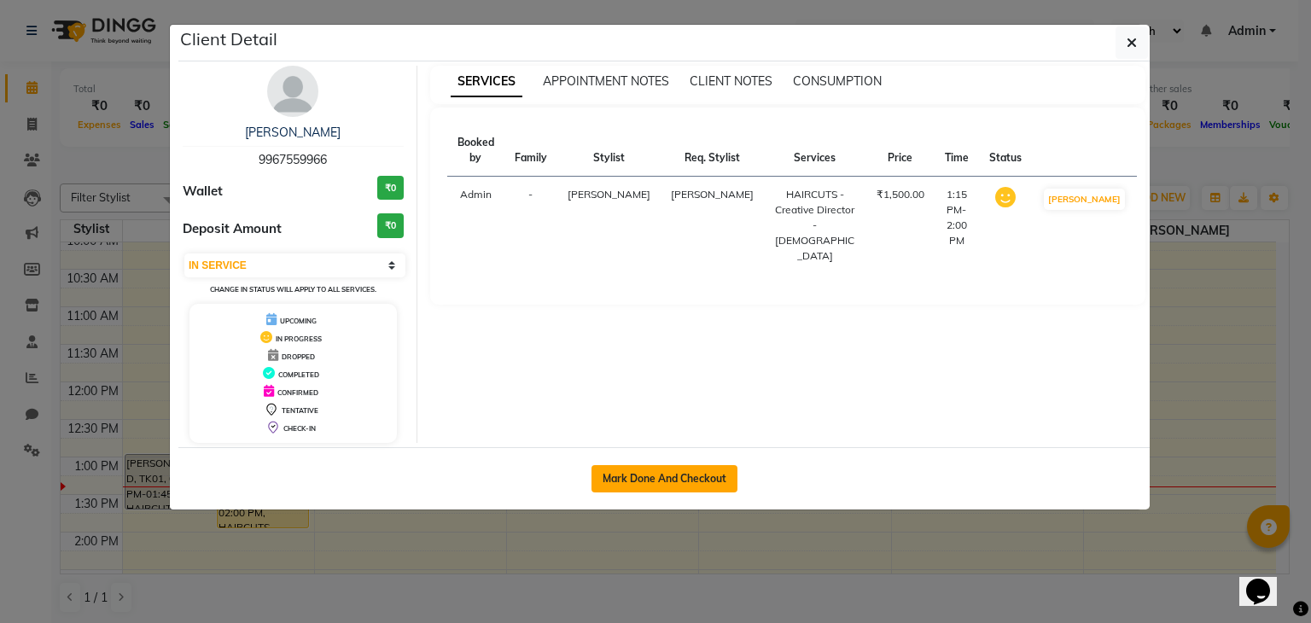
click at [633, 487] on button "Mark Done And Checkout" at bounding box center [665, 478] width 146 height 27
select select "7909"
select select "service"
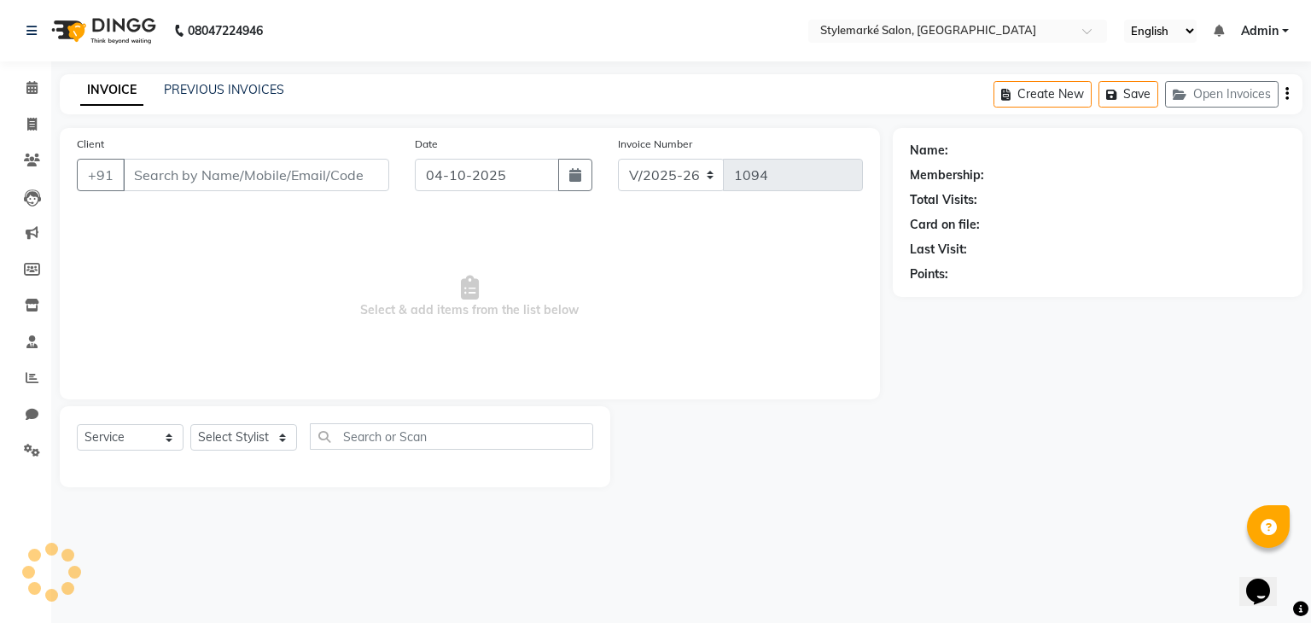
type input "9967559966"
select select "71239"
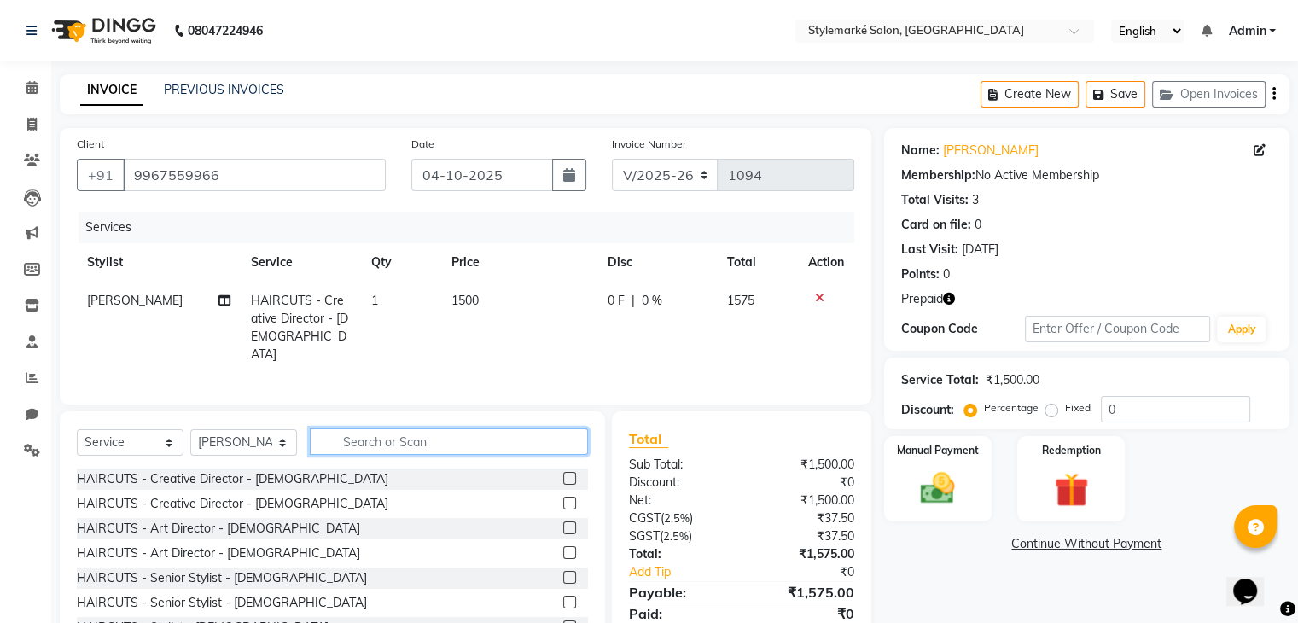
click at [380, 441] on input "text" at bounding box center [449, 442] width 278 height 26
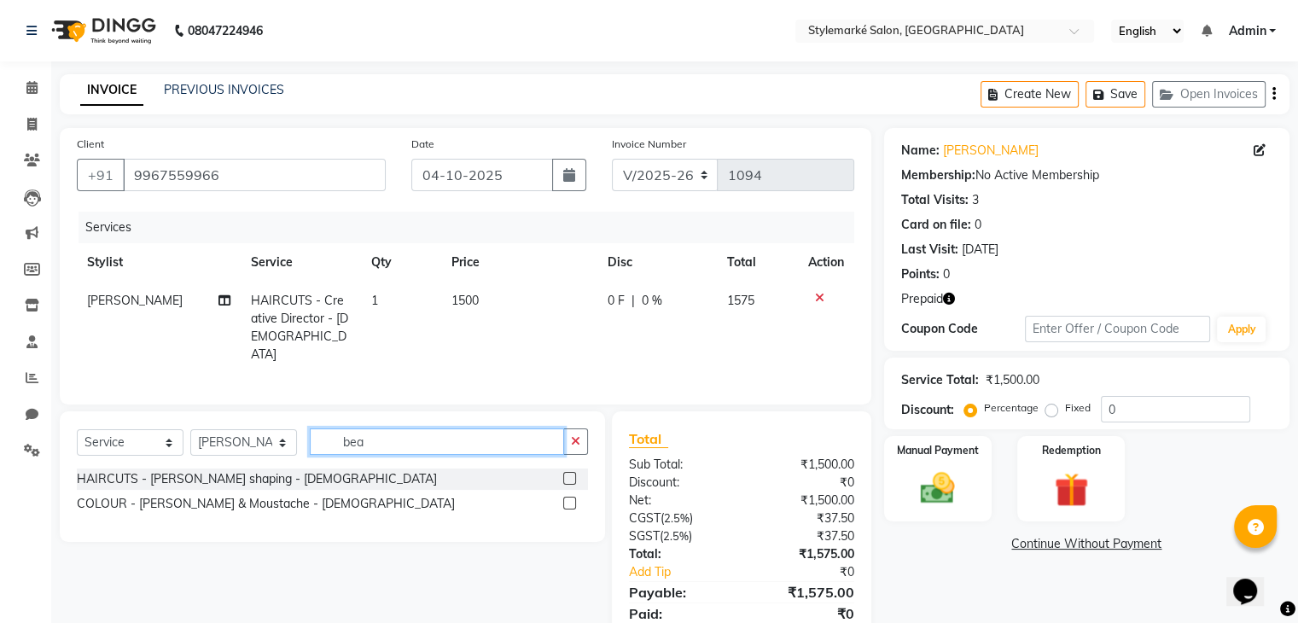
type input "bea"
click at [570, 478] on label at bounding box center [569, 478] width 13 height 13
click at [570, 478] on input "checkbox" at bounding box center [568, 479] width 11 height 11
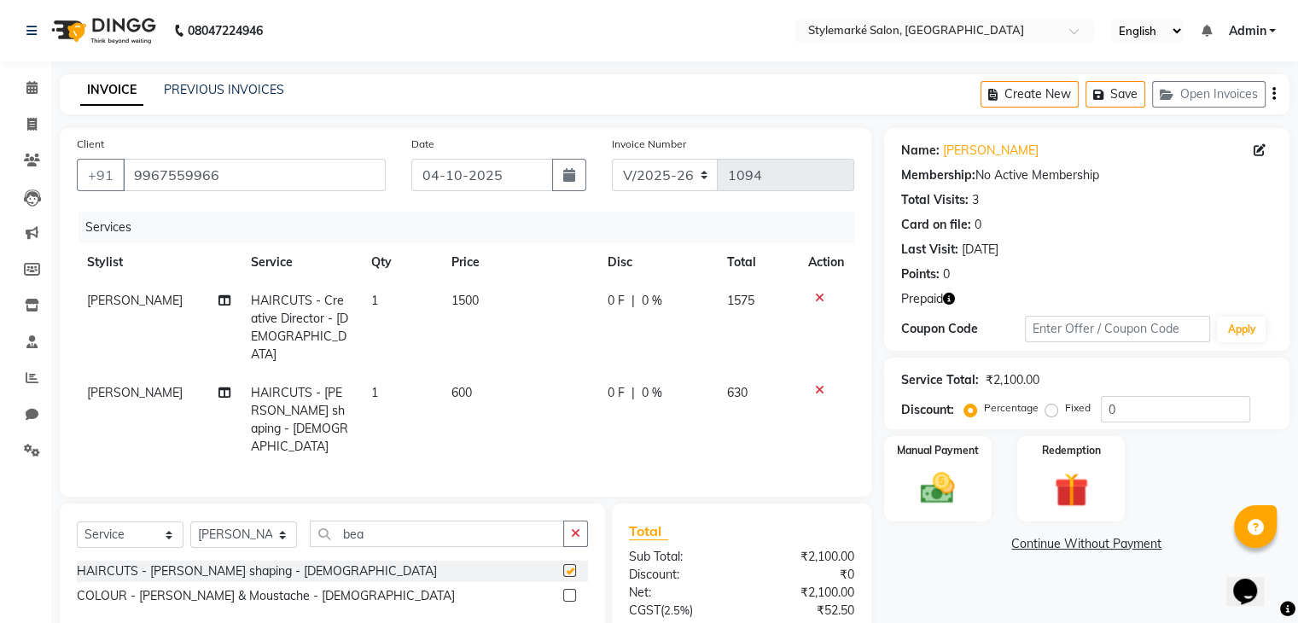
checkbox input "false"
click at [1274, 94] on icon "button" at bounding box center [1274, 94] width 3 height 1
click at [1275, 95] on icon "button" at bounding box center [1274, 94] width 3 height 1
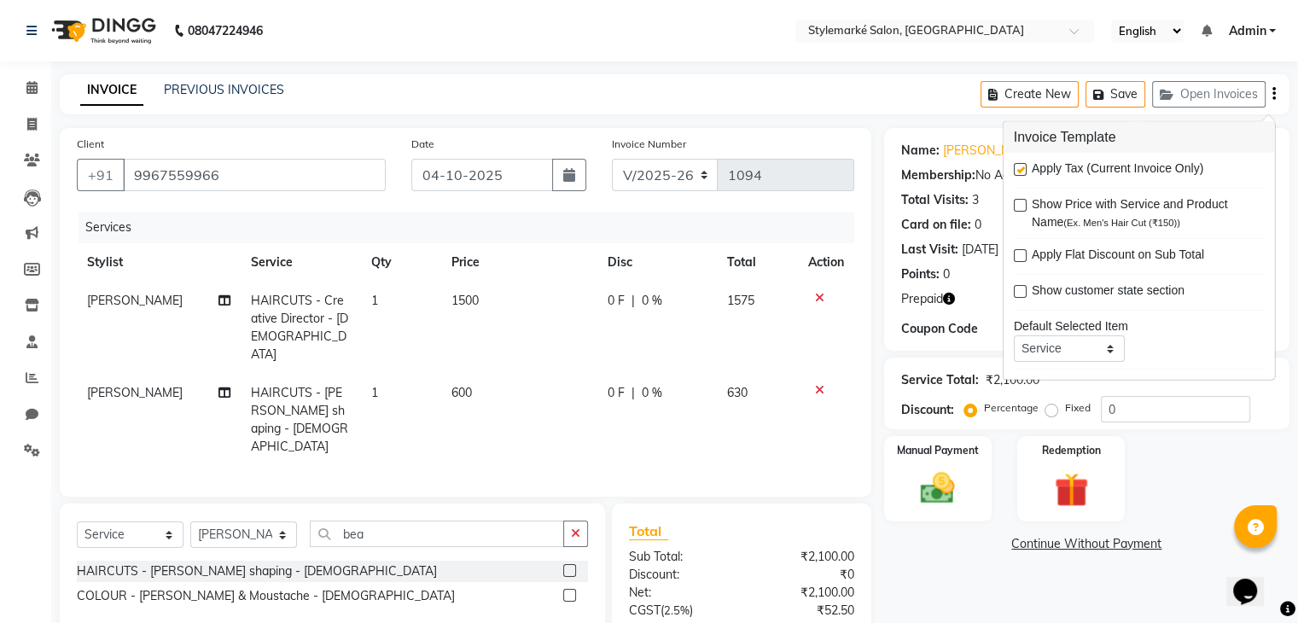
click at [1018, 170] on label at bounding box center [1020, 169] width 13 height 13
click at [1018, 170] on input "checkbox" at bounding box center [1019, 170] width 11 height 11
checkbox input "false"
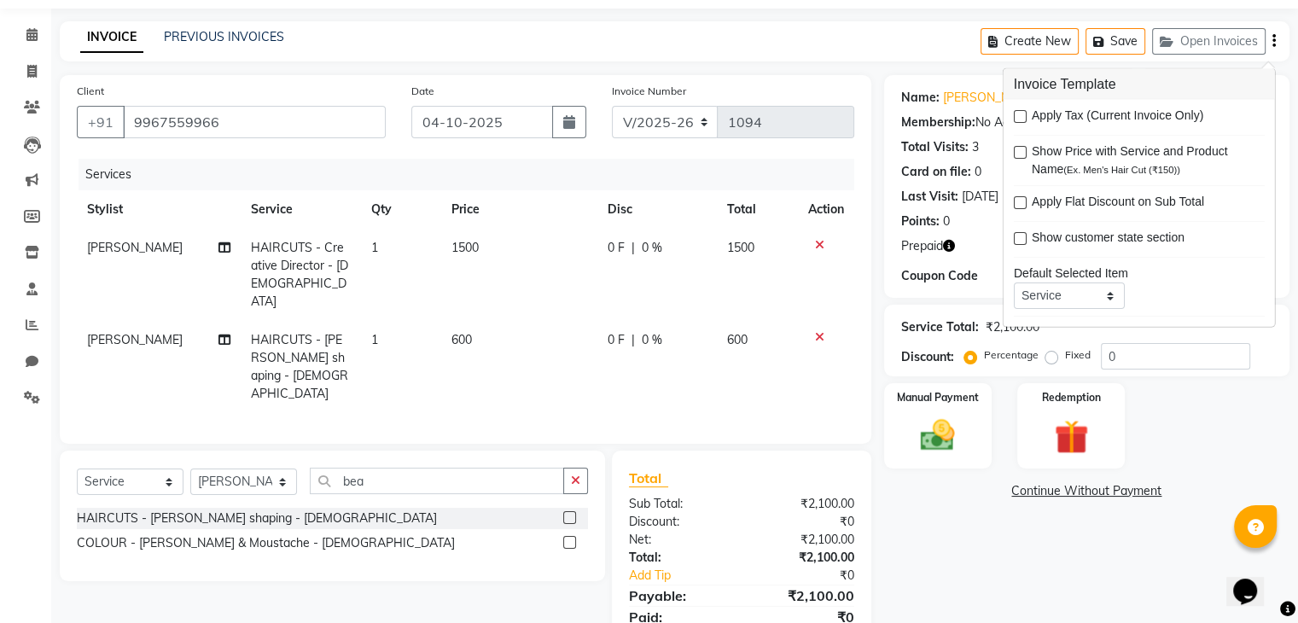
scroll to position [81, 0]
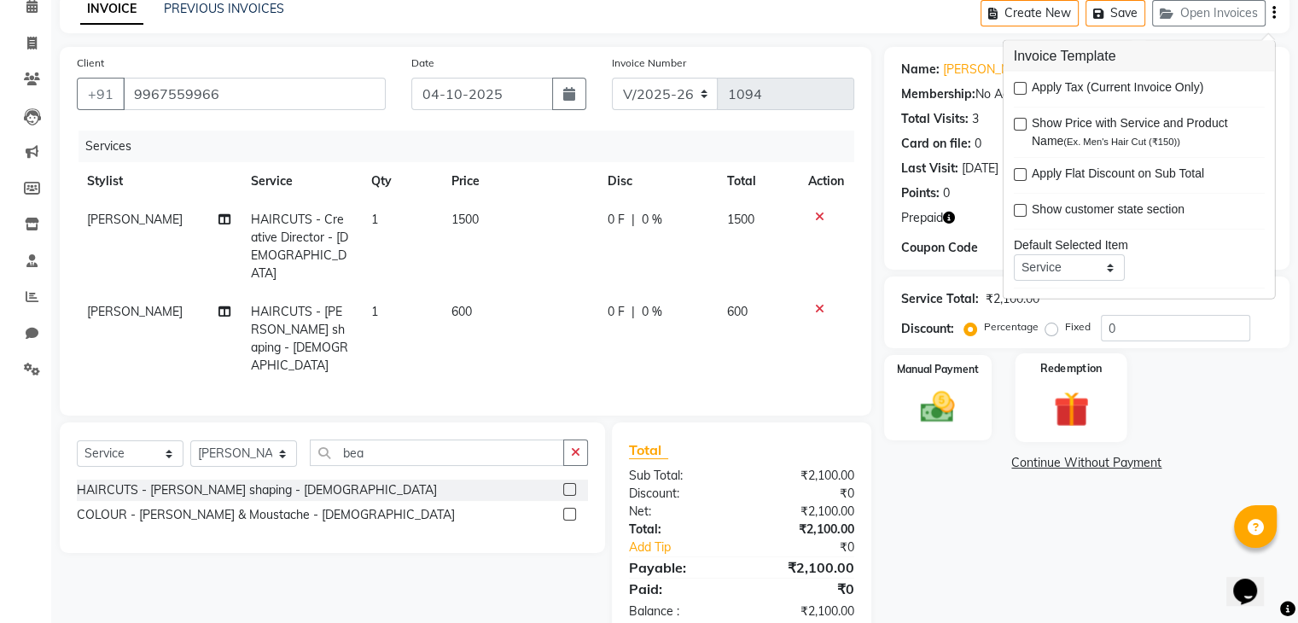
click at [1086, 397] on img at bounding box center [1070, 410] width 57 height 44
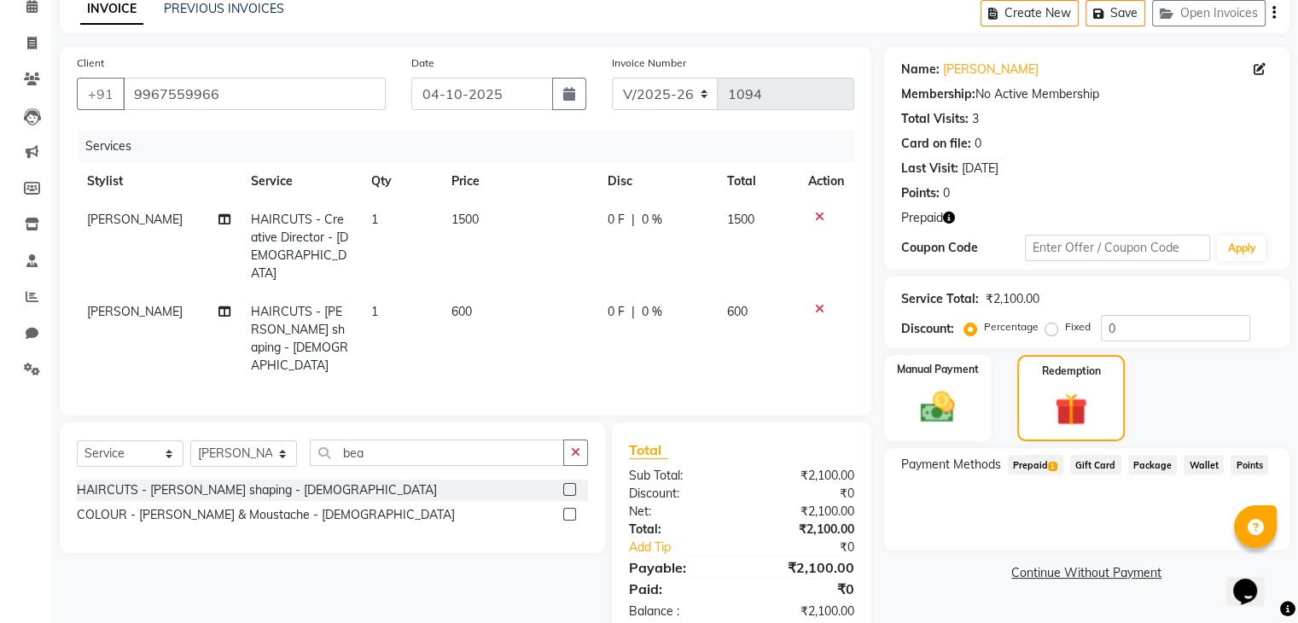
click at [1042, 462] on span "Prepaid 1" at bounding box center [1035, 465] width 55 height 20
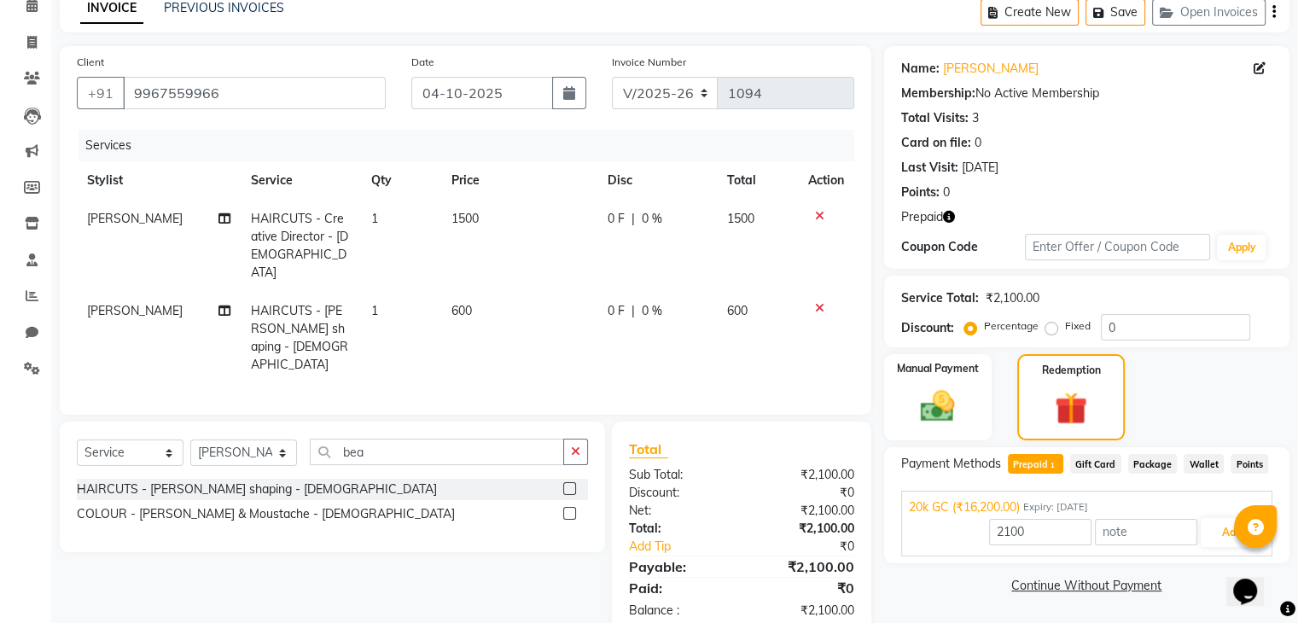
scroll to position [83, 0]
click at [1225, 537] on button "Add" at bounding box center [1232, 531] width 62 height 29
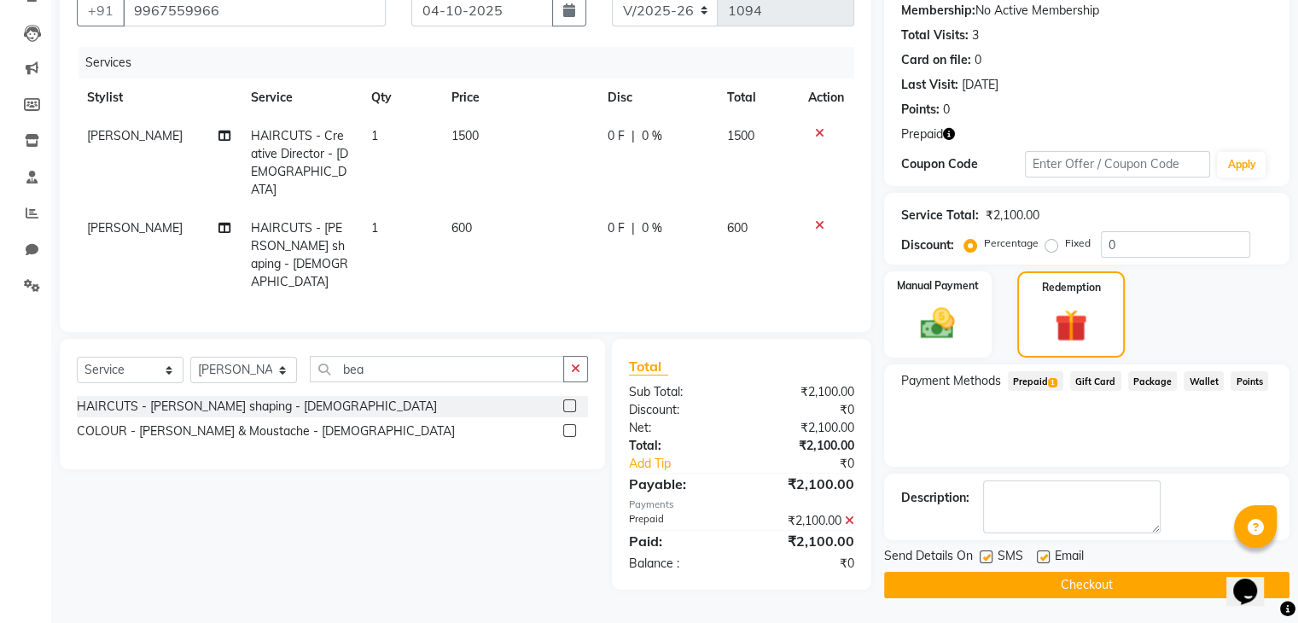
scroll to position [0, 0]
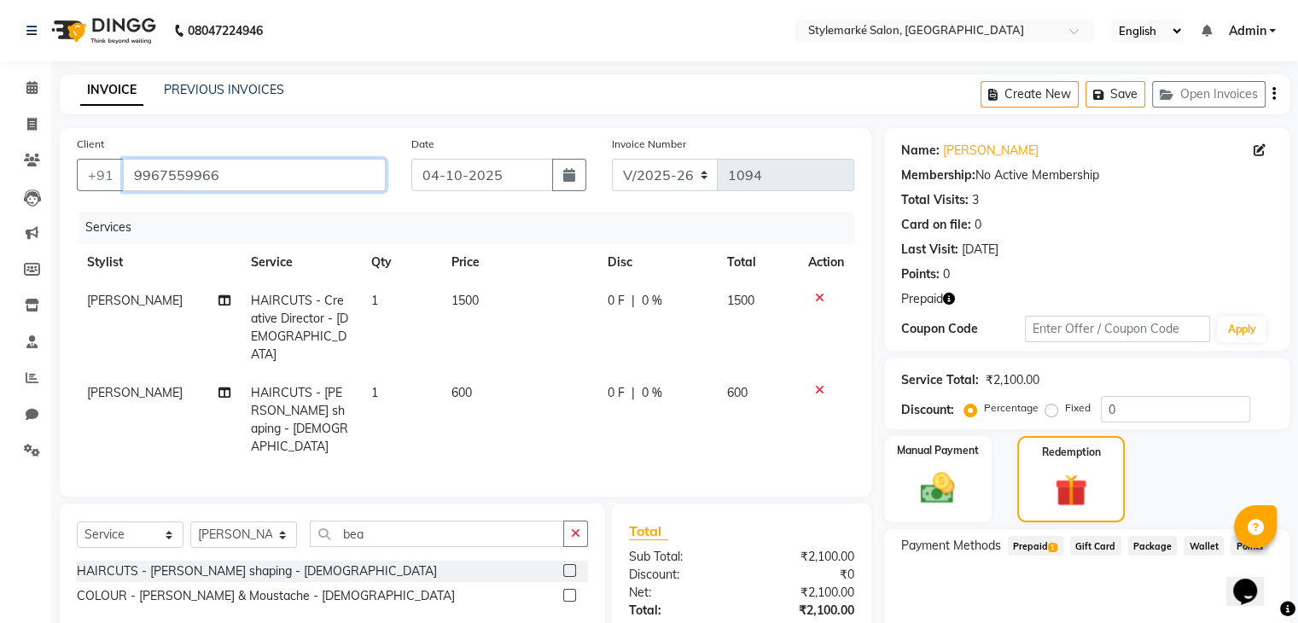
drag, startPoint x: 129, startPoint y: 180, endPoint x: 222, endPoint y: 182, distance: 93.1
click at [222, 182] on input "9967559966" at bounding box center [254, 175] width 263 height 32
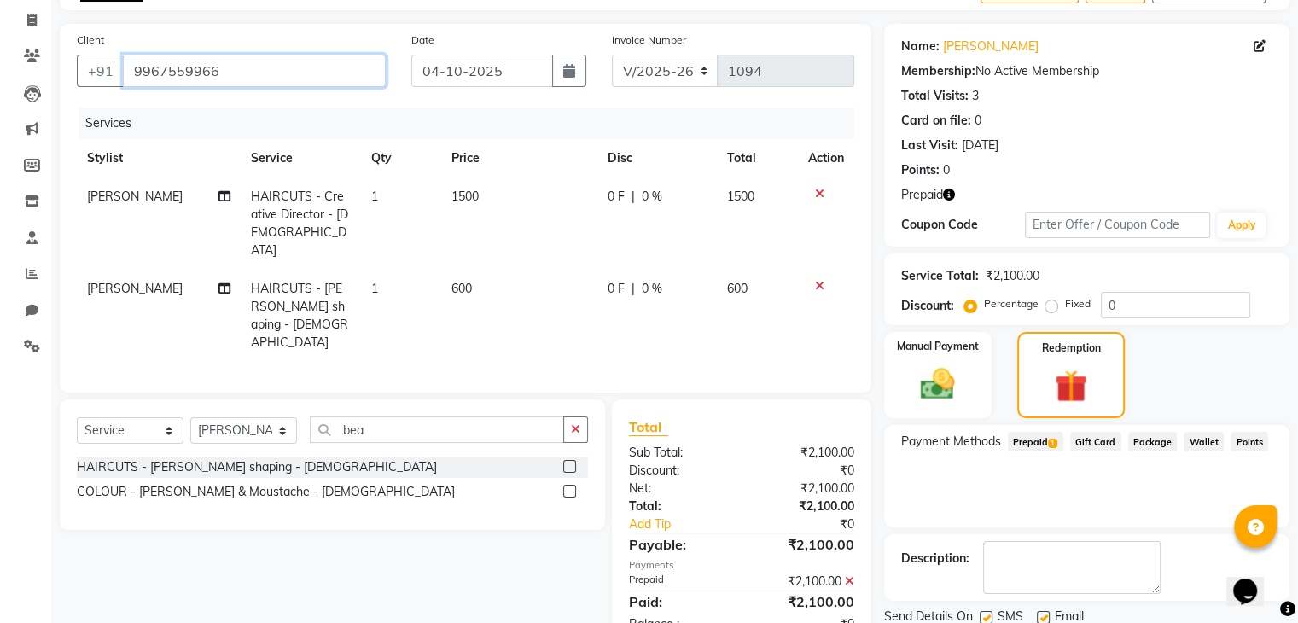
scroll to position [165, 0]
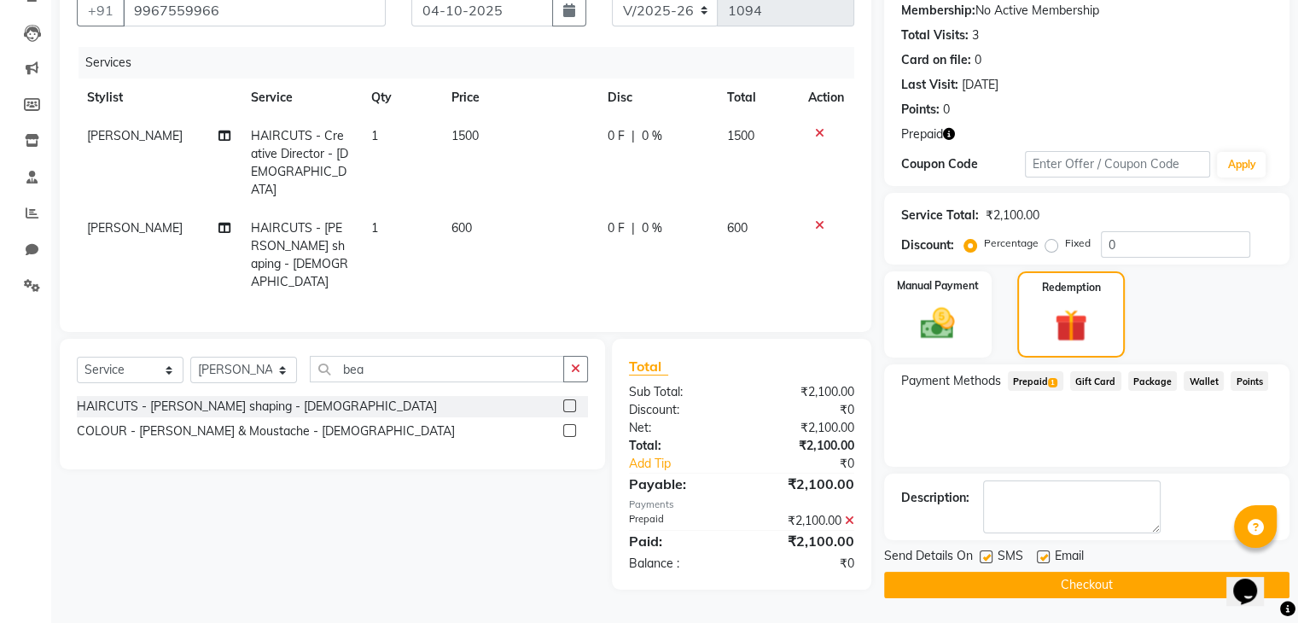
click at [1058, 580] on button "Checkout" at bounding box center [1087, 585] width 406 height 26
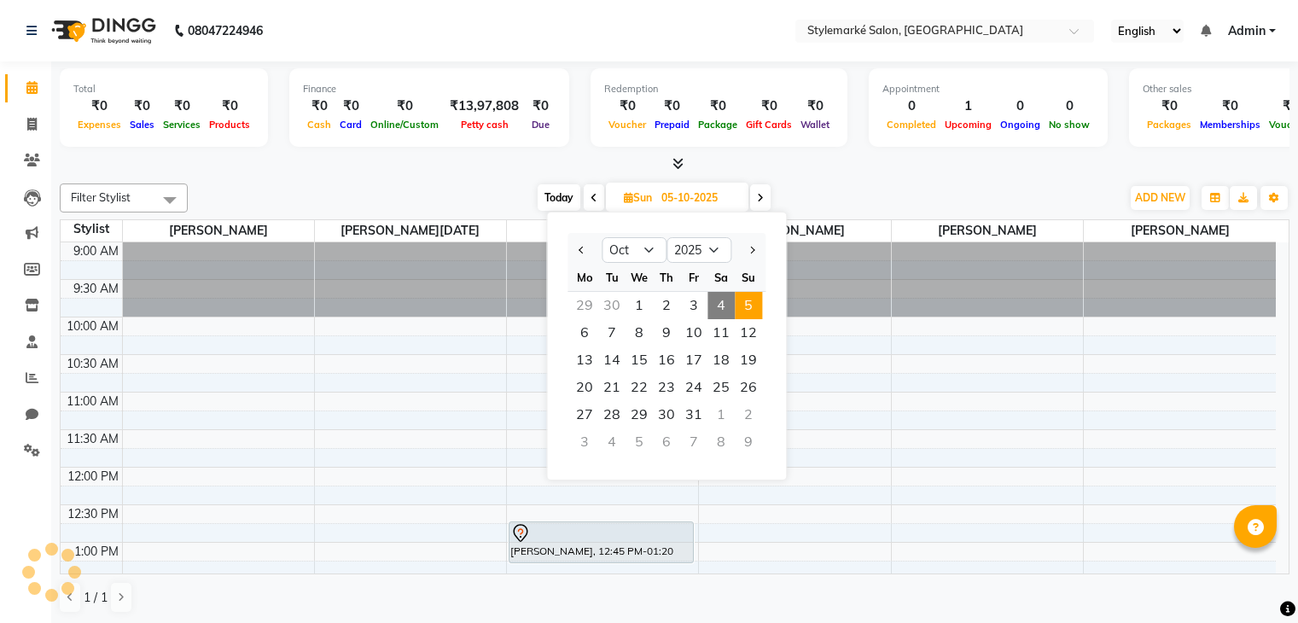
select select "10"
select select "2025"
click at [569, 199] on span "Today" at bounding box center [559, 197] width 43 height 26
type input "04-10-2025"
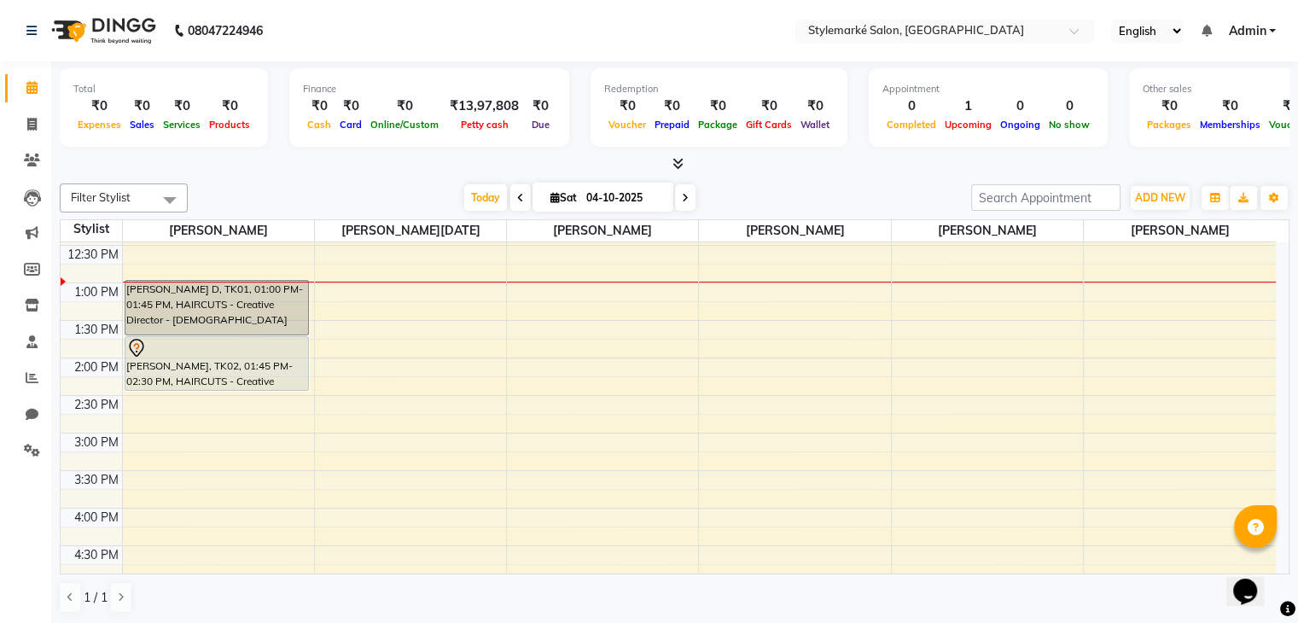
scroll to position [299, 0]
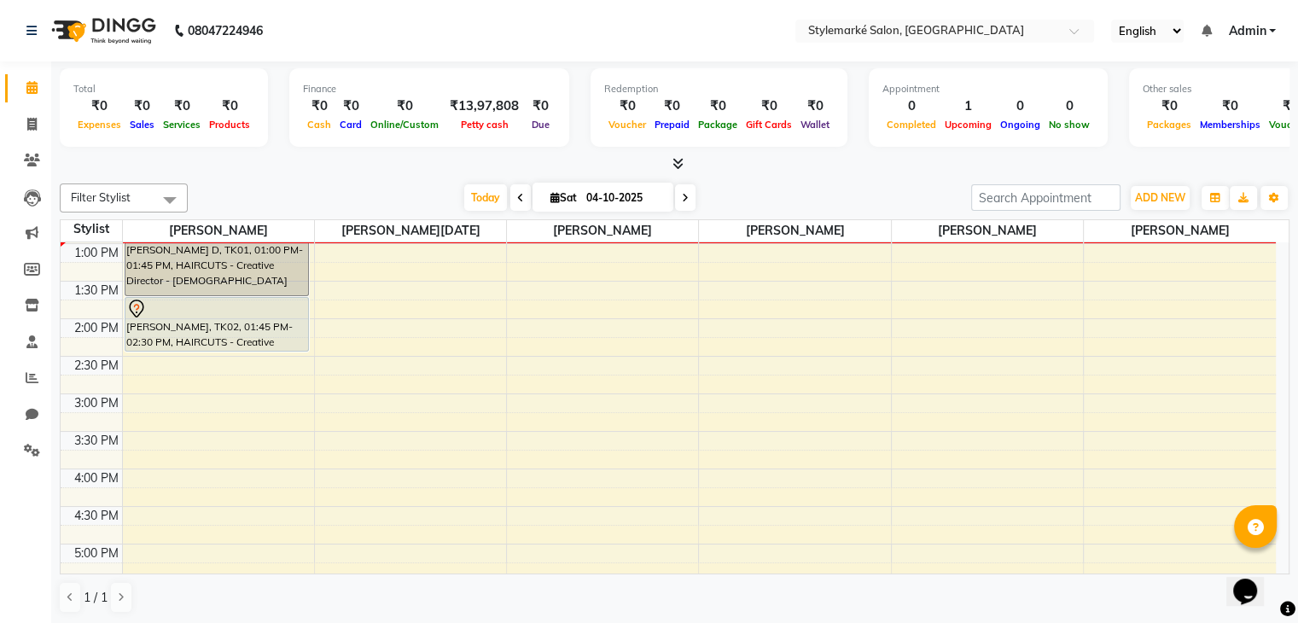
click at [557, 376] on div "9:00 AM 9:30 AM 10:00 AM 10:30 AM 11:00 AM 11:30 AM 12:00 PM 12:30 PM 1:00 PM 1…" at bounding box center [669, 394] width 1216 height 901
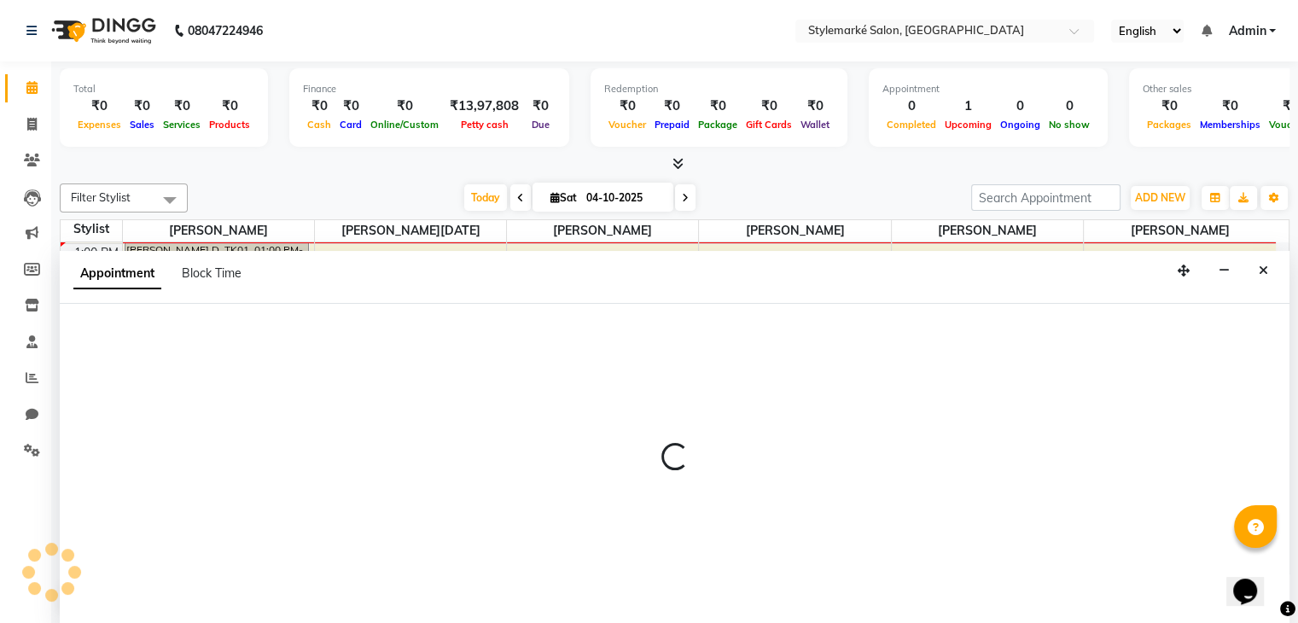
select select "71241"
select select "tentative"
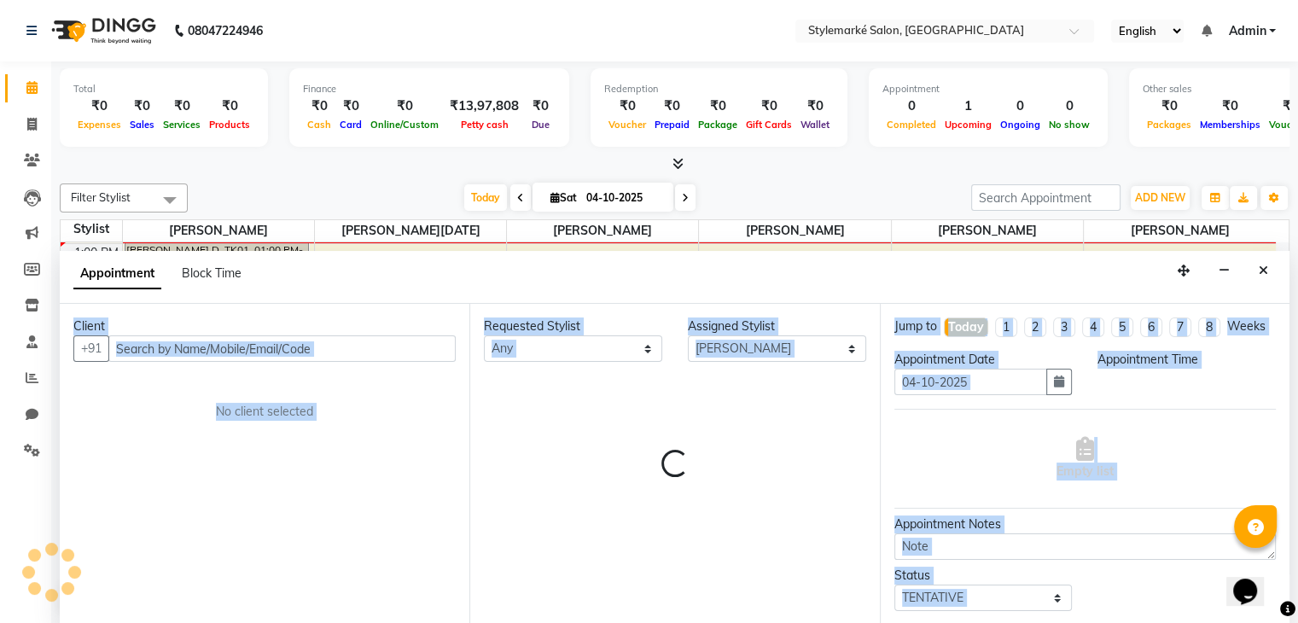
scroll to position [1, 0]
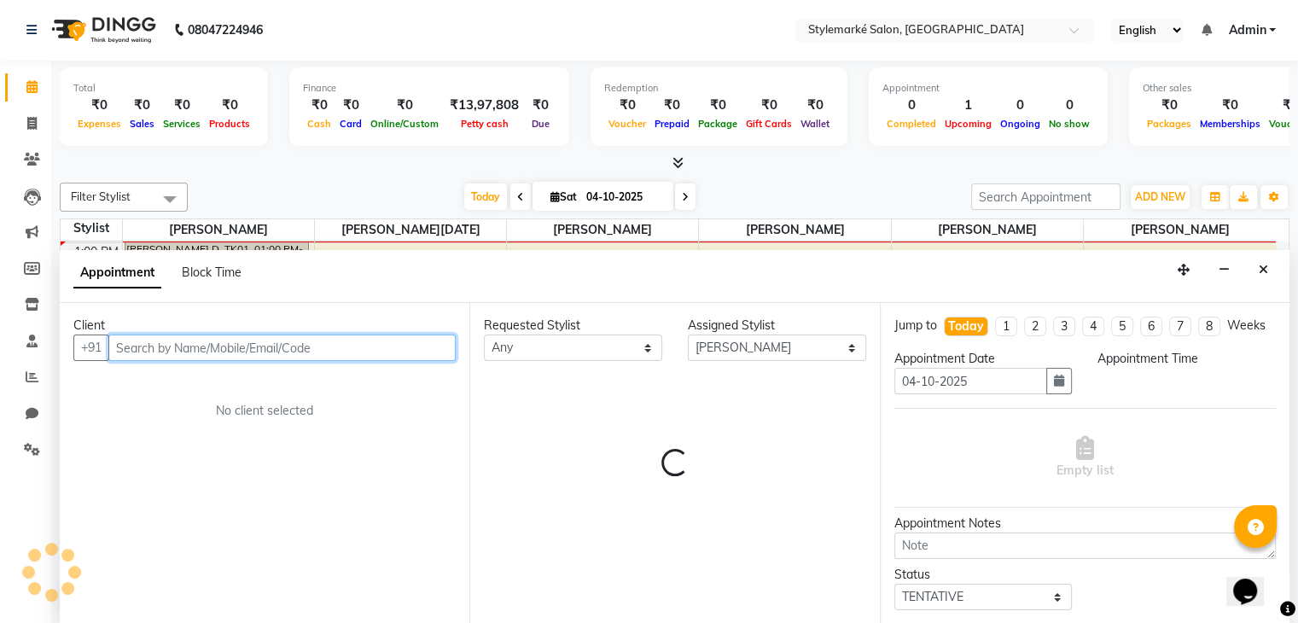
select select "885"
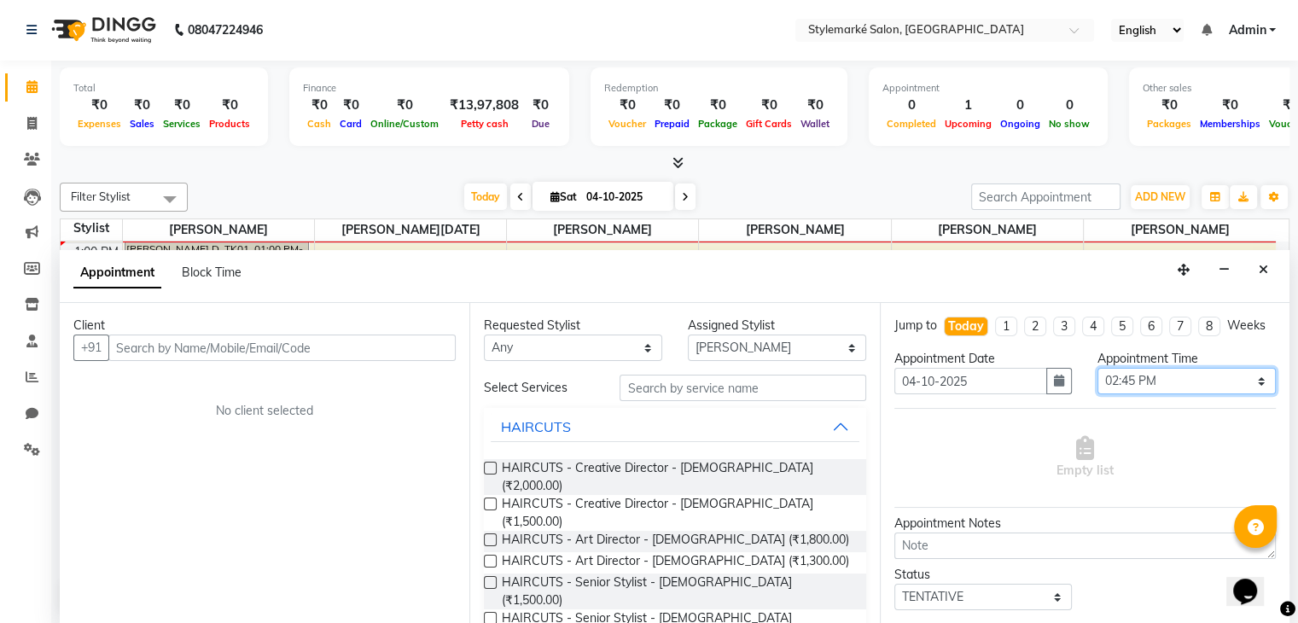
click at [1249, 394] on select "Select 10:00 AM 10:15 AM 10:30 AM 10:45 AM 11:00 AM 11:15 AM 11:30 AM 11:45 AM …" at bounding box center [1187, 381] width 178 height 26
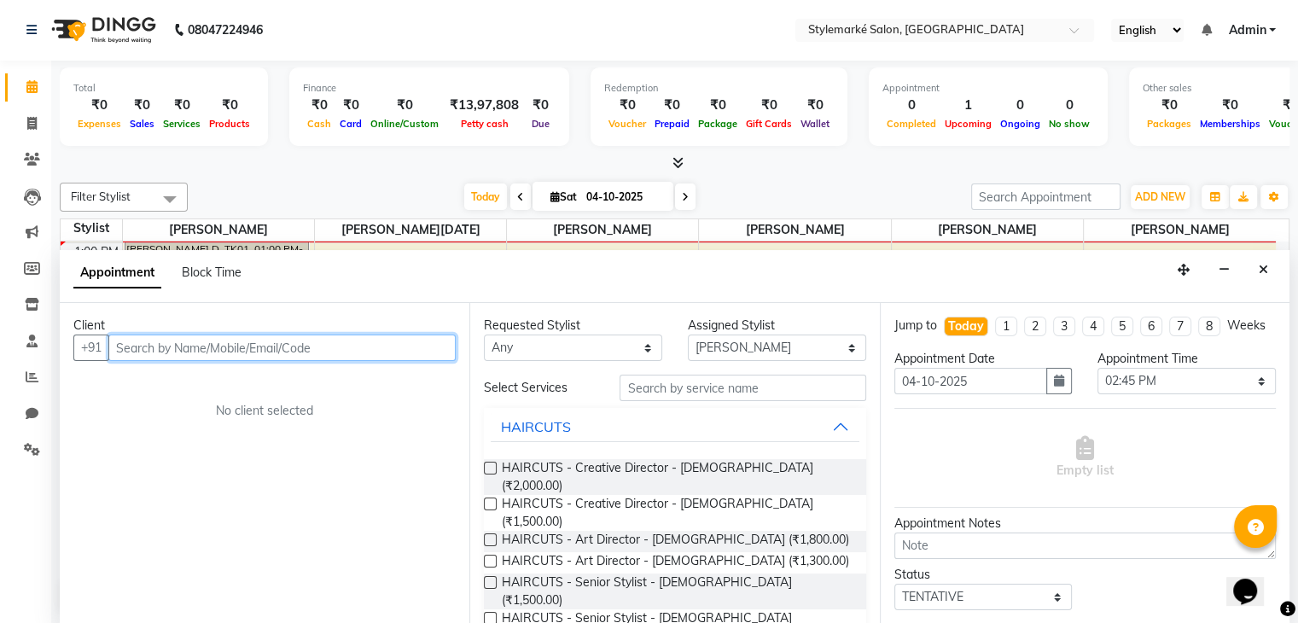
click at [237, 344] on input "text" at bounding box center [281, 348] width 347 height 26
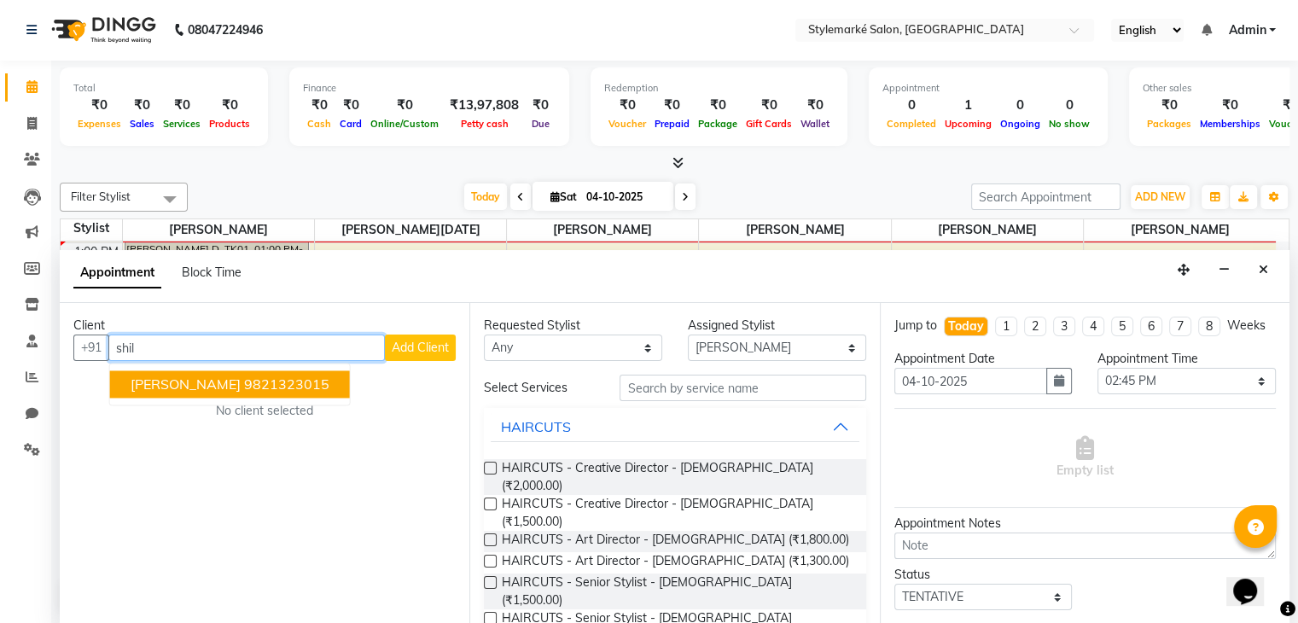
click at [178, 380] on span "[PERSON_NAME]" at bounding box center [186, 384] width 110 height 17
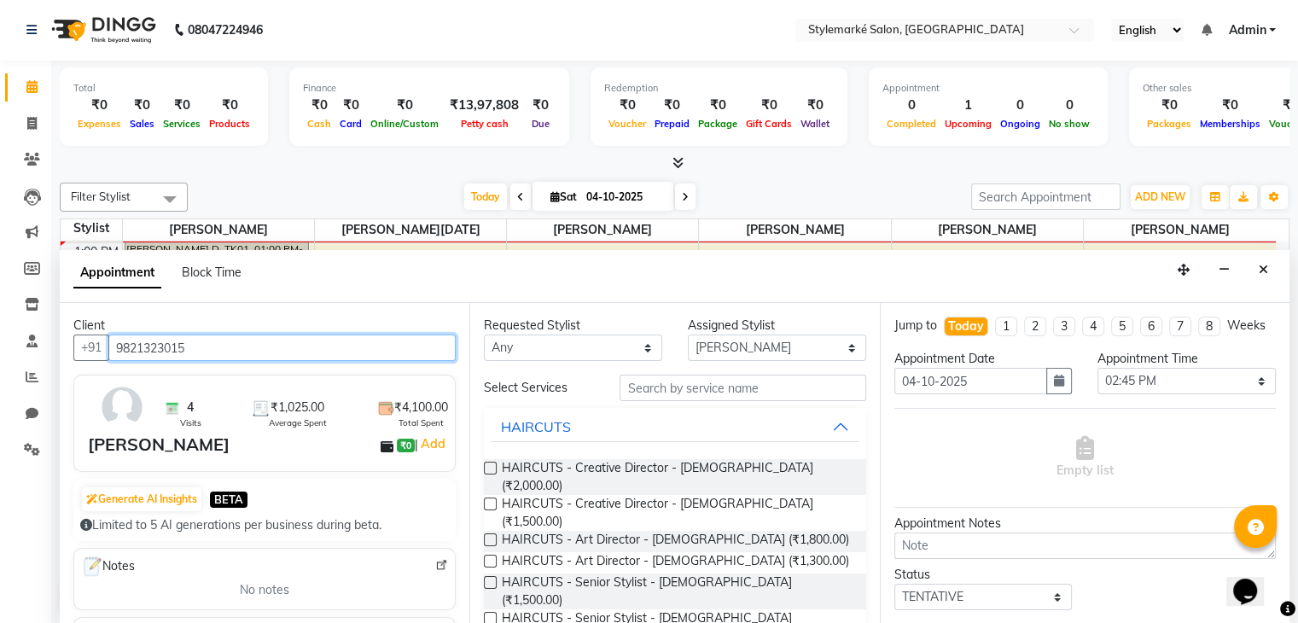
type input "9821323015"
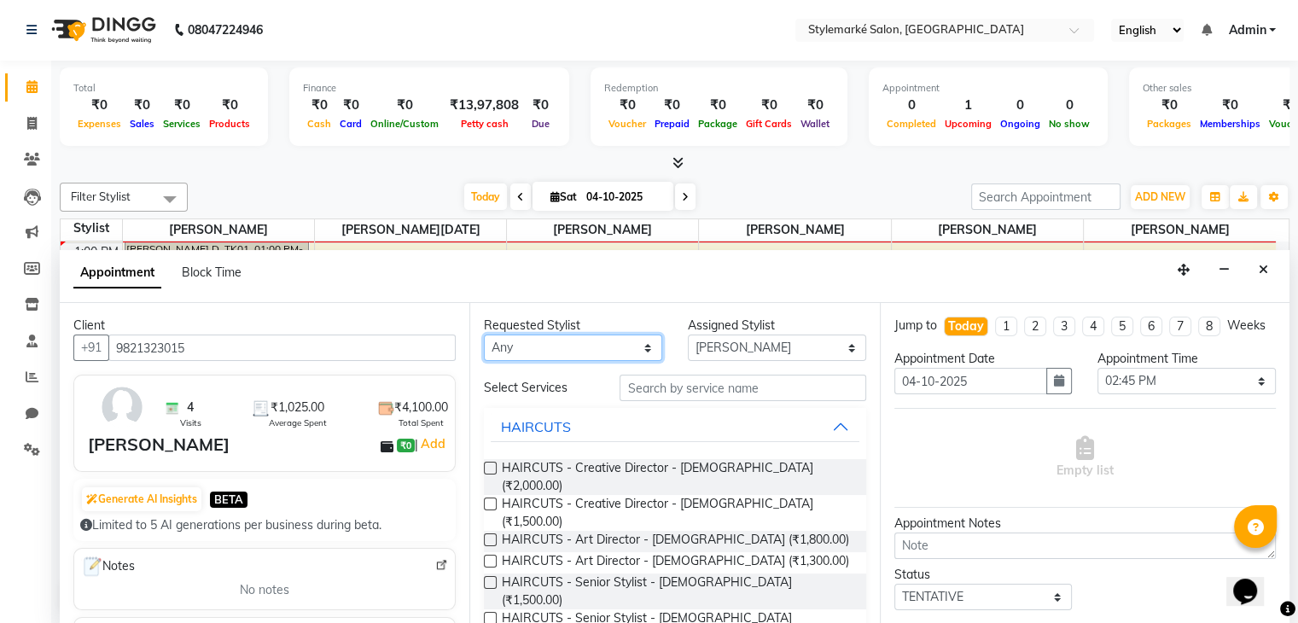
click at [633, 350] on select "Any [PERSON_NAME] ⁠[PERSON_NAME][DATE] ⁠[PERSON_NAME] [PERSON_NAME] [PERSON_NAM…" at bounding box center [573, 348] width 178 height 26
select select "71241"
click at [484, 335] on select "Any [PERSON_NAME] ⁠[PERSON_NAME][DATE] ⁠[PERSON_NAME] [PERSON_NAME] [PERSON_NAM…" at bounding box center [573, 348] width 178 height 26
click at [489, 576] on label at bounding box center [490, 582] width 13 height 13
click at [489, 579] on input "checkbox" at bounding box center [489, 584] width 11 height 11
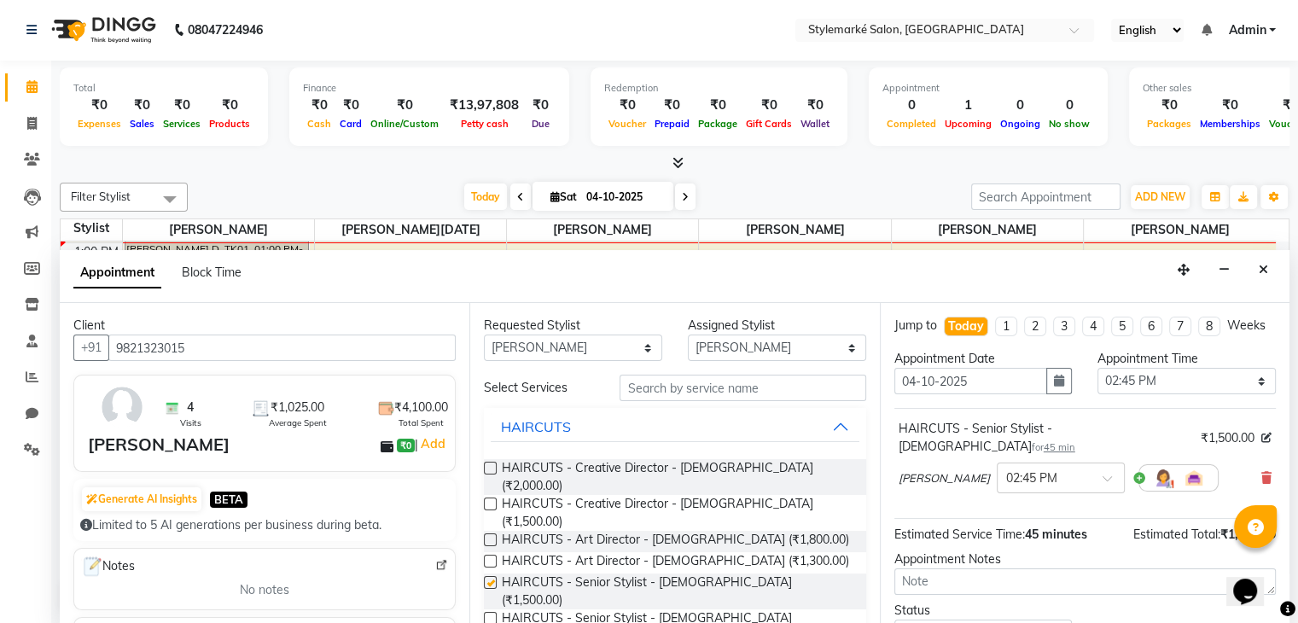
checkbox input "false"
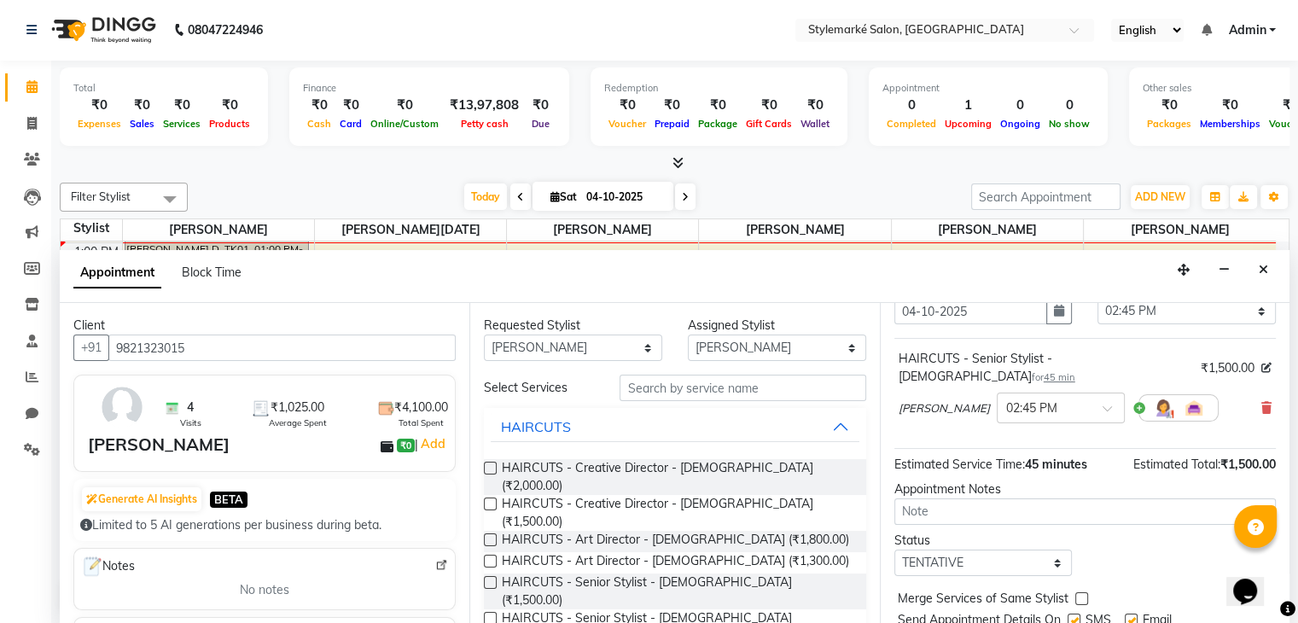
scroll to position [127, 0]
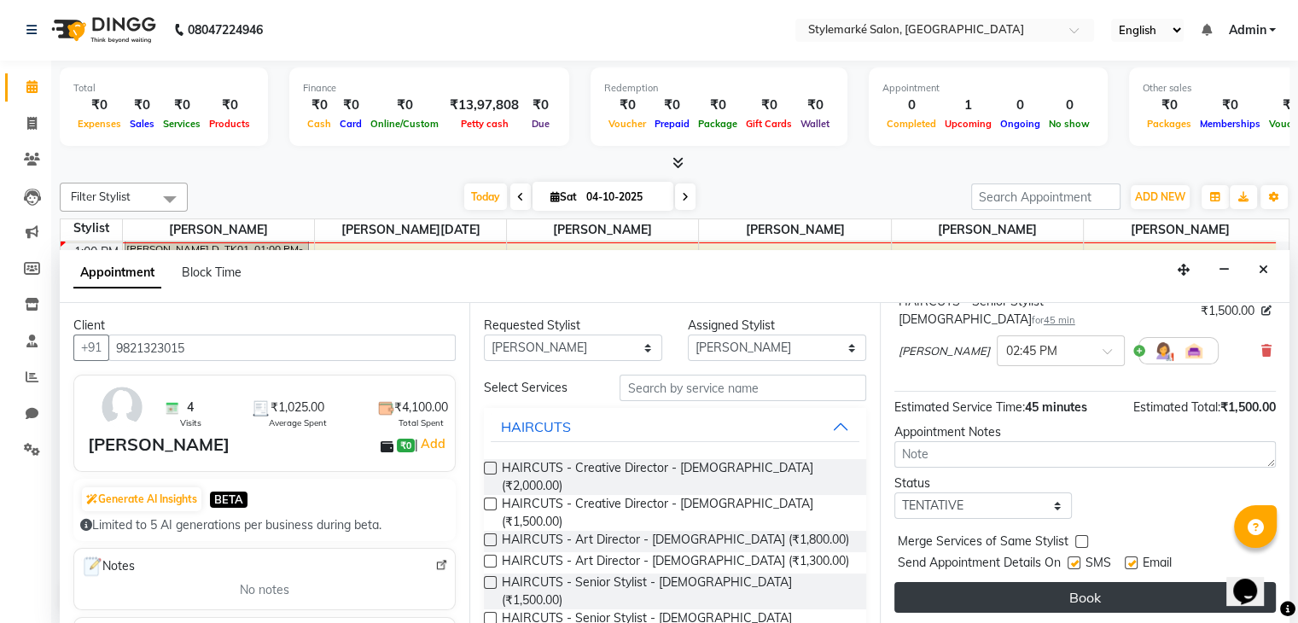
click at [1026, 582] on button "Book" at bounding box center [1086, 597] width 382 height 31
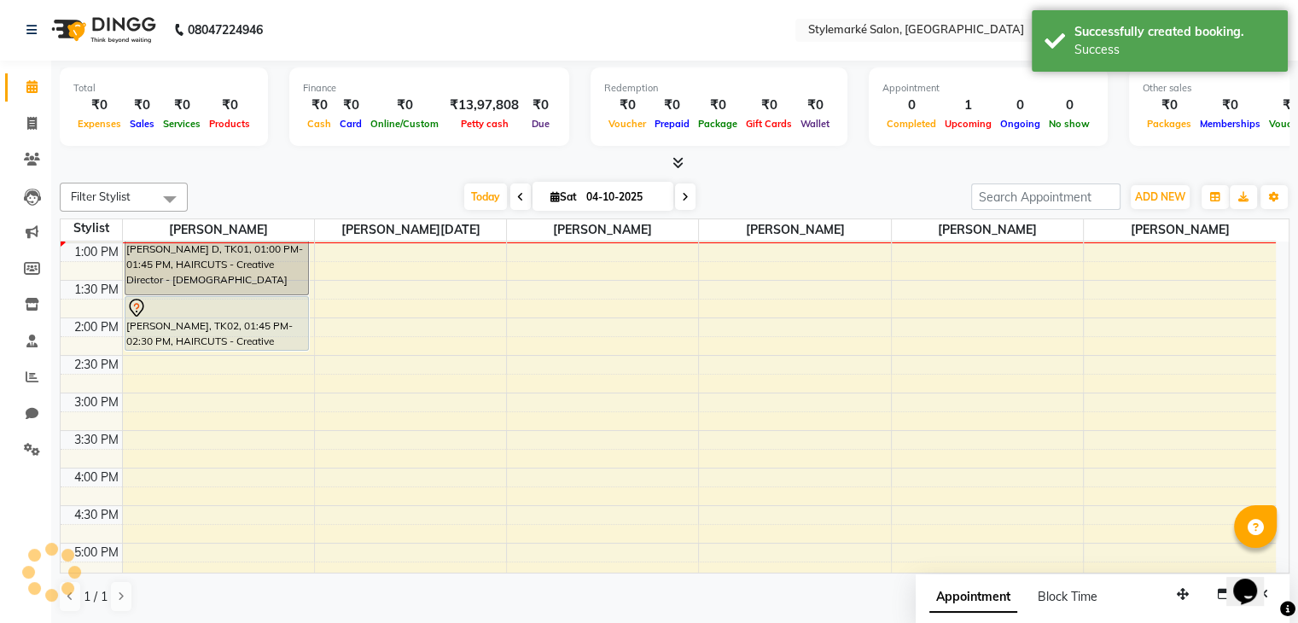
scroll to position [0, 0]
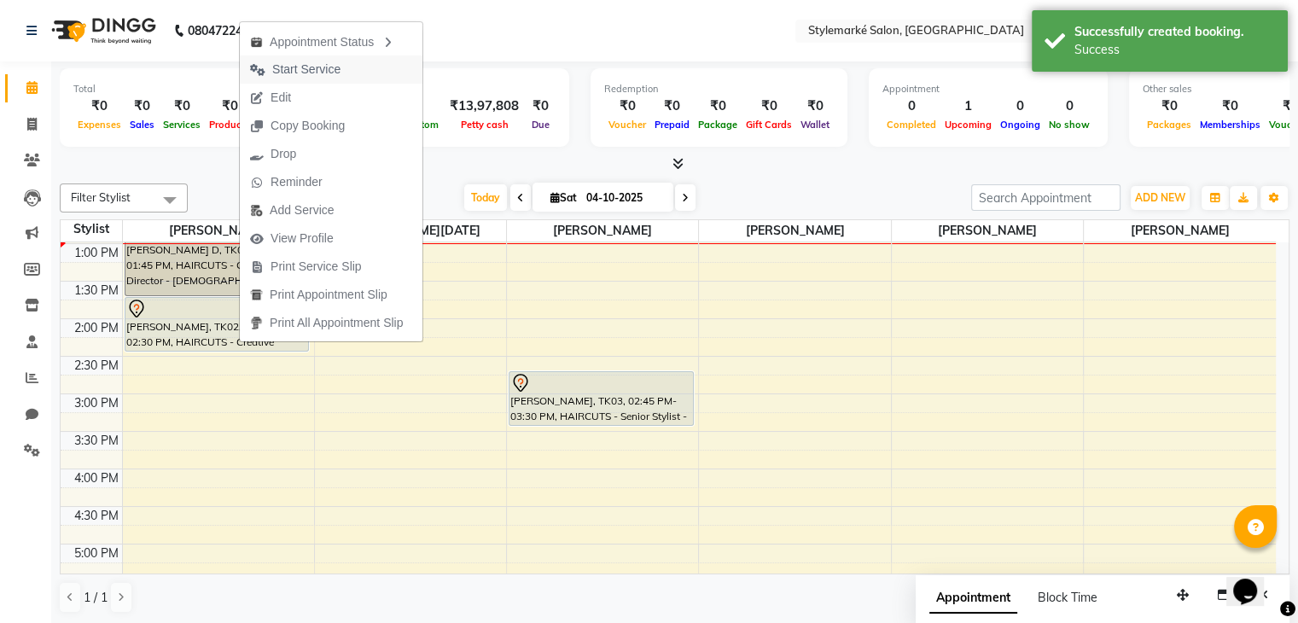
click at [314, 74] on span "Start Service" at bounding box center [306, 70] width 68 height 18
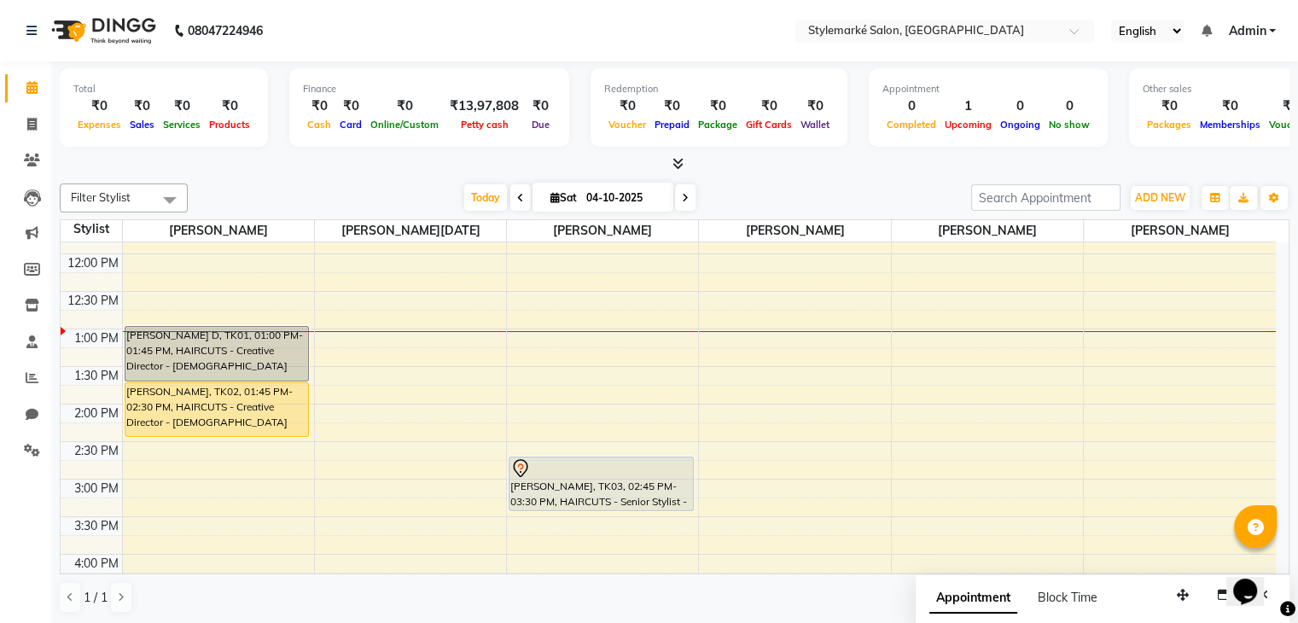
scroll to position [384, 0]
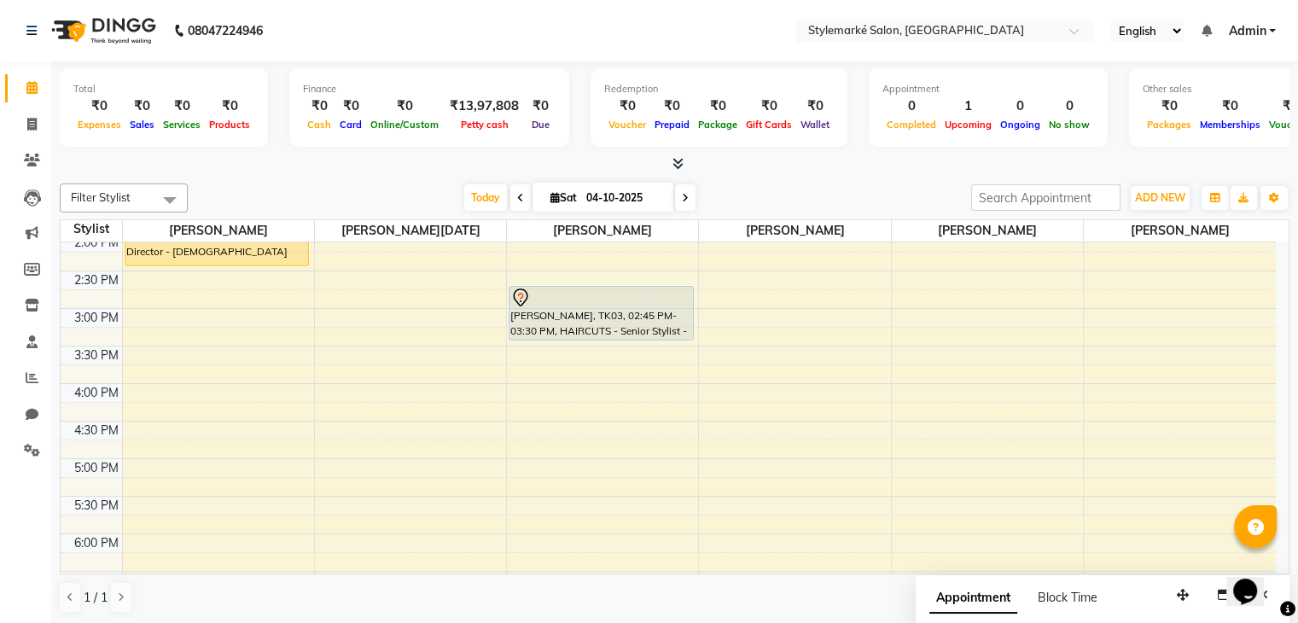
click at [556, 196] on span "Sat" at bounding box center [563, 197] width 35 height 13
select select "10"
select select "2025"
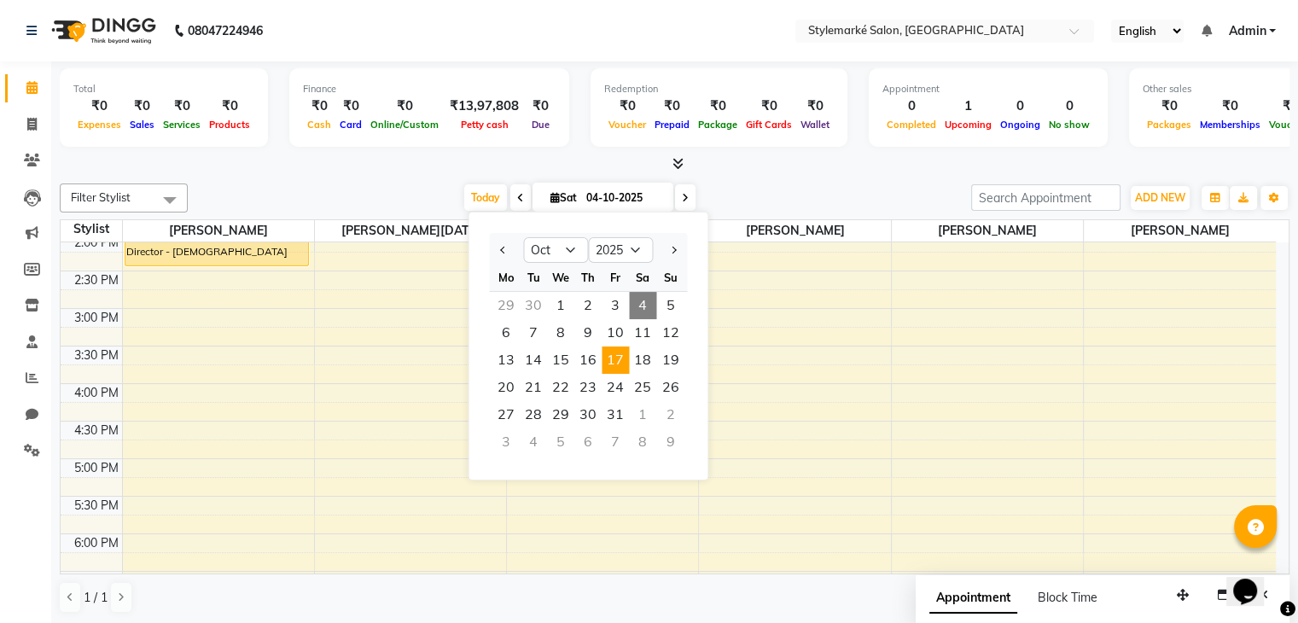
click at [617, 360] on span "17" at bounding box center [615, 360] width 27 height 27
type input "[DATE]"
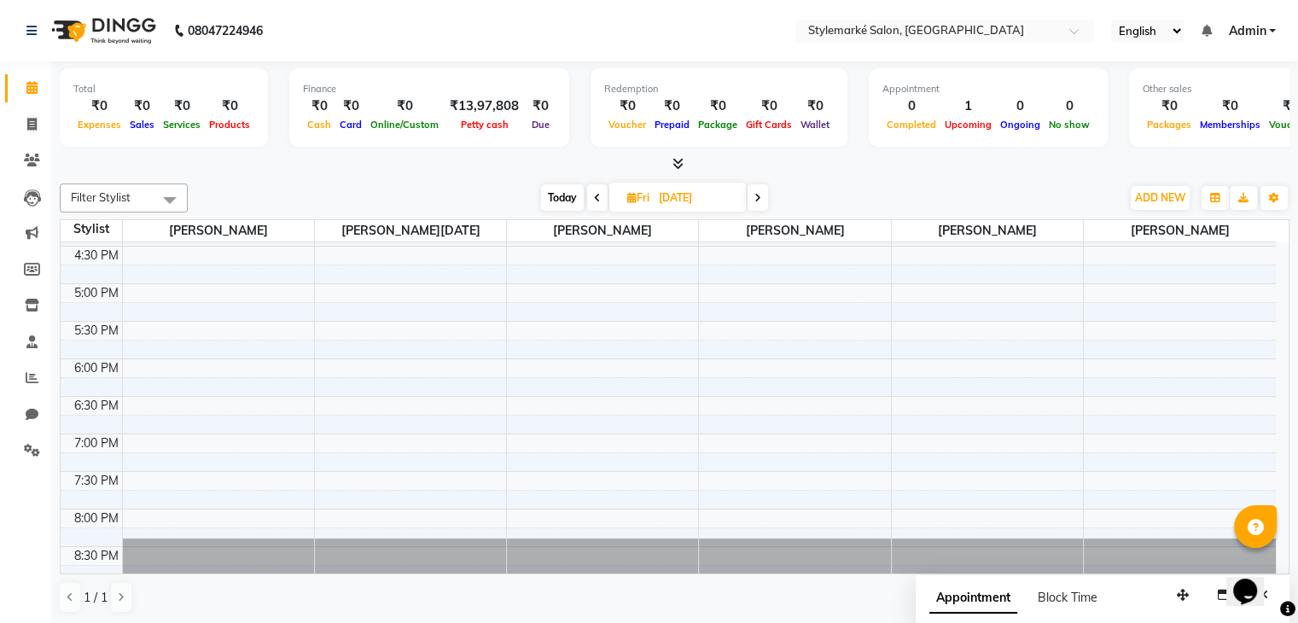
scroll to position [560, 0]
click at [160, 356] on div "9:00 AM 9:30 AM 10:00 AM 10:30 AM 11:00 AM 11:30 AM 12:00 PM 12:30 PM 1:00 PM 1…" at bounding box center [669, 132] width 1216 height 901
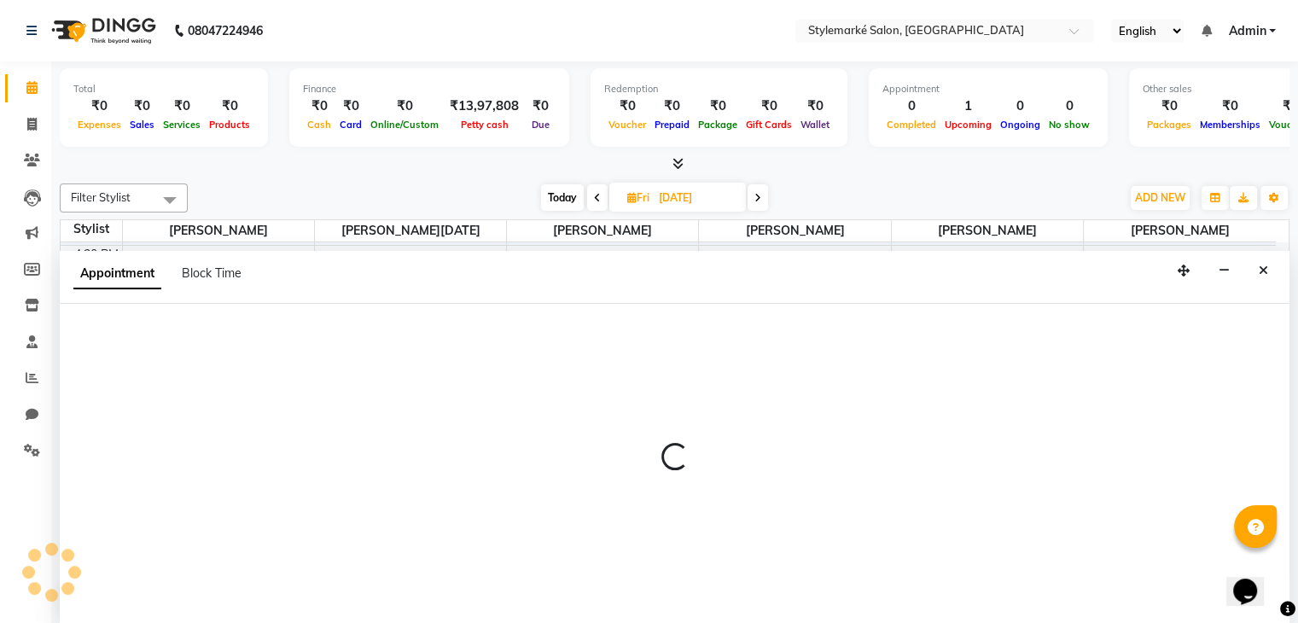
scroll to position [1, 0]
select select "71239"
select select "1080"
select select "tentative"
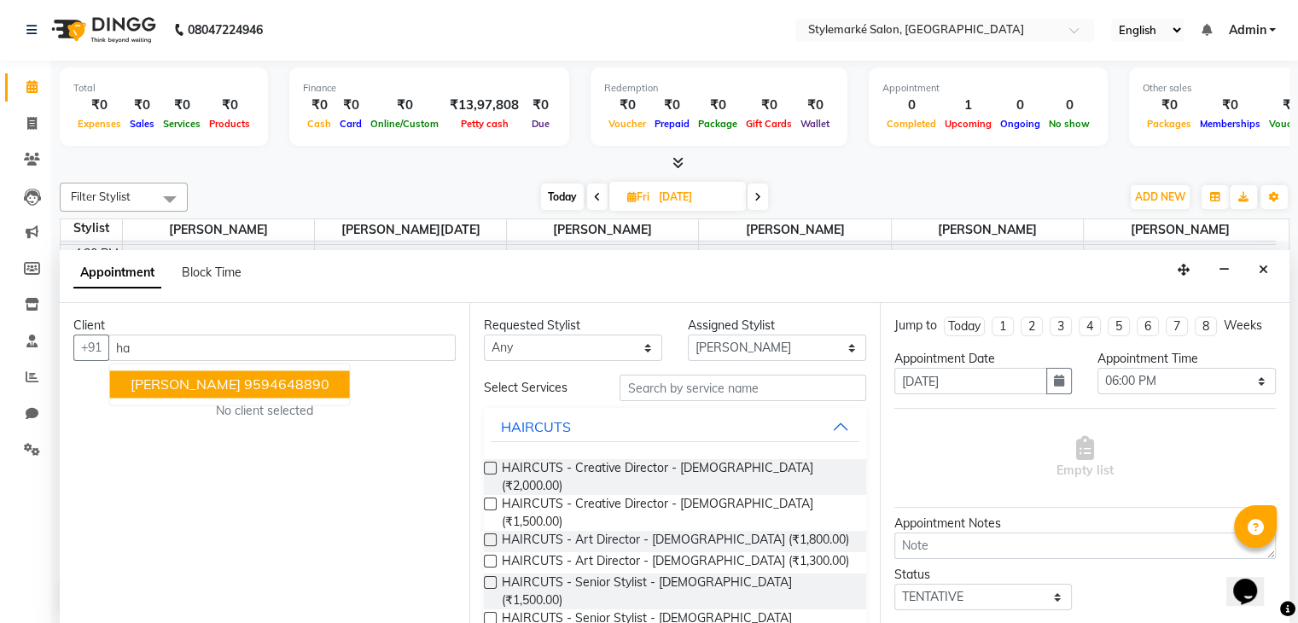
type input "h"
click at [155, 385] on span "[PERSON_NAME]" at bounding box center [186, 384] width 110 height 17
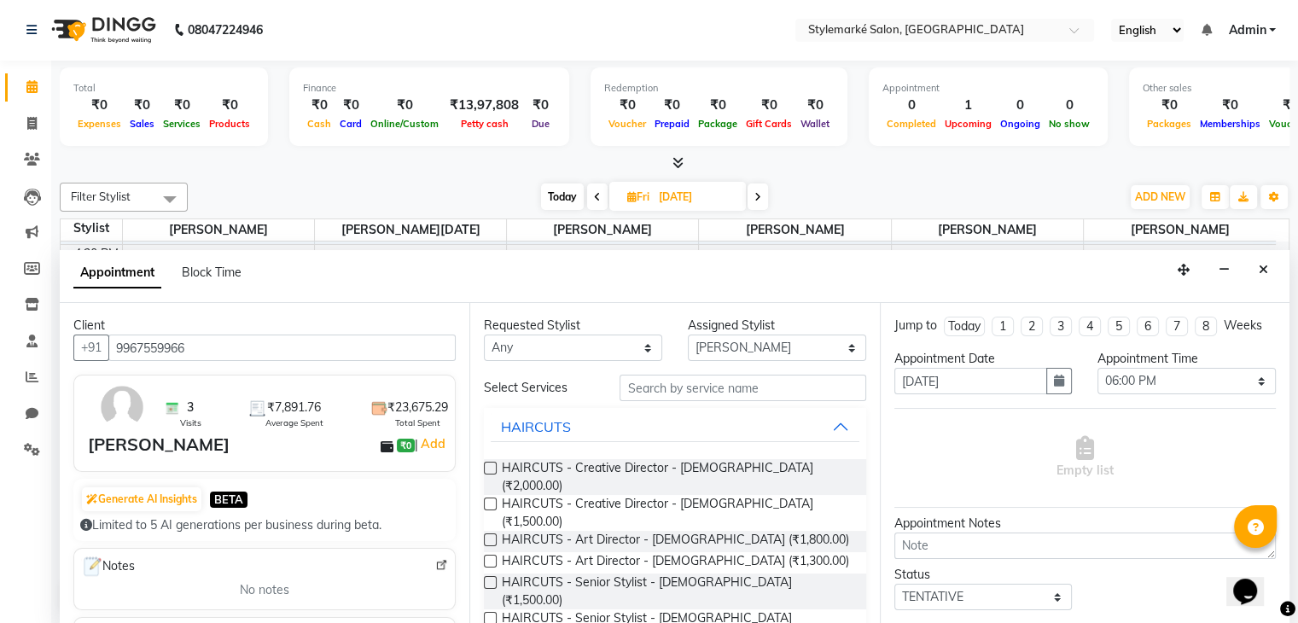
type input "9967559966"
click at [617, 342] on select "Any [PERSON_NAME] ⁠[PERSON_NAME][DATE] ⁠[PERSON_NAME] [PERSON_NAME] [PERSON_NAM…" at bounding box center [573, 348] width 178 height 26
select select "71239"
click at [484, 335] on select "Any [PERSON_NAME] ⁠[PERSON_NAME][DATE] ⁠[PERSON_NAME] [PERSON_NAME] [PERSON_NAM…" at bounding box center [573, 348] width 178 height 26
click at [487, 498] on label at bounding box center [490, 504] width 13 height 13
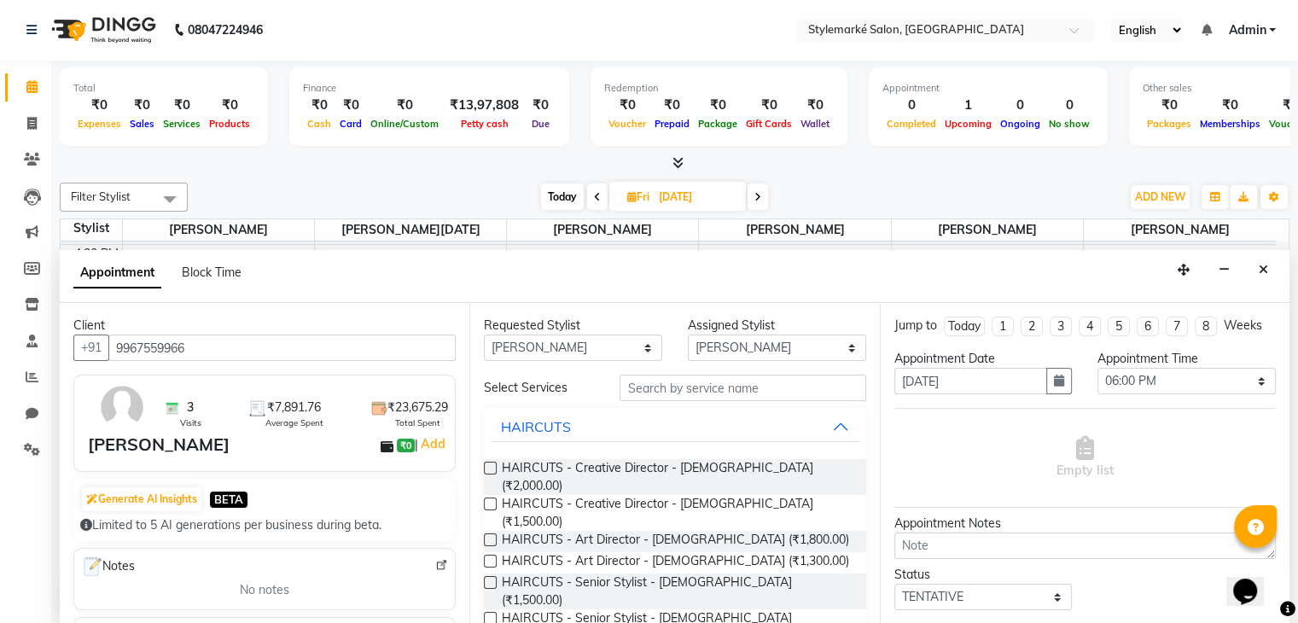
click at [487, 500] on input "checkbox" at bounding box center [489, 505] width 11 height 11
click at [487, 498] on label at bounding box center [490, 504] width 13 height 13
click at [487, 500] on input "checkbox" at bounding box center [489, 505] width 11 height 11
checkbox input "false"
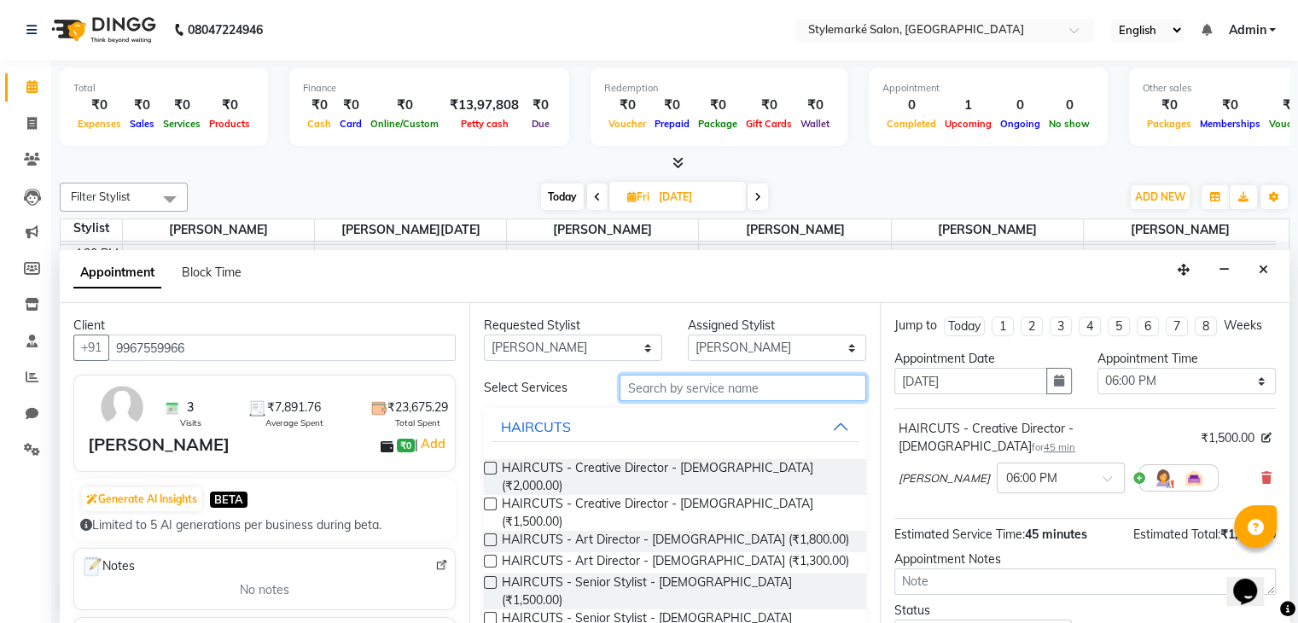
click at [653, 381] on input "text" at bounding box center [743, 388] width 246 height 26
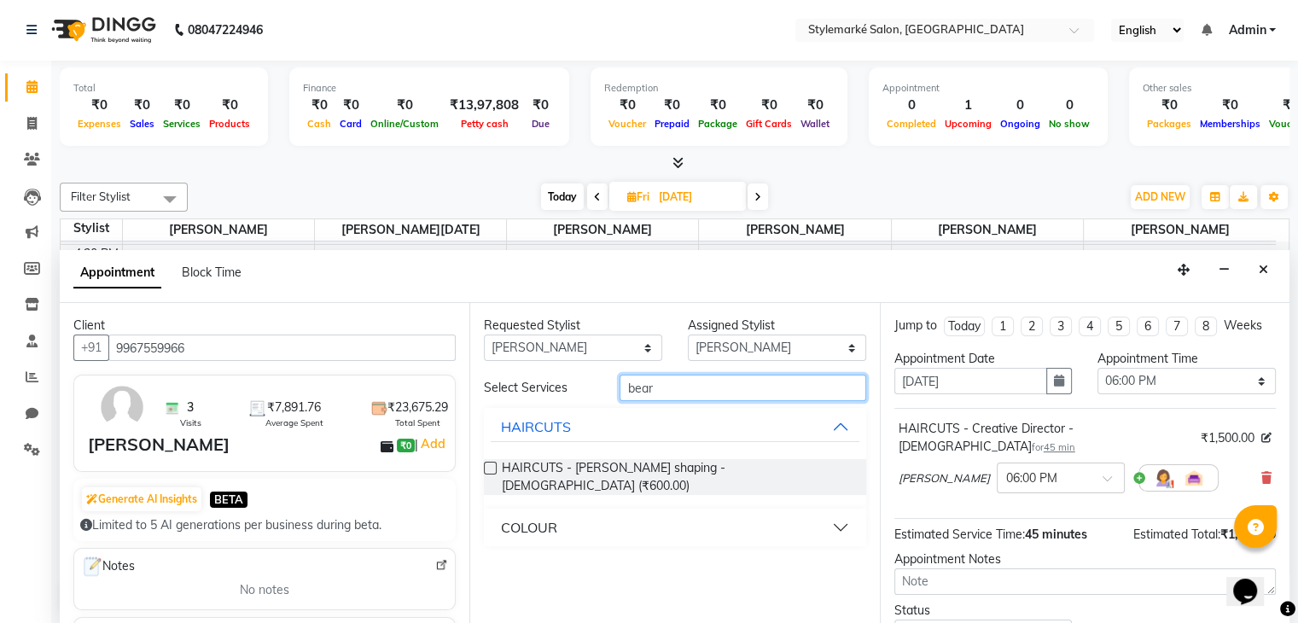
type input "bear"
click at [487, 465] on label at bounding box center [490, 468] width 13 height 13
click at [487, 465] on input "checkbox" at bounding box center [489, 469] width 11 height 11
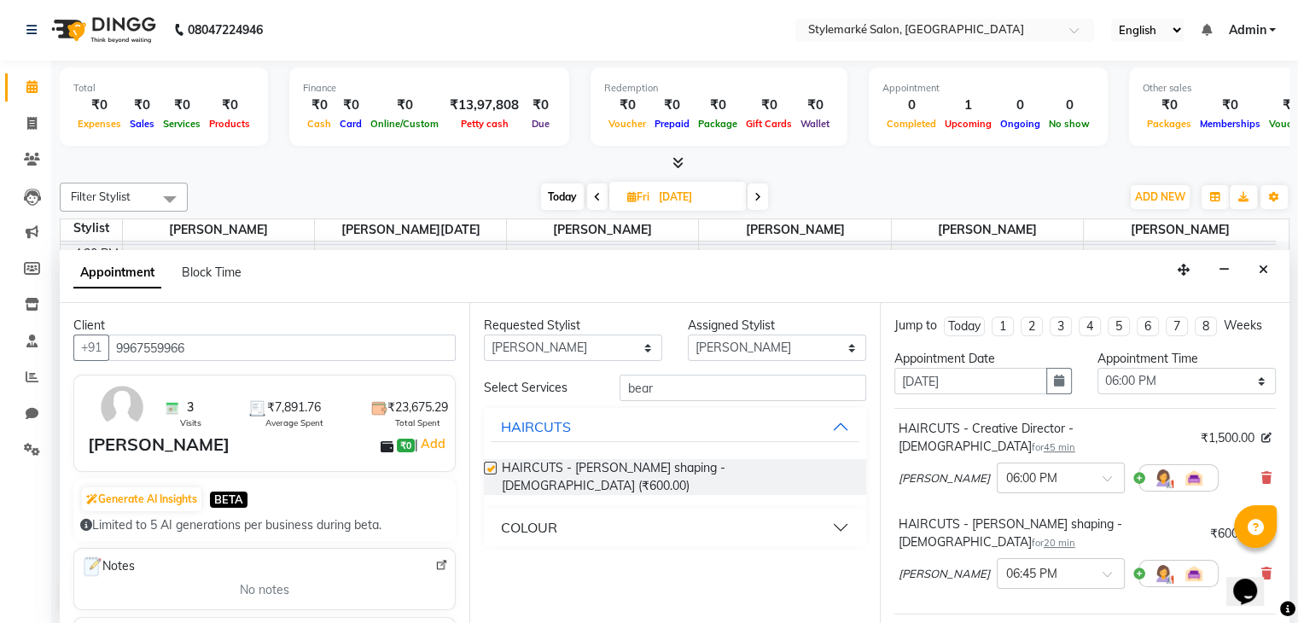
checkbox input "false"
click at [568, 341] on select "Any [PERSON_NAME] ⁠[PERSON_NAME][DATE] ⁠[PERSON_NAME] [PERSON_NAME] [PERSON_NAM…" at bounding box center [573, 348] width 178 height 26
select select "71244"
click at [484, 335] on select "Any [PERSON_NAME] ⁠[PERSON_NAME][DATE] ⁠[PERSON_NAME] [PERSON_NAME] [PERSON_NAM…" at bounding box center [573, 348] width 178 height 26
select select "71244"
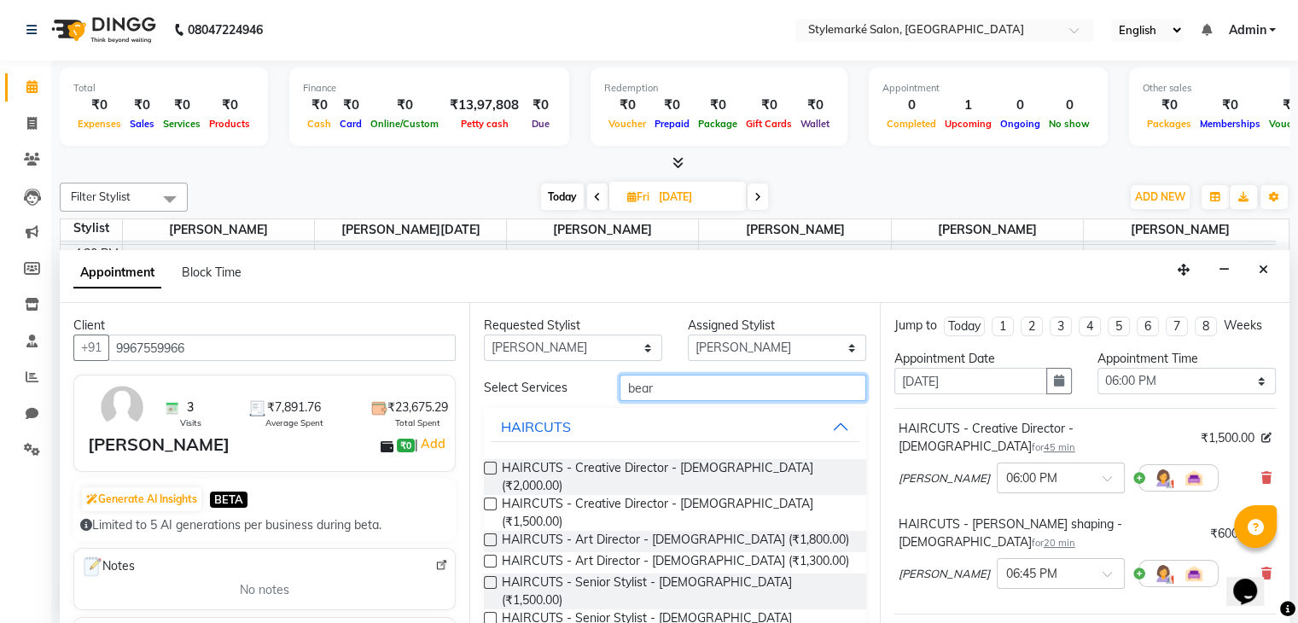
click at [673, 385] on input "bear" at bounding box center [743, 388] width 246 height 26
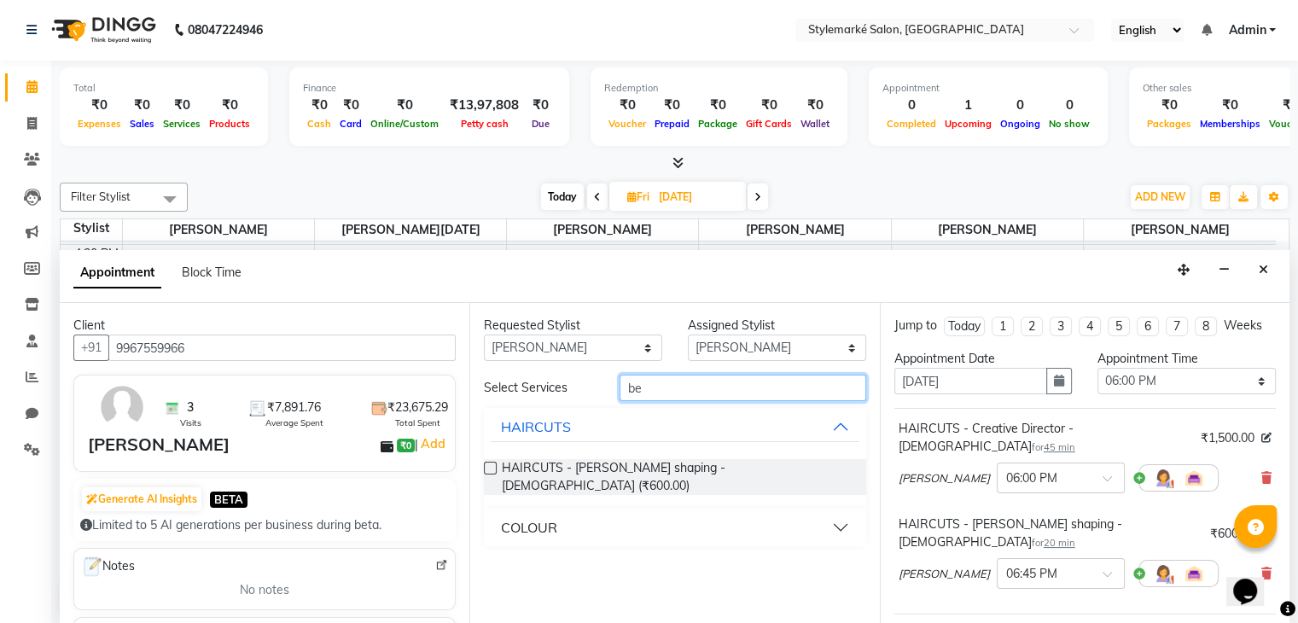
type input "b"
type input "exf"
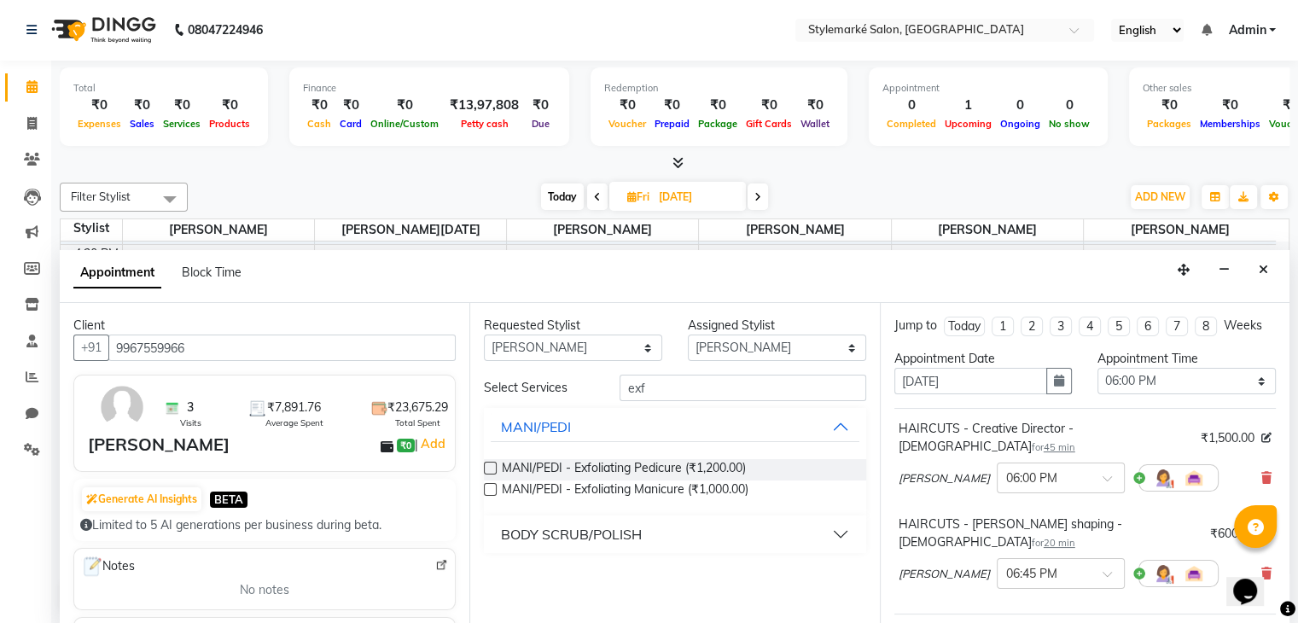
click at [488, 471] on label at bounding box center [490, 468] width 13 height 13
click at [488, 471] on input "checkbox" at bounding box center [489, 469] width 11 height 11
click at [488, 471] on label at bounding box center [490, 468] width 13 height 13
click at [488, 471] on input "checkbox" at bounding box center [489, 469] width 11 height 11
checkbox input "false"
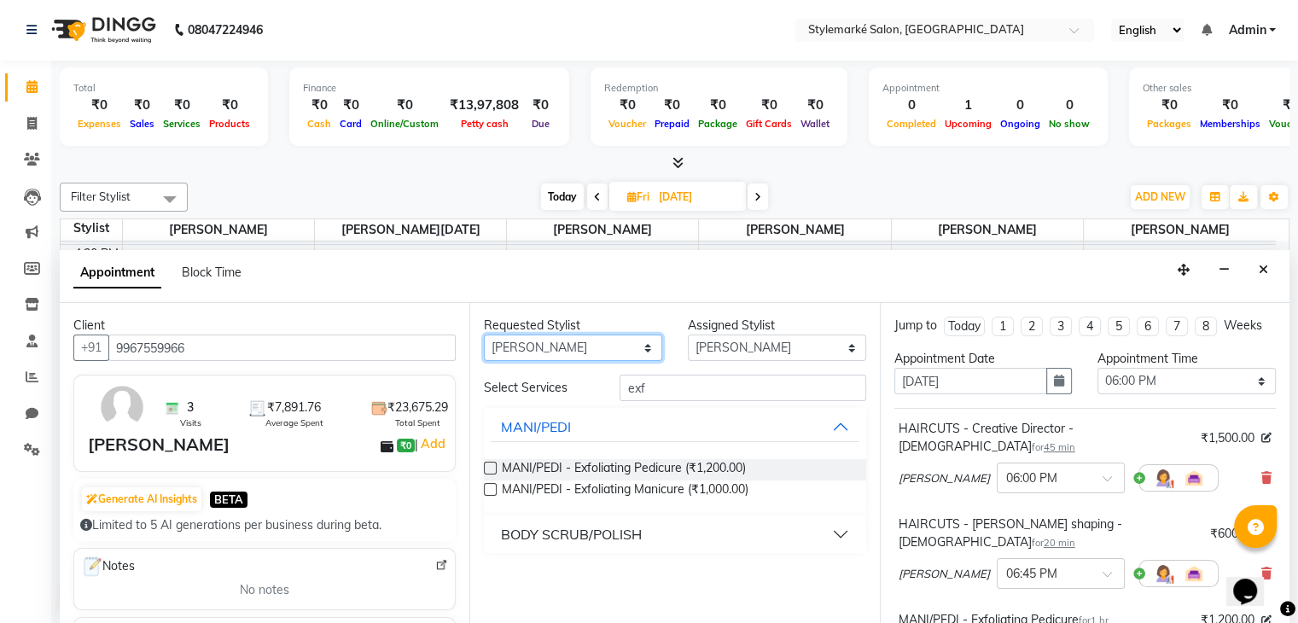
click at [629, 351] on select "Any [PERSON_NAME] ⁠[PERSON_NAME][DATE] ⁠[PERSON_NAME] [PERSON_NAME] [PERSON_NAM…" at bounding box center [573, 348] width 178 height 26
select select "71243"
click at [484, 335] on select "Any [PERSON_NAME] ⁠[PERSON_NAME][DATE] ⁠[PERSON_NAME] [PERSON_NAME] [PERSON_NAM…" at bounding box center [573, 348] width 178 height 26
select select "71243"
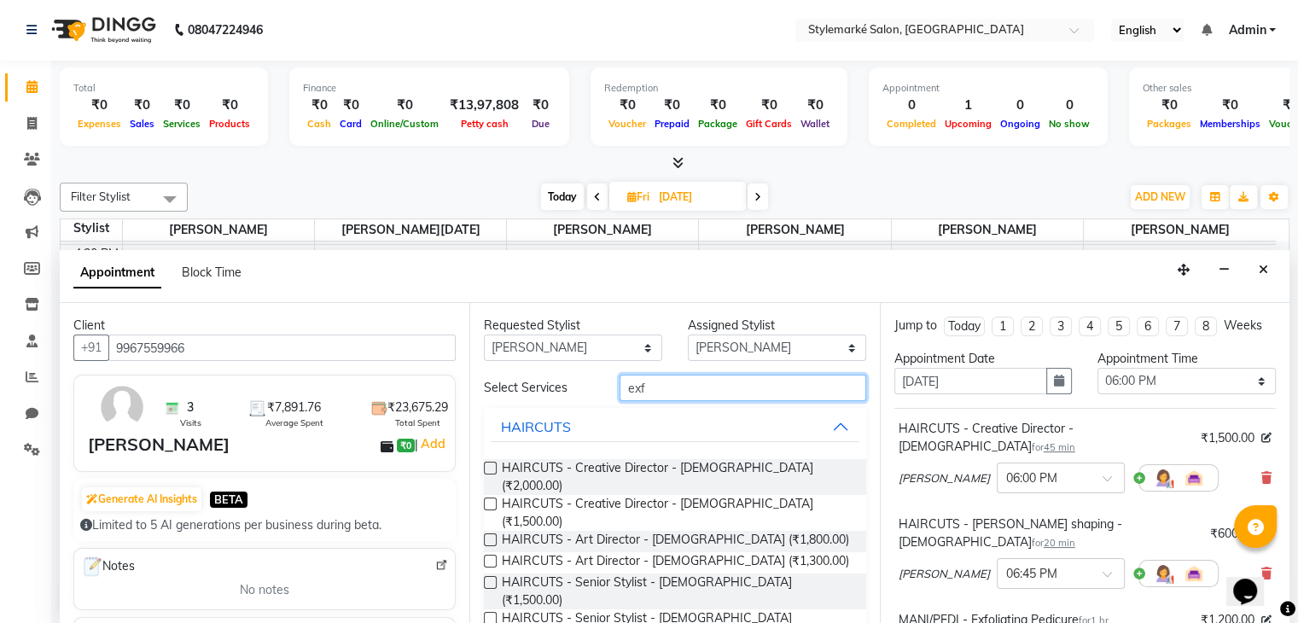
click at [662, 392] on input "exf" at bounding box center [743, 388] width 246 height 26
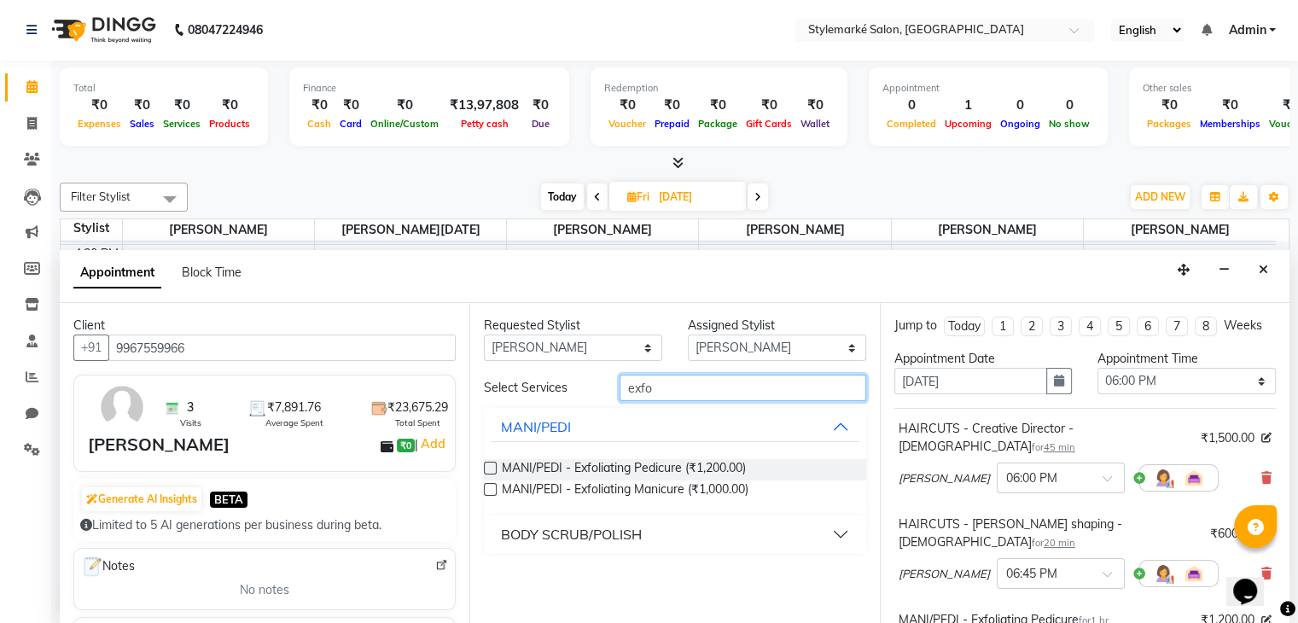
type input "exfo"
click at [492, 489] on label at bounding box center [490, 489] width 13 height 13
click at [492, 489] on input "checkbox" at bounding box center [489, 491] width 11 height 11
checkbox input "false"
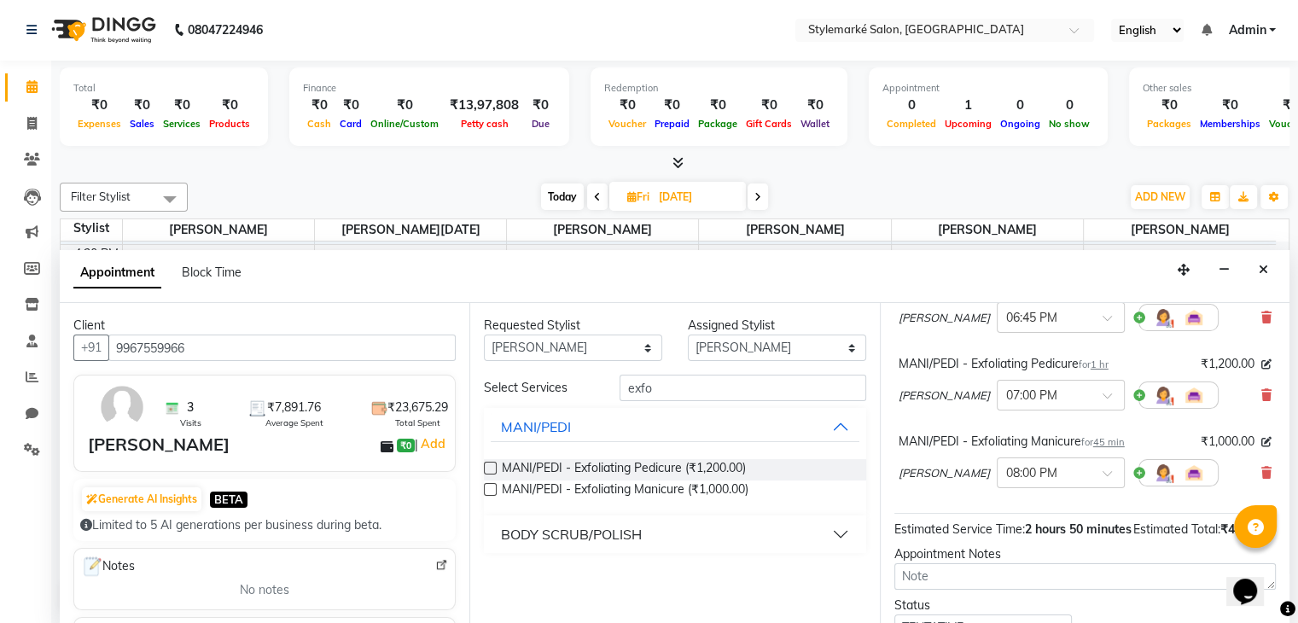
scroll to position [362, 0]
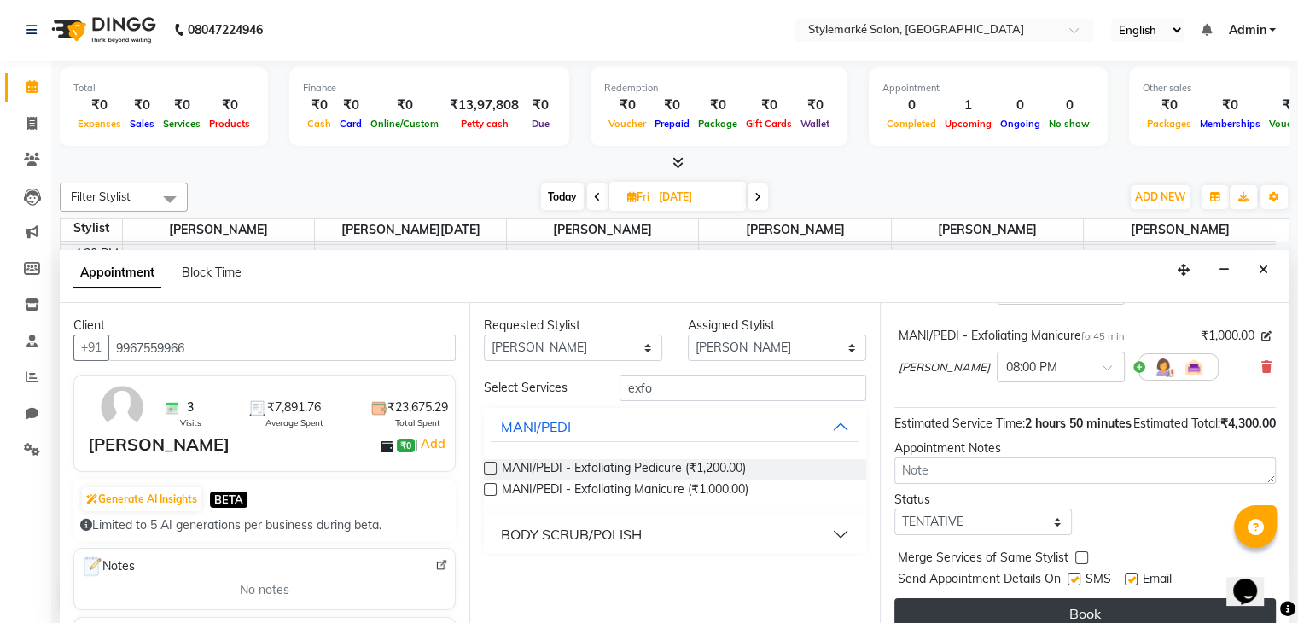
click at [1065, 602] on button "Book" at bounding box center [1086, 613] width 382 height 31
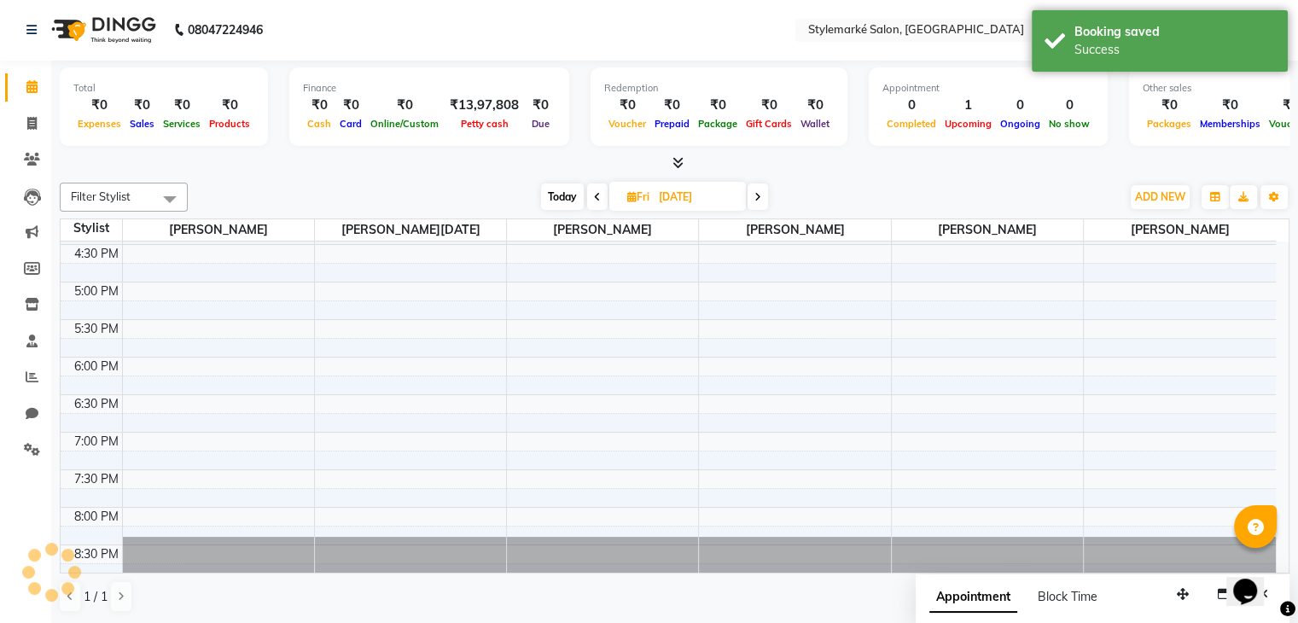
scroll to position [0, 0]
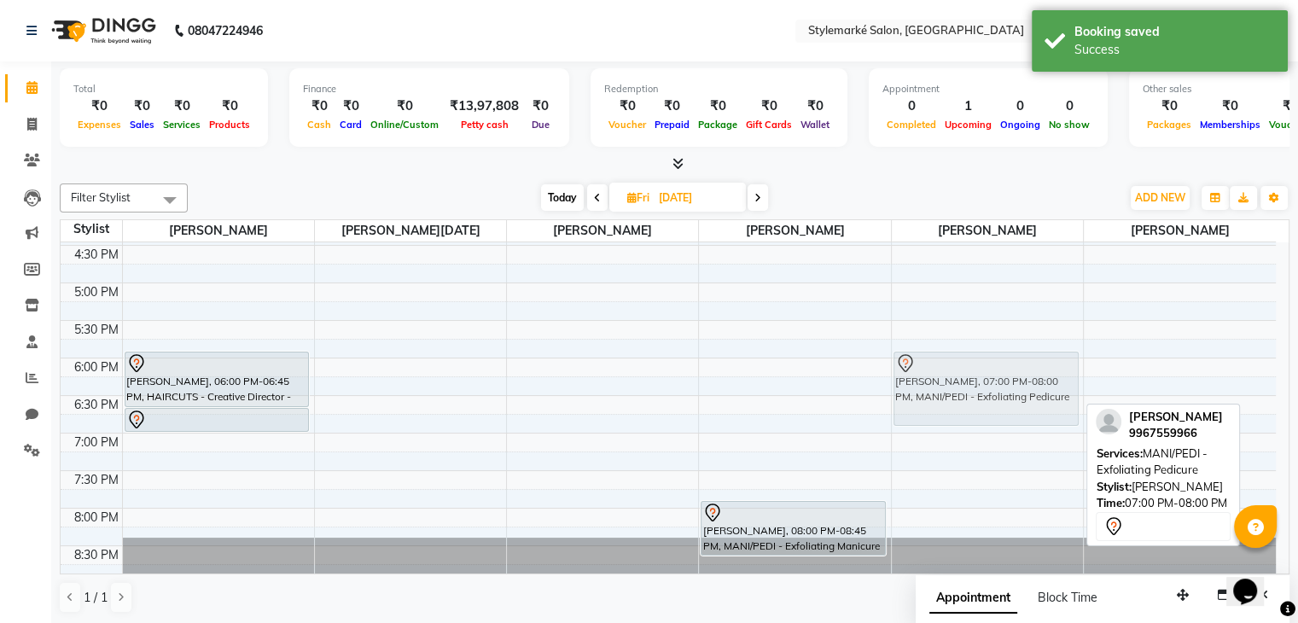
drag, startPoint x: 949, startPoint y: 464, endPoint x: 948, endPoint y: 394, distance: 70.9
click at [948, 394] on div "[PERSON_NAME], 07:00 PM-08:00 PM, MANI/PEDI - Exfoliating Pedicure [PERSON_NAME…" at bounding box center [987, 132] width 191 height 901
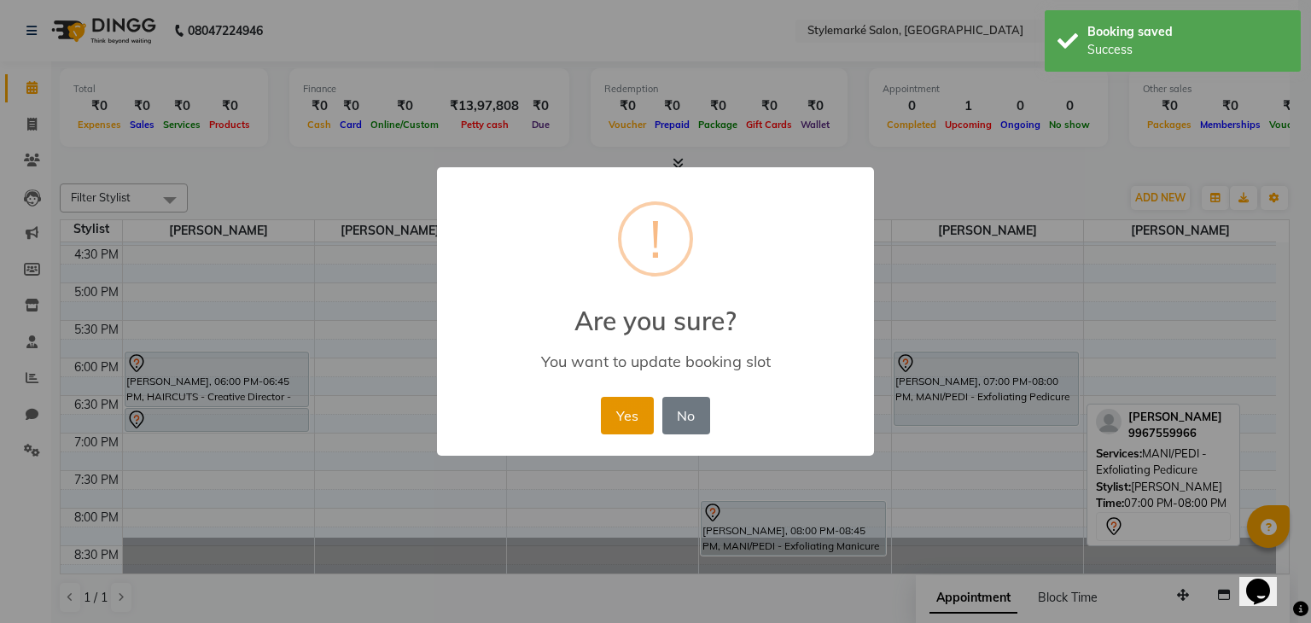
click at [635, 417] on button "Yes" at bounding box center [627, 416] width 52 height 38
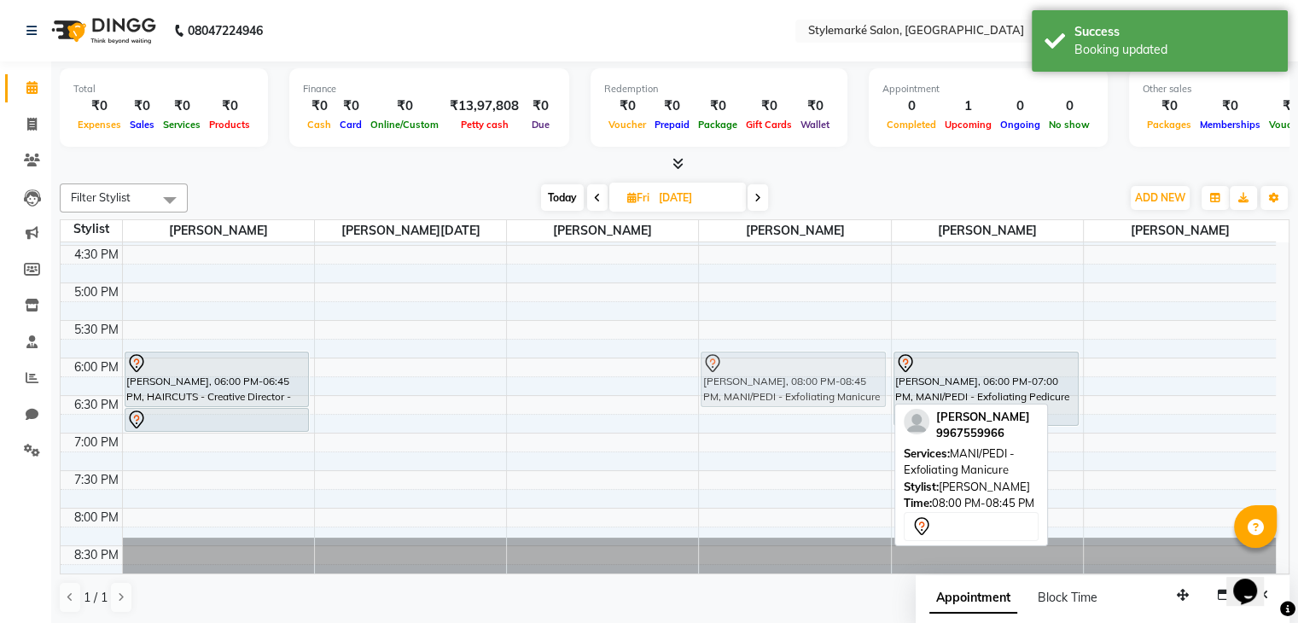
drag, startPoint x: 748, startPoint y: 523, endPoint x: 776, endPoint y: 383, distance: 142.8
click at [776, 383] on div "[PERSON_NAME], 08:00 PM-08:45 PM, MANI/PEDI - Exfoliating Manicure [PERSON_NAME…" at bounding box center [794, 132] width 191 height 901
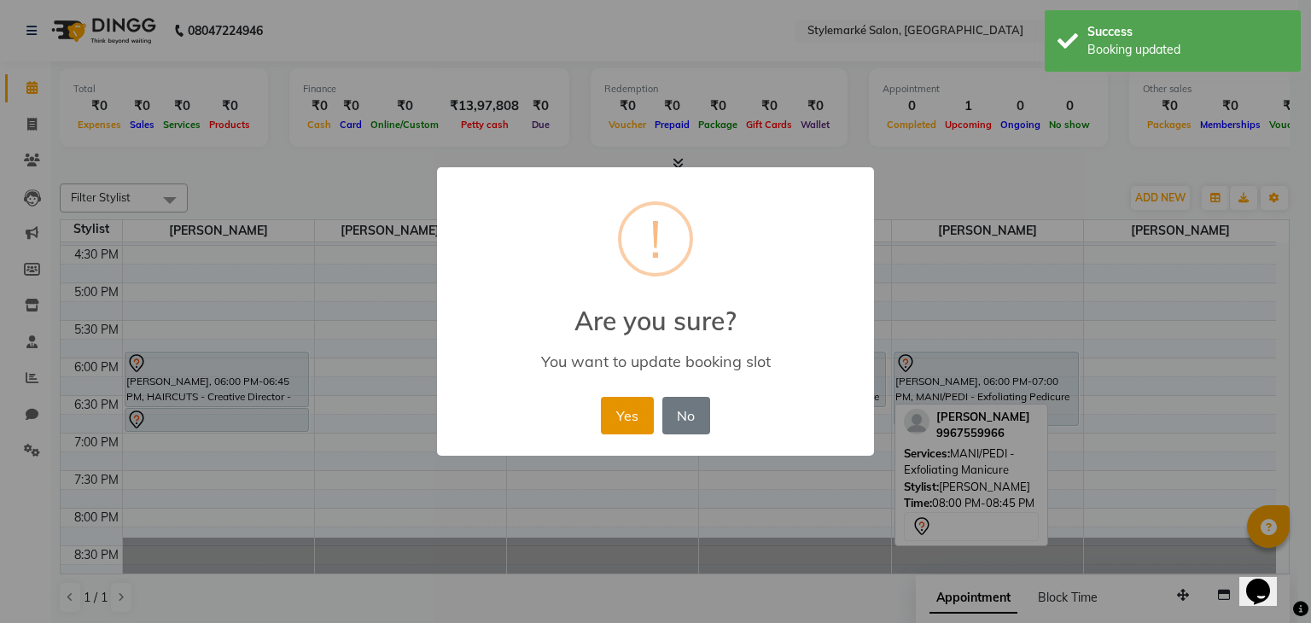
click at [636, 421] on button "Yes" at bounding box center [627, 416] width 52 height 38
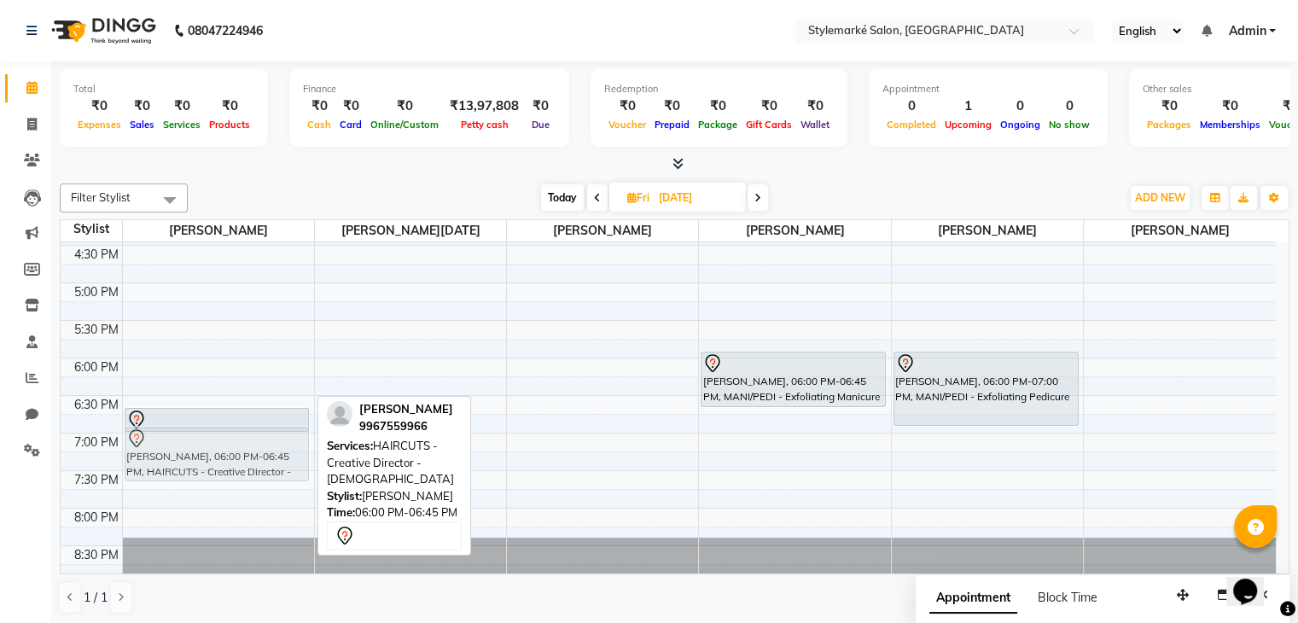
drag, startPoint x: 198, startPoint y: 388, endPoint x: 194, endPoint y: 460, distance: 72.7
click at [194, 460] on div "[PERSON_NAME], 06:00 PM-06:45 PM, HAIRCUTS - Creative Director - [DEMOGRAPHIC_D…" at bounding box center [218, 132] width 191 height 901
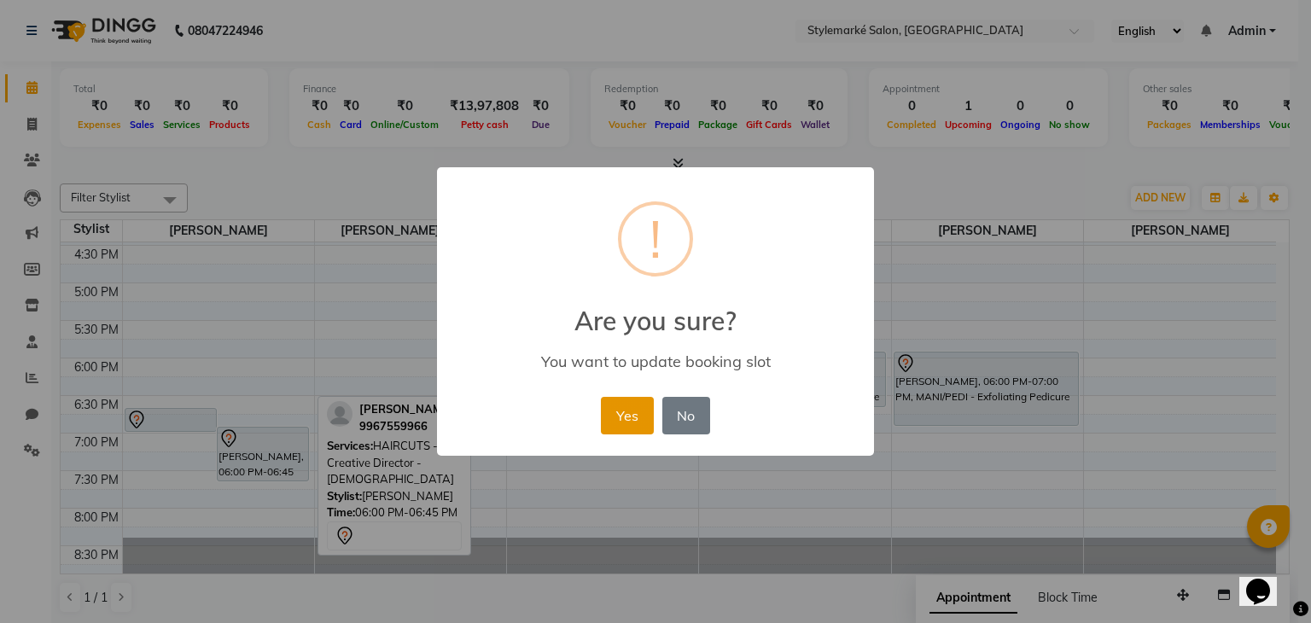
click at [622, 411] on button "Yes" at bounding box center [627, 416] width 52 height 38
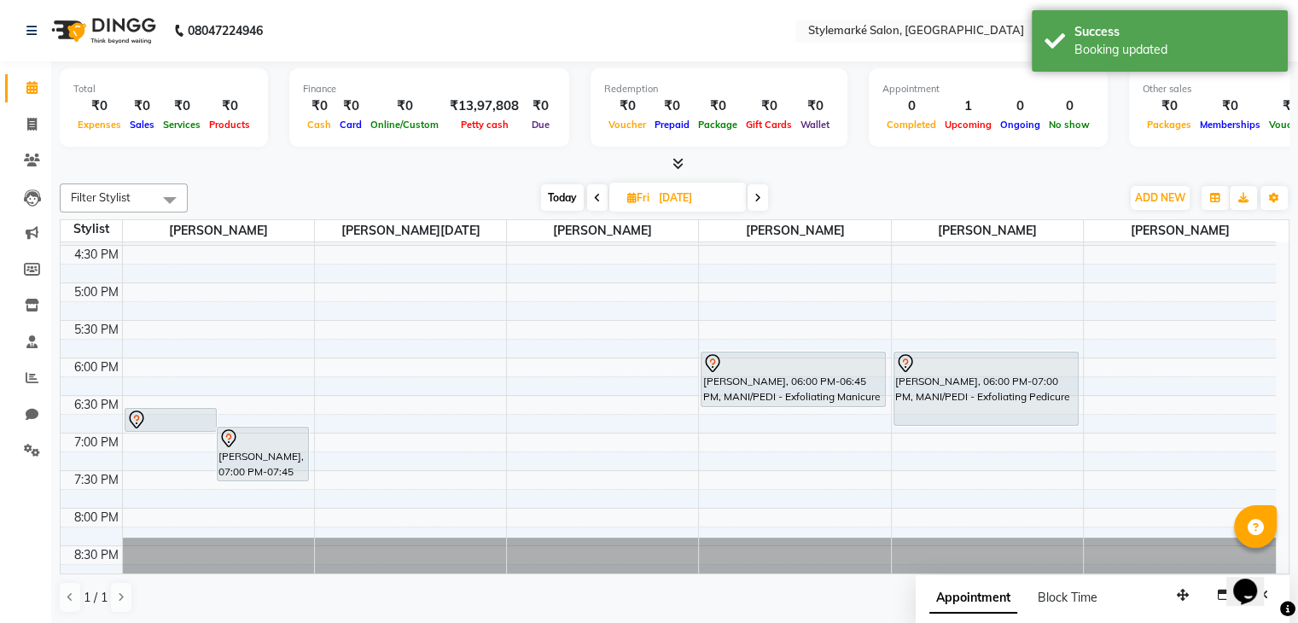
click at [557, 199] on span "Today" at bounding box center [562, 197] width 43 height 26
type input "04-10-2025"
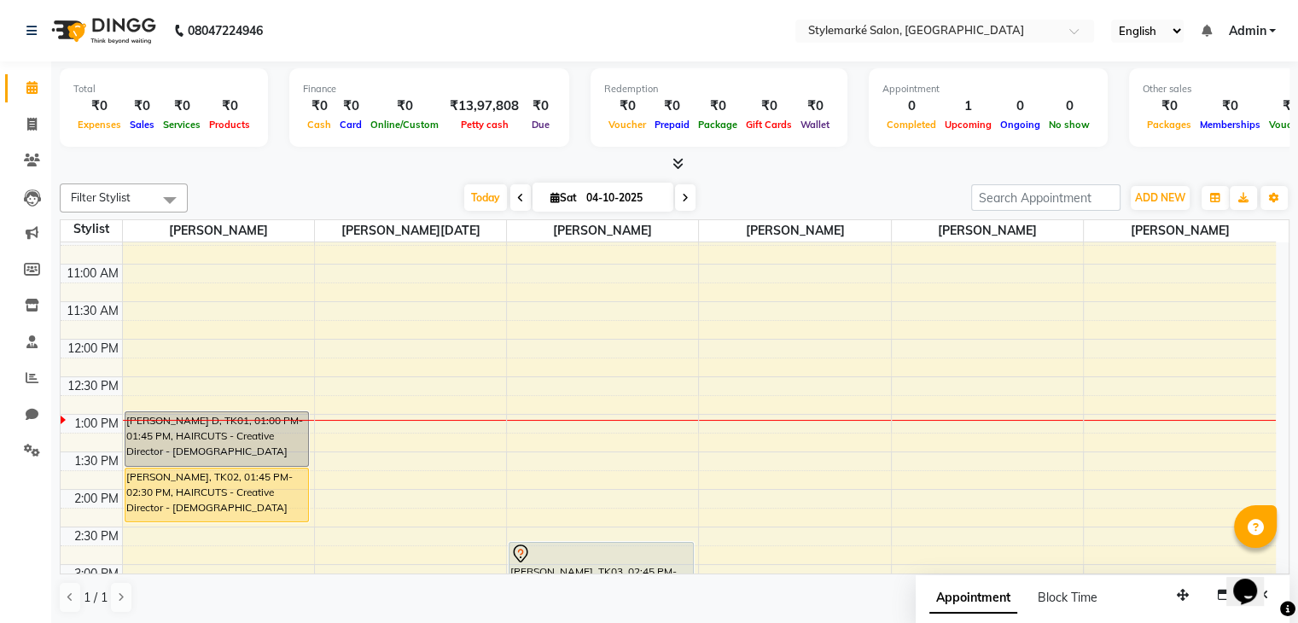
scroll to position [213, 0]
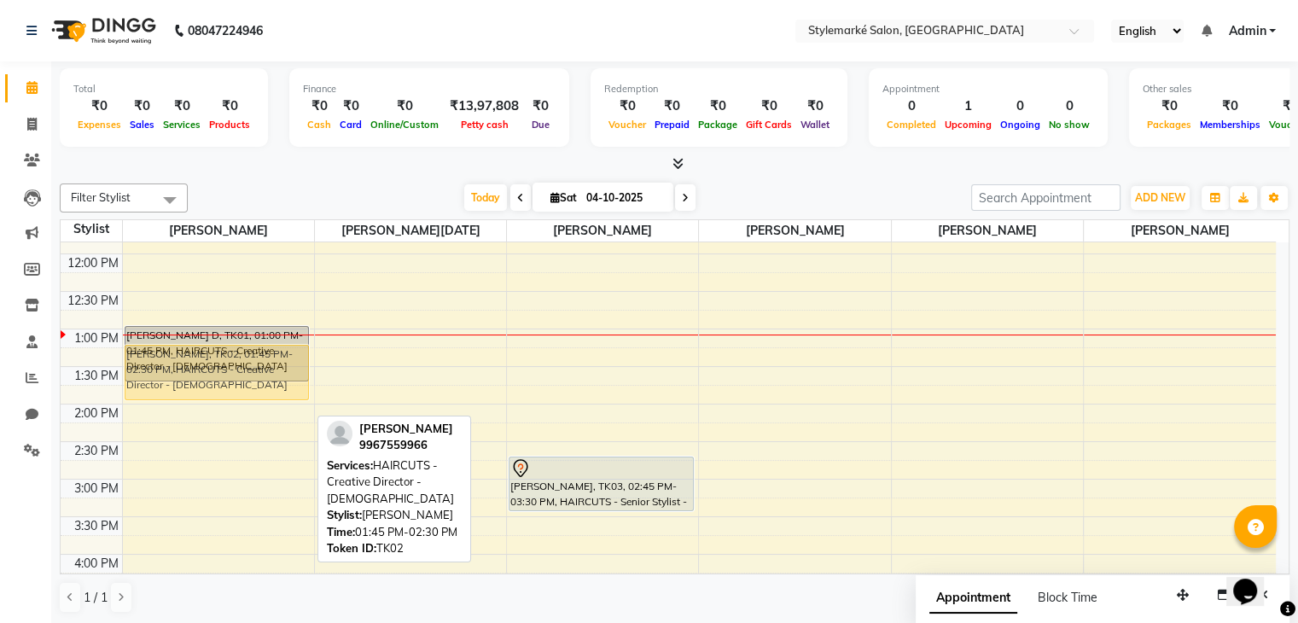
drag, startPoint x: 180, startPoint y: 414, endPoint x: 182, endPoint y: 380, distance: 34.2
click at [182, 380] on div "[PERSON_NAME] D, TK01, 01:00 PM-01:45 PM, HAIRCUTS - Creative Director - [DEMOG…" at bounding box center [218, 479] width 191 height 901
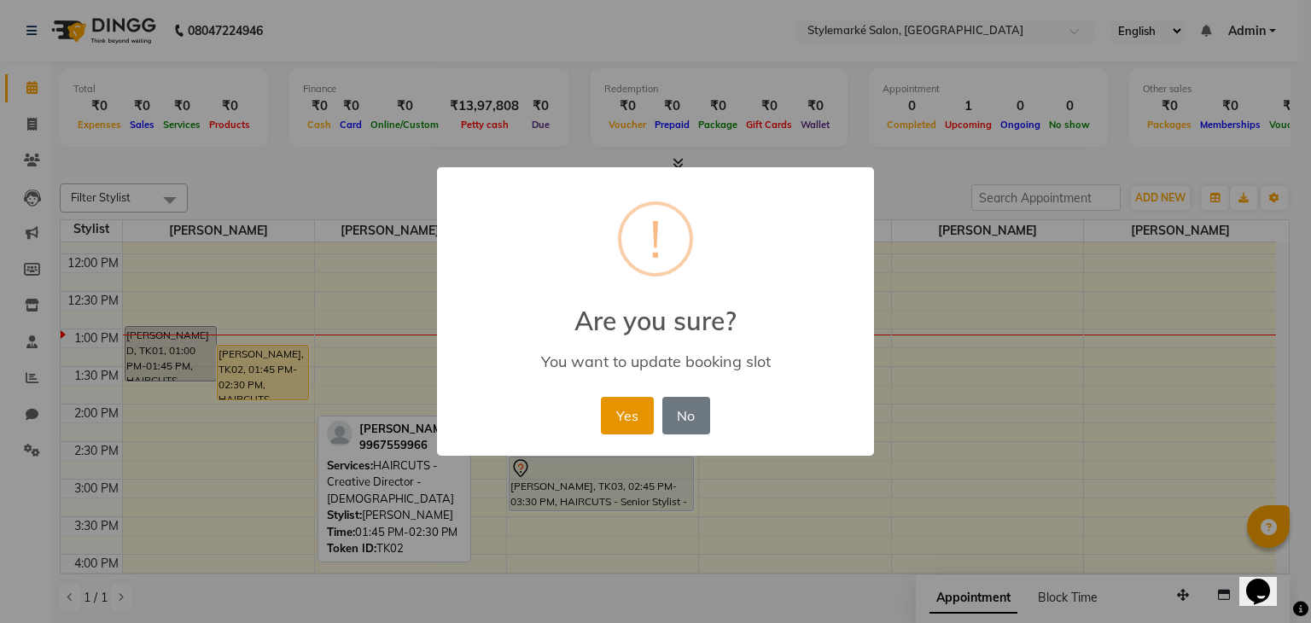
click at [622, 423] on button "Yes" at bounding box center [627, 416] width 52 height 38
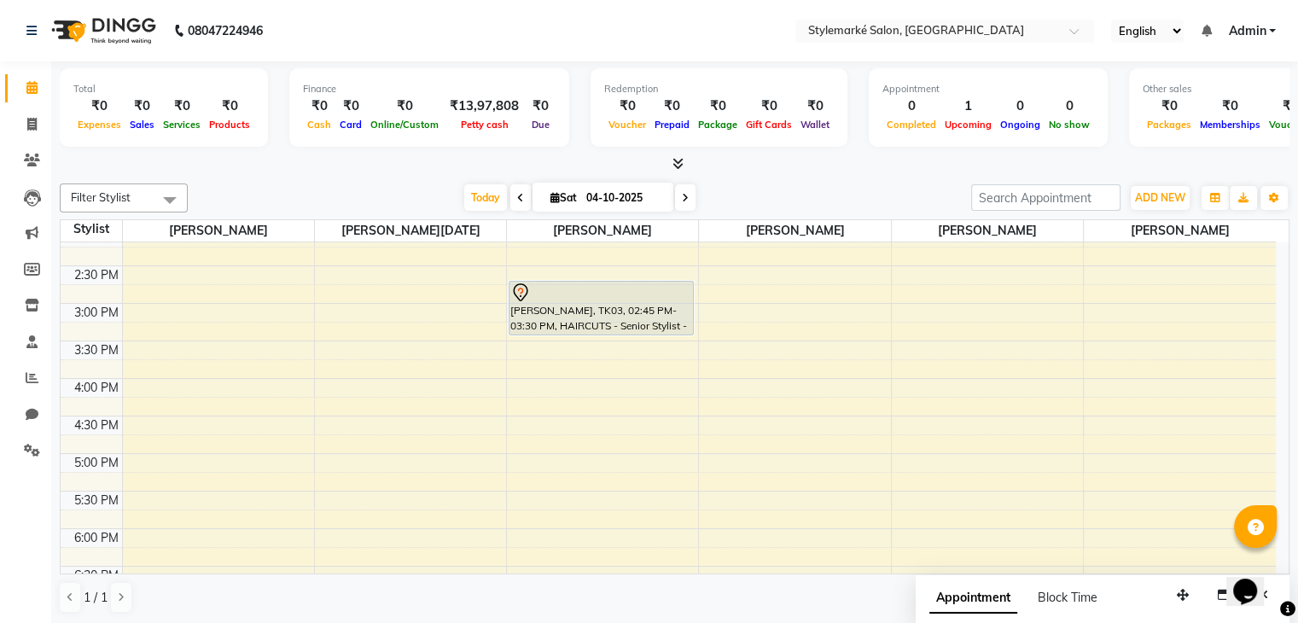
scroll to position [304, 0]
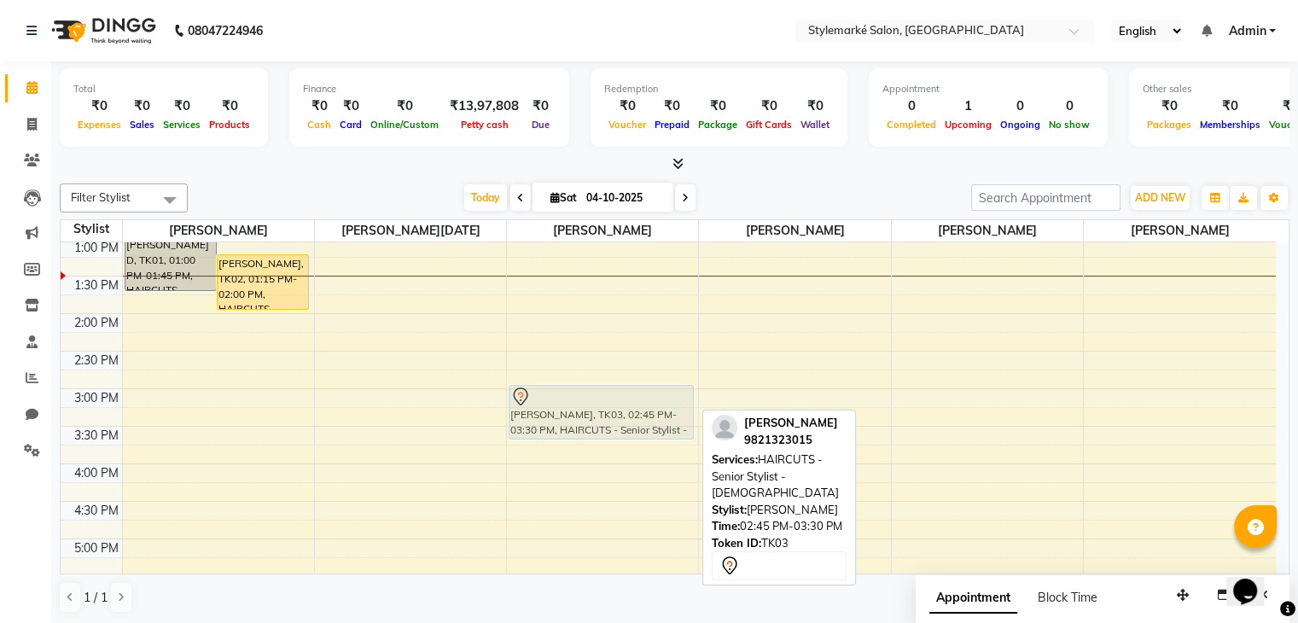
drag, startPoint x: 553, startPoint y: 376, endPoint x: 553, endPoint y: 394, distance: 17.1
click at [553, 394] on div "[PERSON_NAME], TK03, 02:45 PM-03:30 PM, HAIRCUTS - Senior Stylist - [DEMOGRAPHI…" at bounding box center [602, 389] width 191 height 901
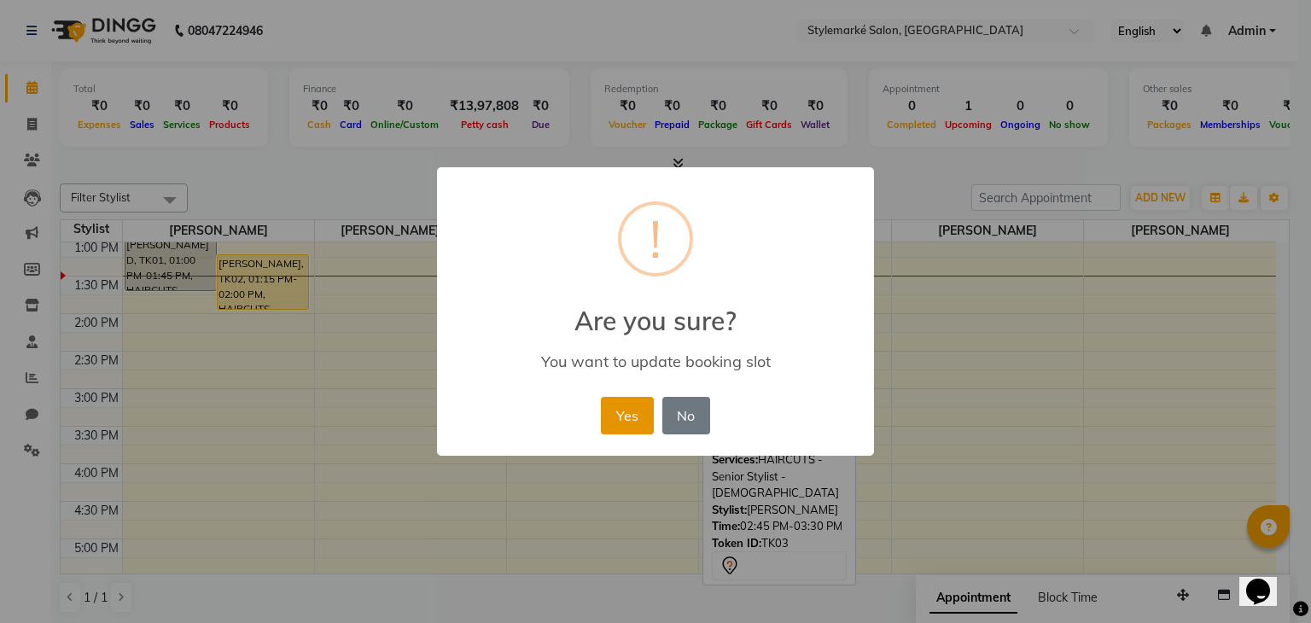
click at [625, 423] on button "Yes" at bounding box center [627, 416] width 52 height 38
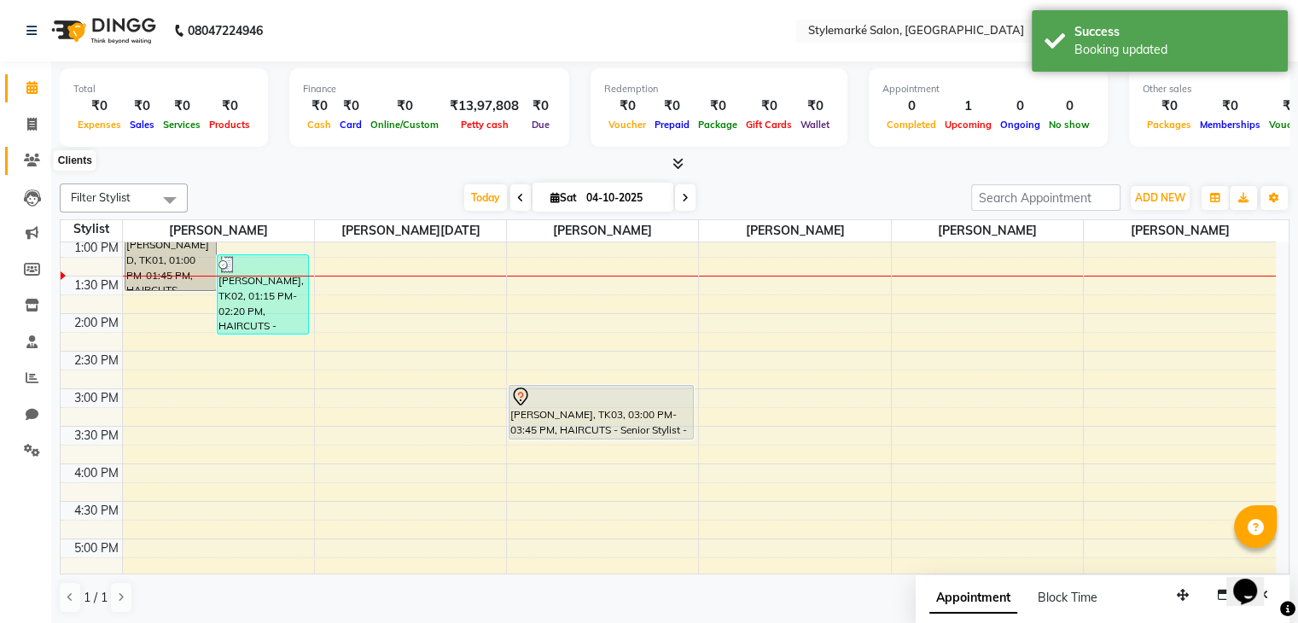
click at [29, 160] on icon at bounding box center [32, 160] width 16 height 13
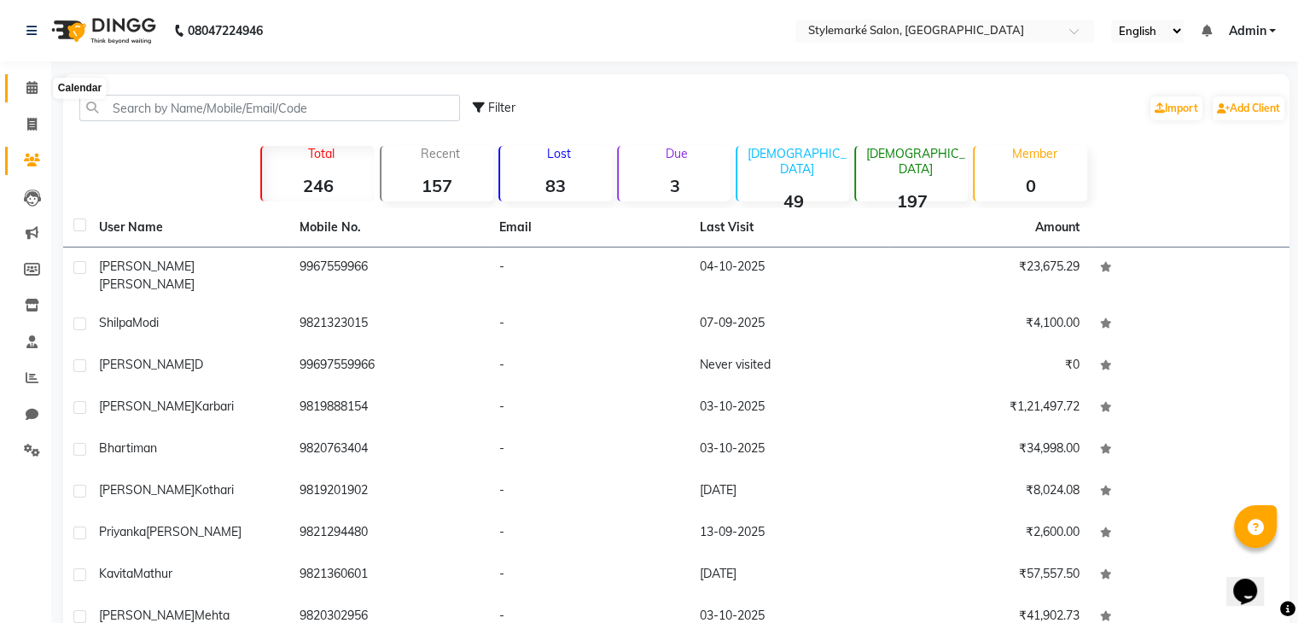
click at [26, 84] on icon at bounding box center [31, 87] width 11 height 13
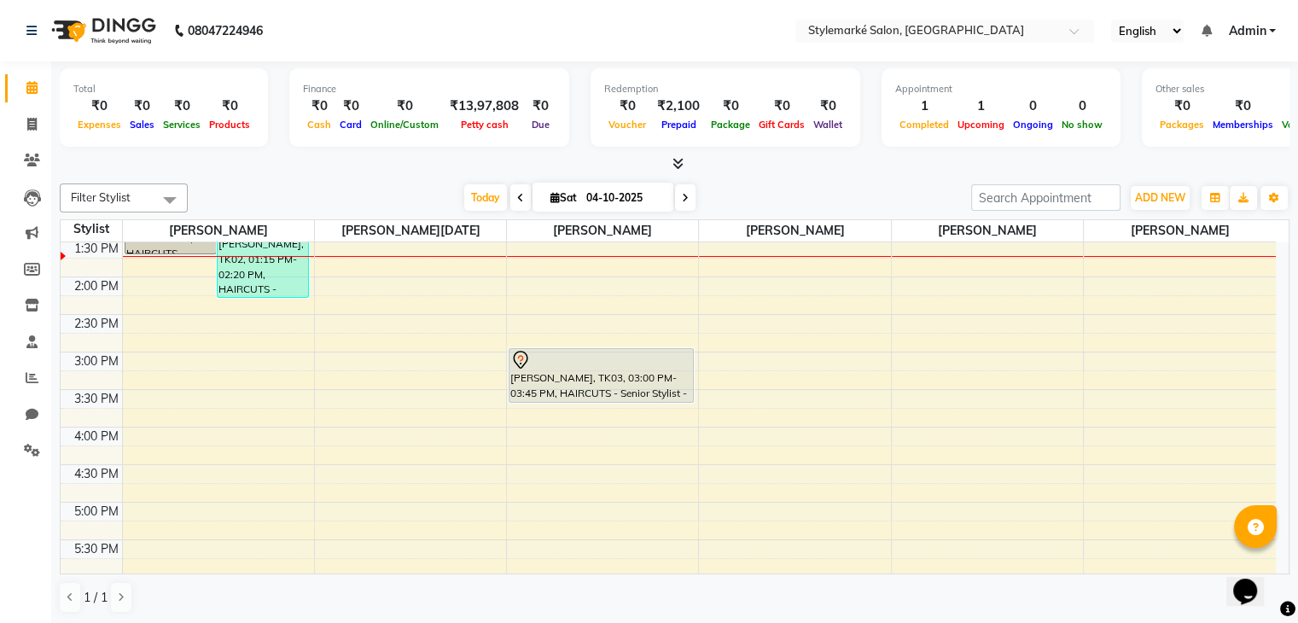
scroll to position [341, 0]
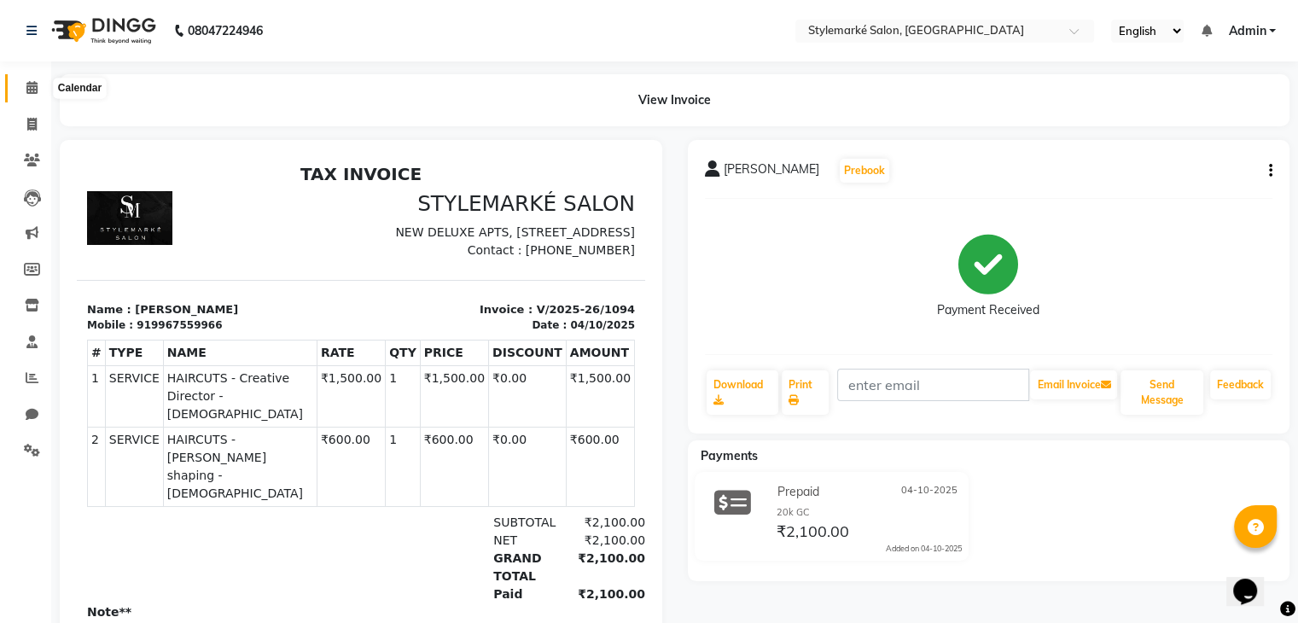
click at [34, 90] on icon at bounding box center [31, 87] width 11 height 13
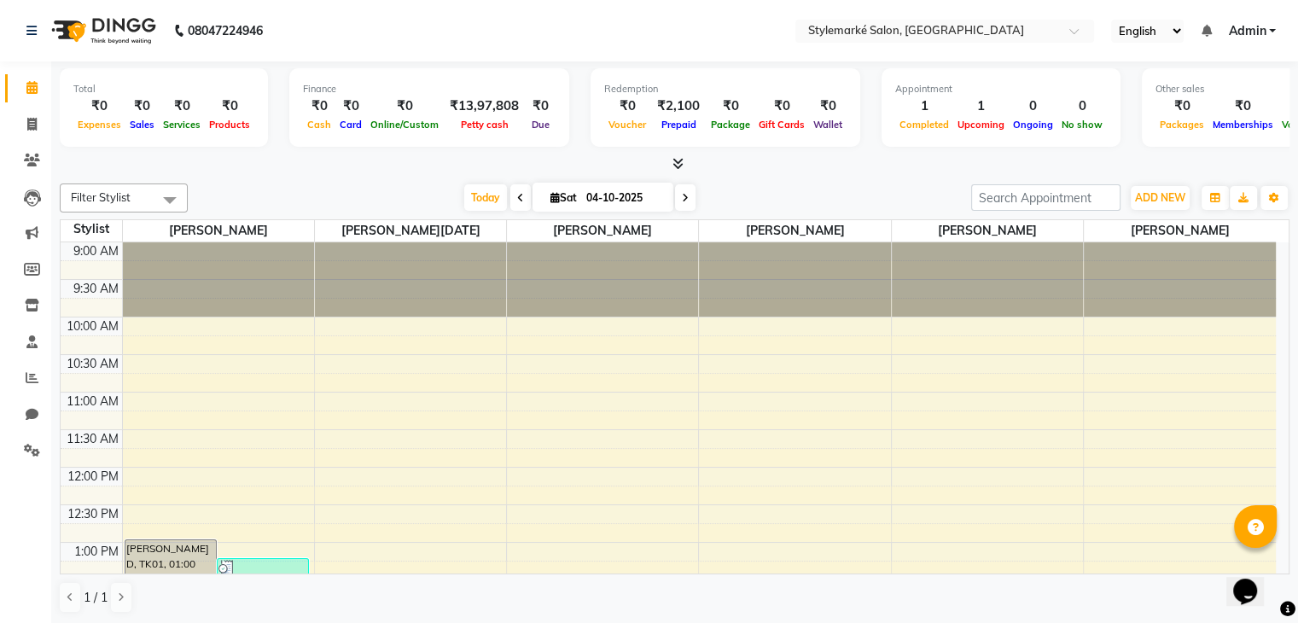
click at [553, 200] on icon at bounding box center [555, 197] width 9 height 11
select select "10"
select select "2025"
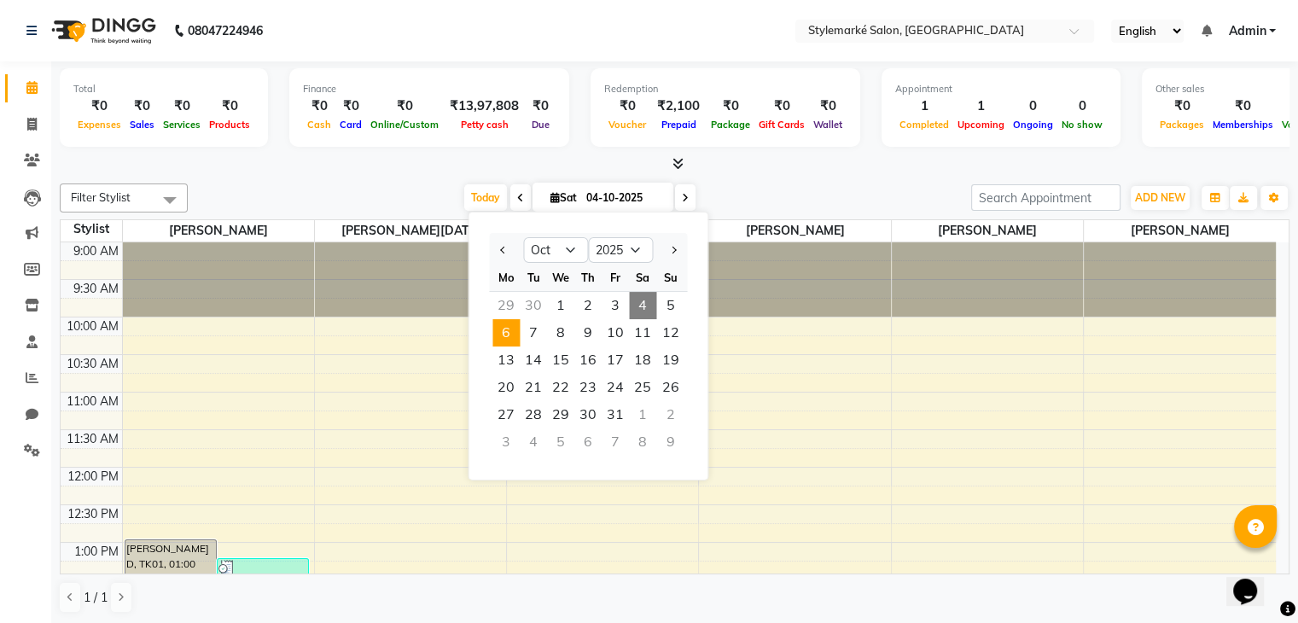
click at [501, 334] on span "6" at bounding box center [506, 332] width 27 height 27
type input "06-10-2025"
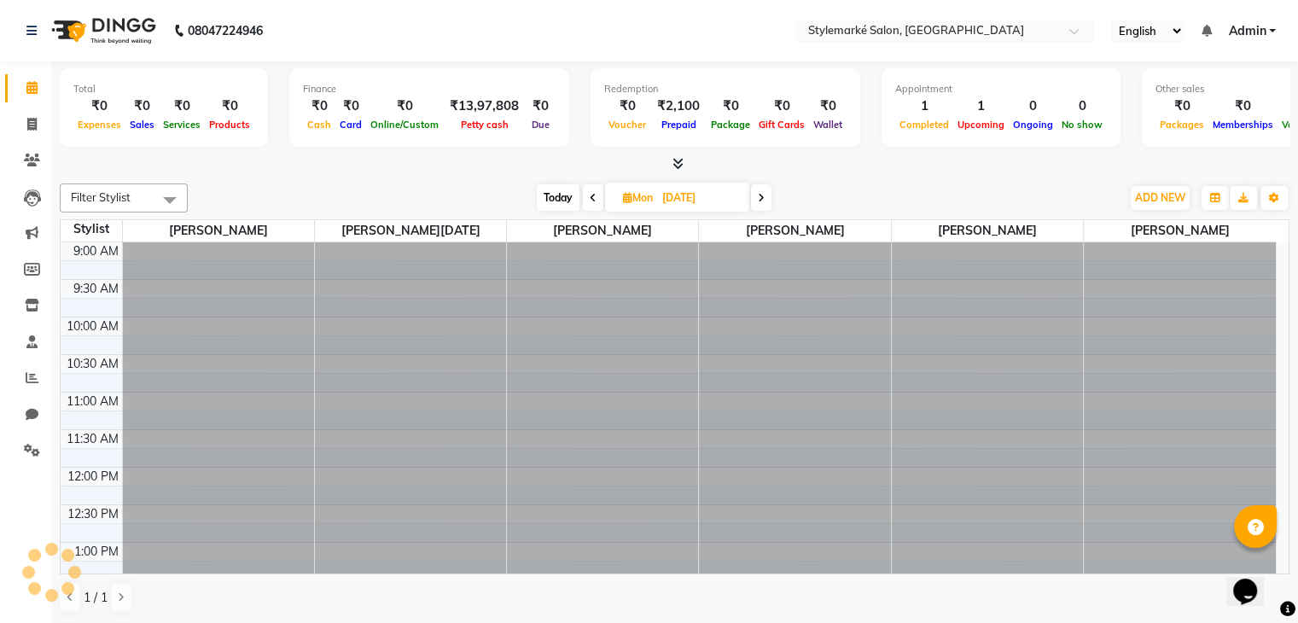
scroll to position [372, 0]
